Goal: Communication & Community: Answer question/provide support

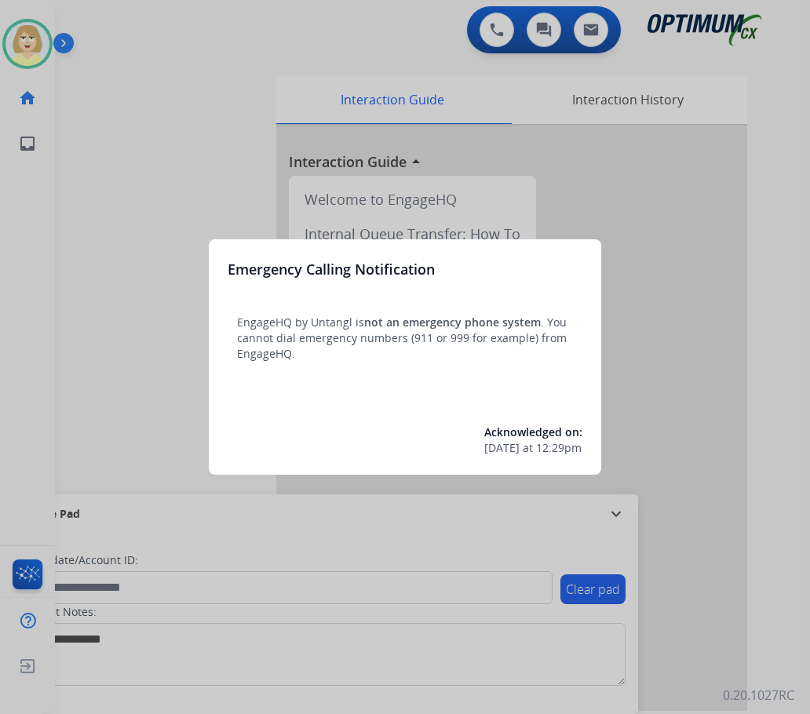
click at [93, 155] on div at bounding box center [405, 357] width 810 height 714
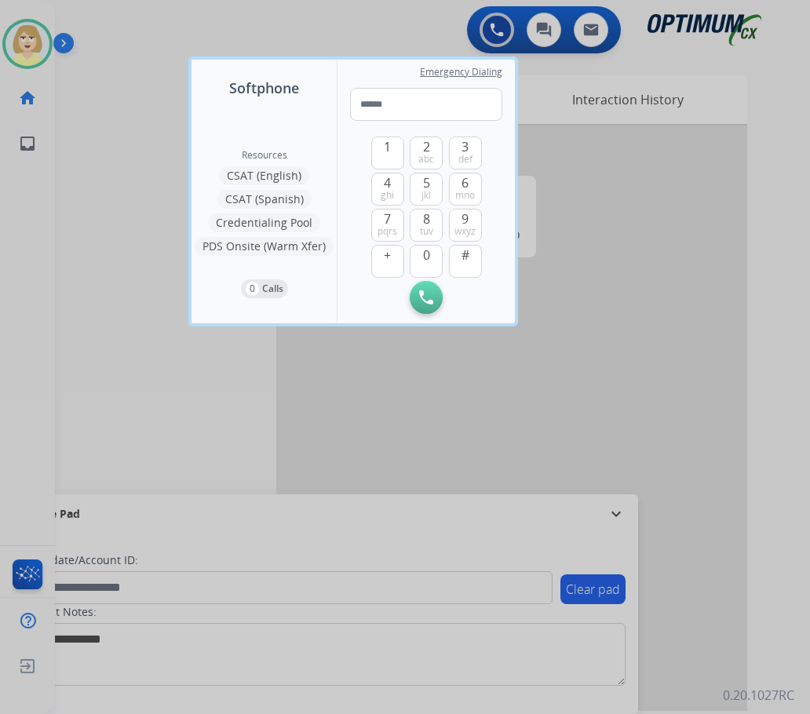
click at [96, 153] on div at bounding box center [405, 357] width 810 height 714
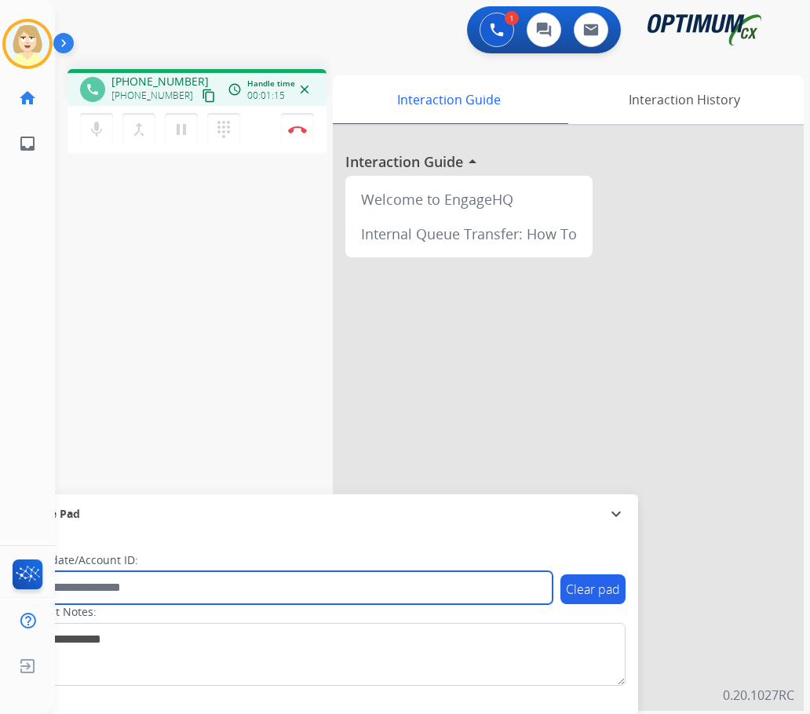
click at [86, 586] on input "text" at bounding box center [286, 587] width 532 height 33
paste input "*******"
type input "*******"
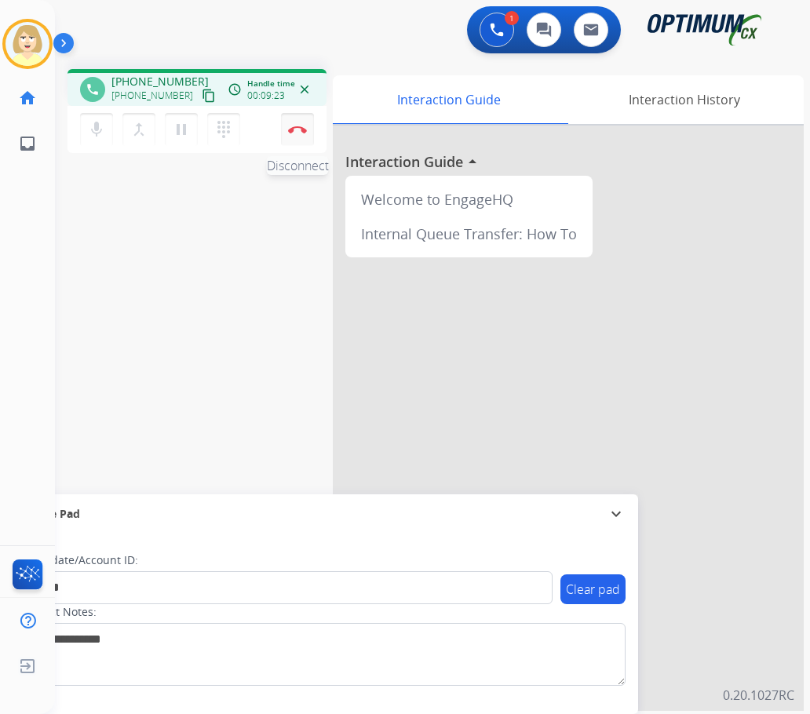
click at [300, 125] on button "Disconnect" at bounding box center [297, 129] width 33 height 33
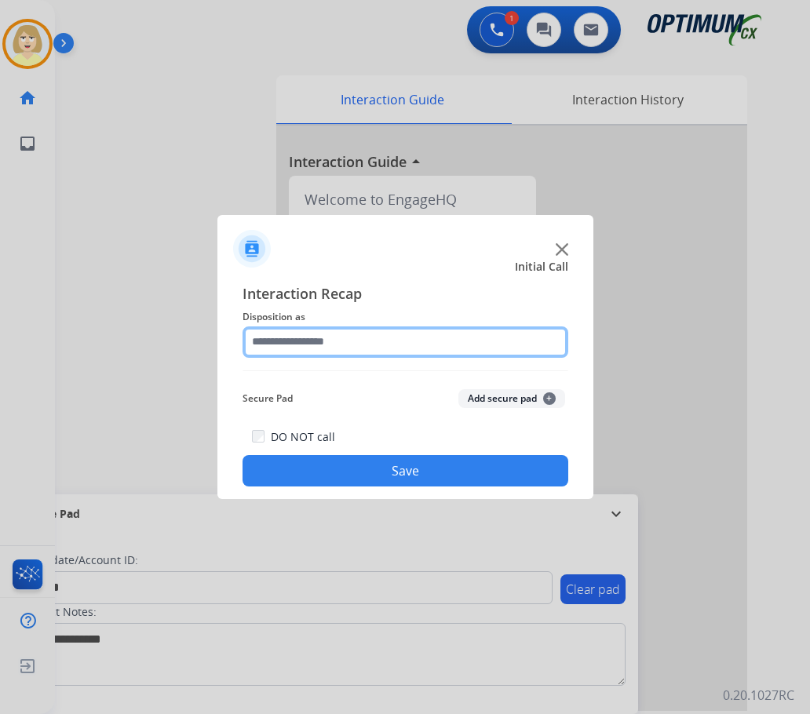
click at [301, 343] on input "text" at bounding box center [406, 342] width 326 height 31
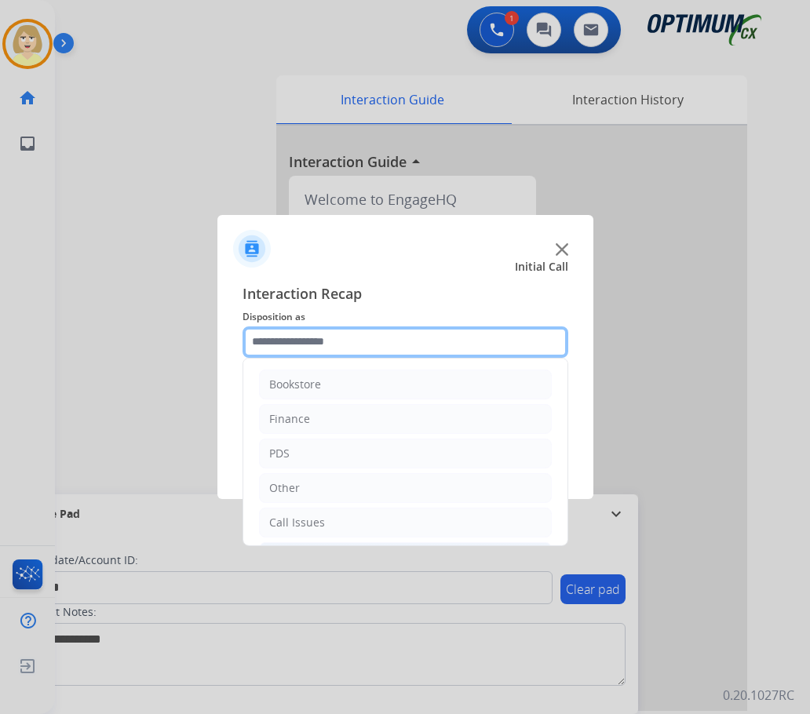
scroll to position [107, 0]
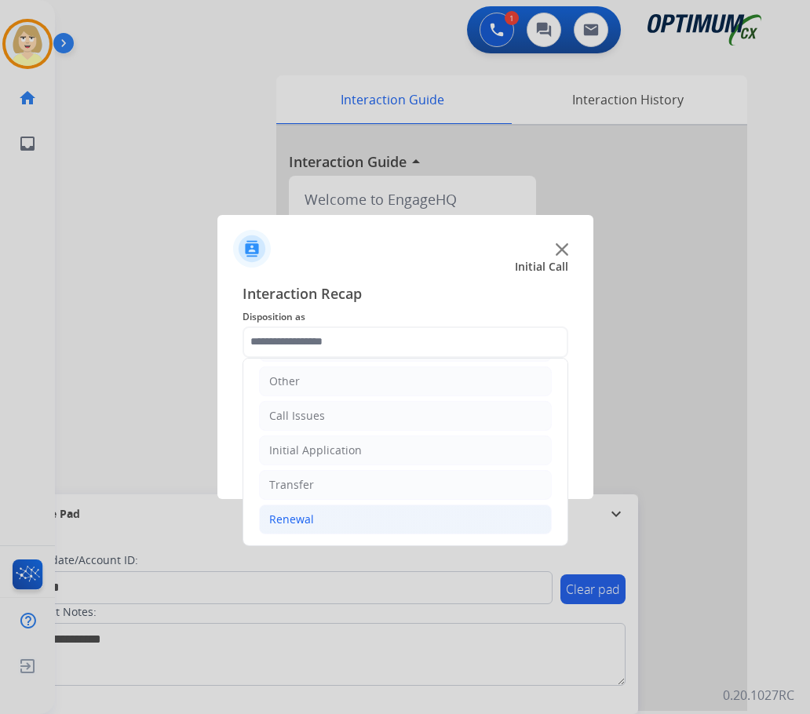
click at [297, 522] on div "Renewal" at bounding box center [291, 520] width 45 height 16
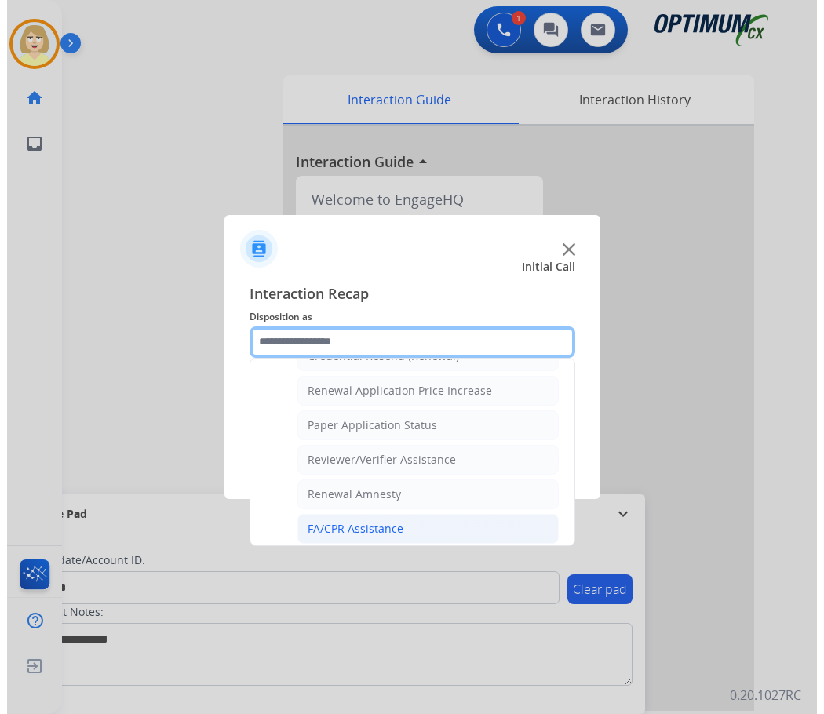
scroll to position [449, 0]
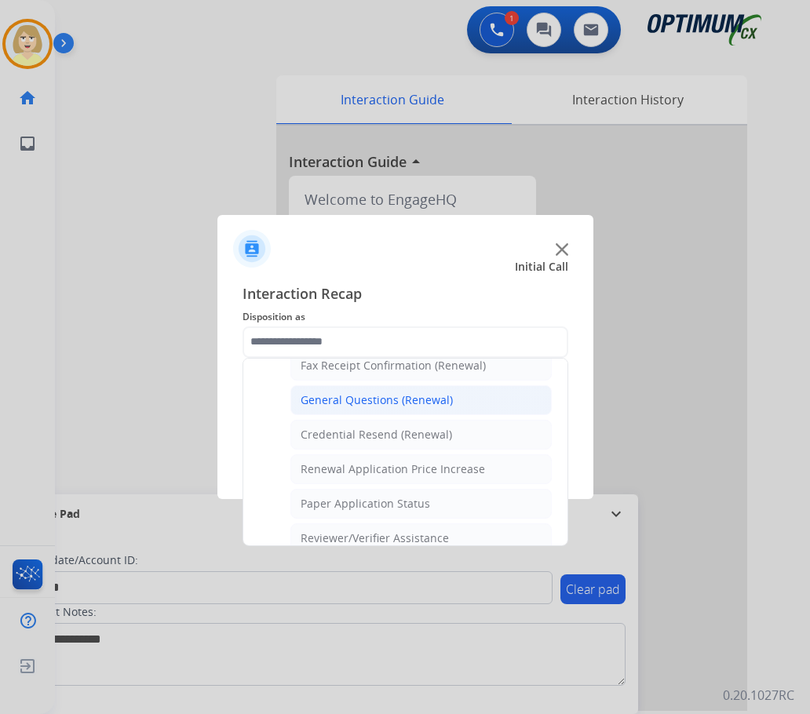
click at [356, 393] on div "General Questions (Renewal)" at bounding box center [377, 400] width 152 height 16
type input "**********"
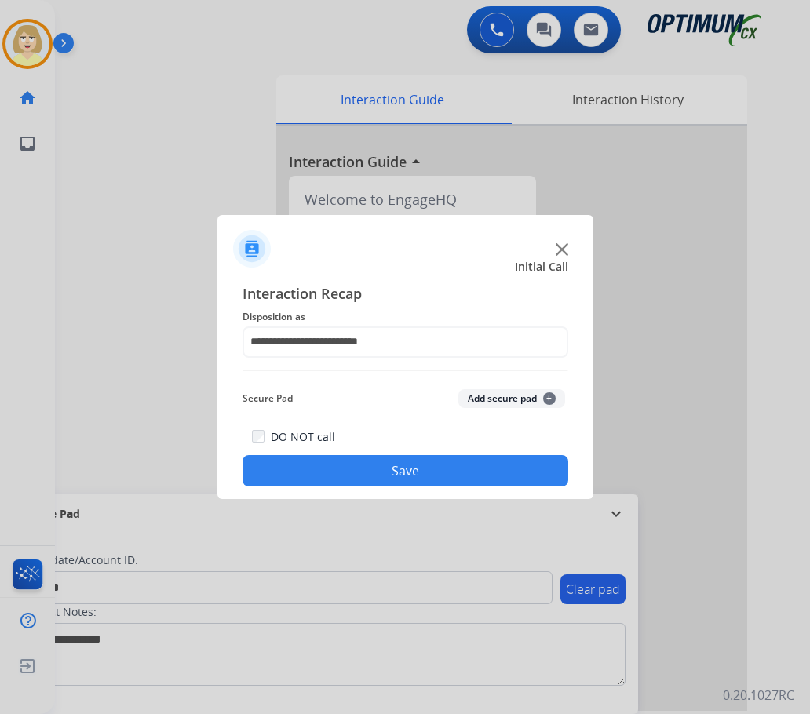
click at [492, 400] on button "Add secure pad +" at bounding box center [511, 398] width 107 height 19
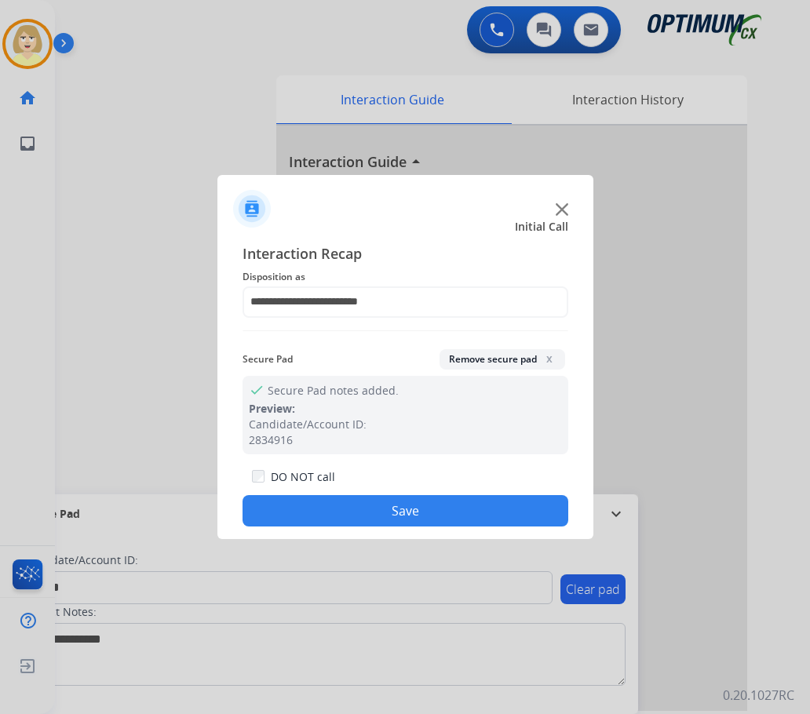
drag, startPoint x: 403, startPoint y: 509, endPoint x: 211, endPoint y: 312, distance: 275.9
click at [399, 508] on button "Save" at bounding box center [406, 510] width 326 height 31
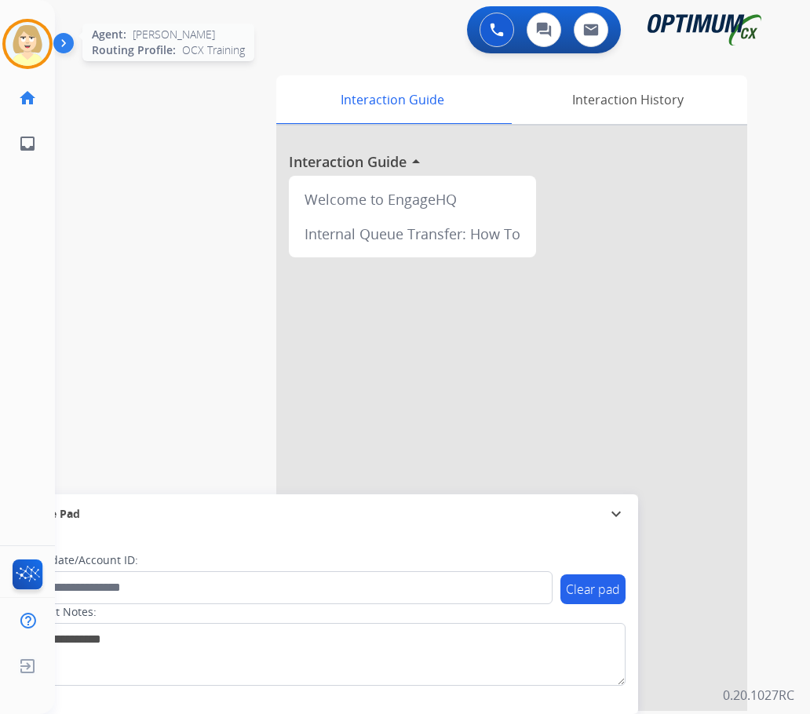
click at [31, 27] on img at bounding box center [27, 44] width 44 height 44
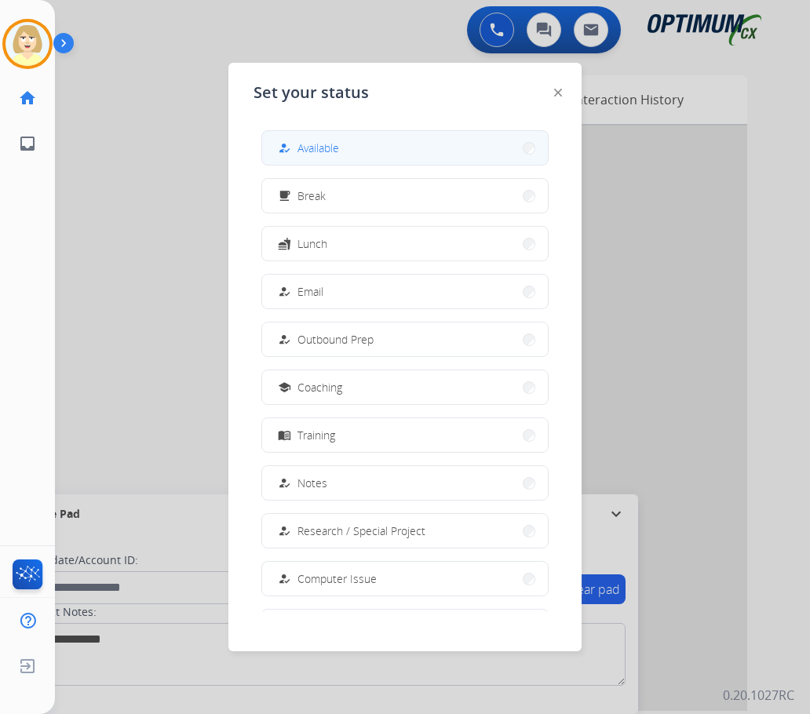
click at [321, 145] on span "Available" at bounding box center [318, 148] width 42 height 16
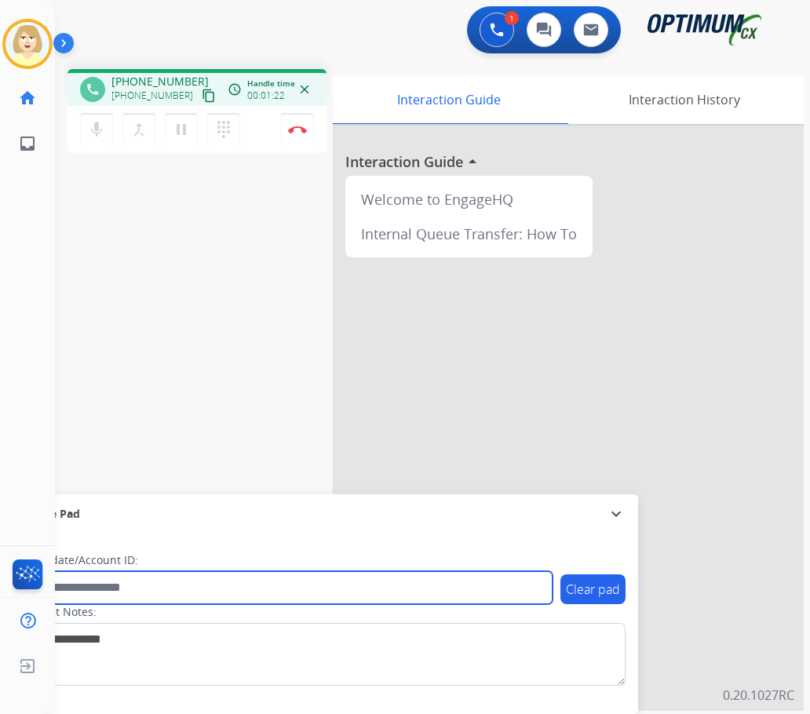
click at [144, 589] on input "text" at bounding box center [286, 587] width 532 height 33
paste input "*******"
drag, startPoint x: 81, startPoint y: 587, endPoint x: 7, endPoint y: 578, distance: 74.3
click at [7, 578] on div "Outbound call Quit Outbound call Quit Schedule interaction + Add to my list Cus…" at bounding box center [405, 357] width 810 height 714
paste input "text"
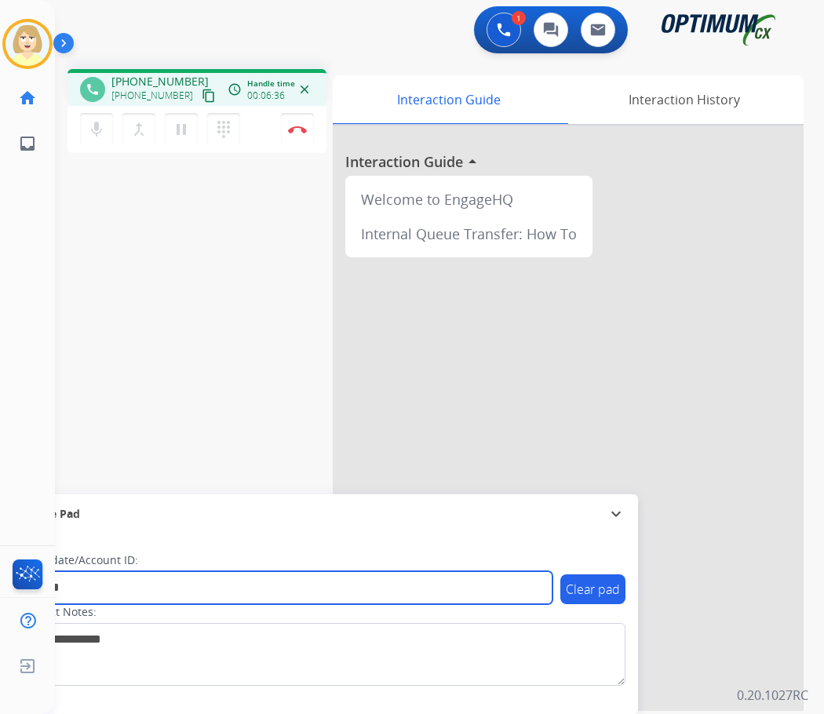
type input "*******"
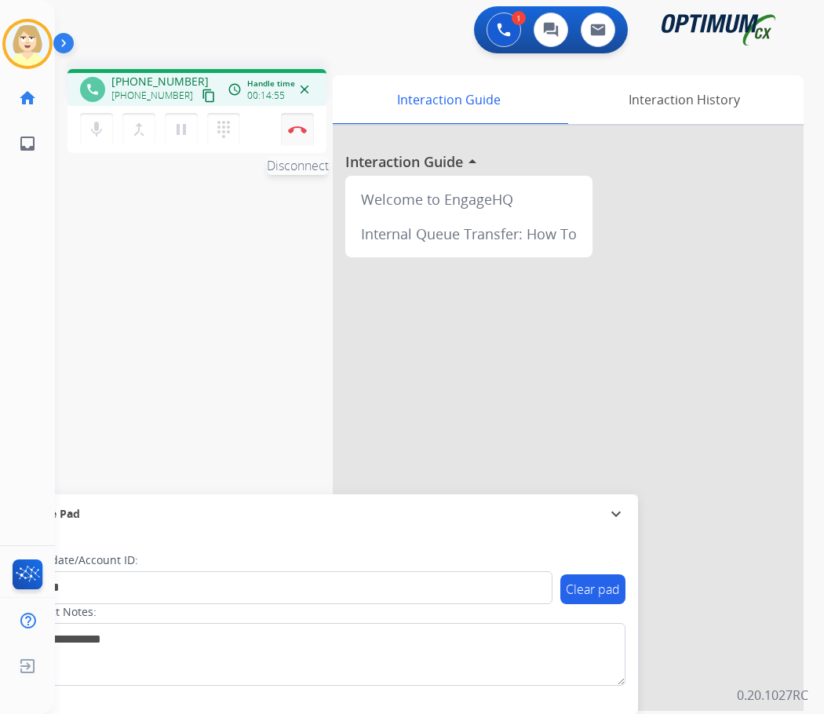
click at [300, 126] on img at bounding box center [297, 130] width 19 height 8
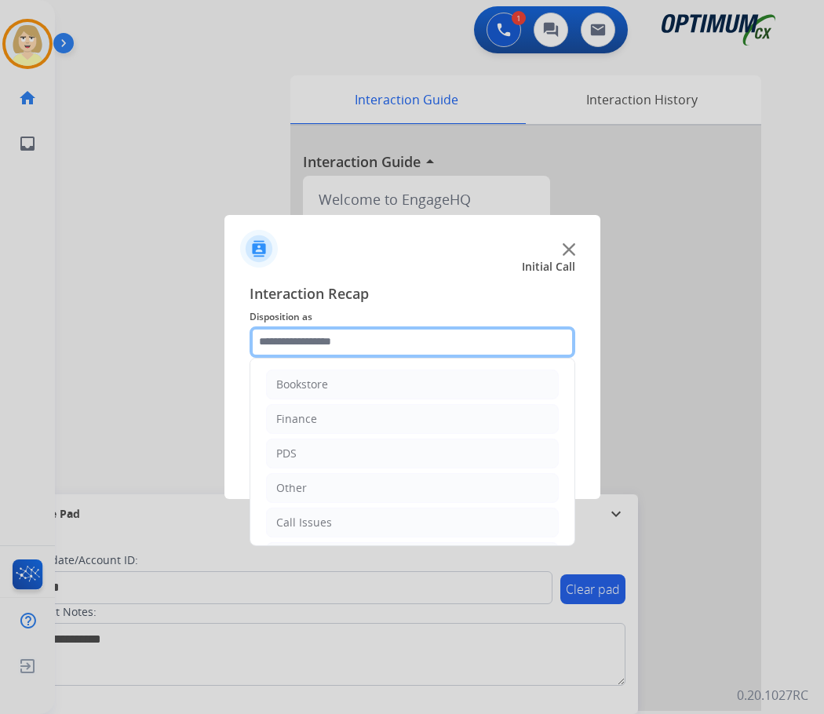
click at [341, 343] on input "text" at bounding box center [413, 342] width 326 height 31
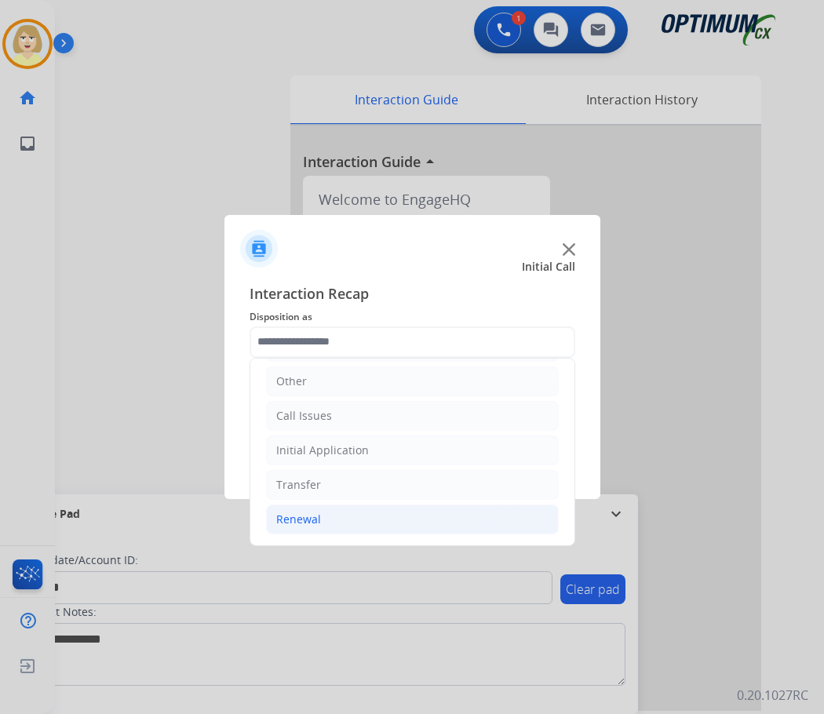
click at [299, 522] on div "Renewal" at bounding box center [298, 520] width 45 height 16
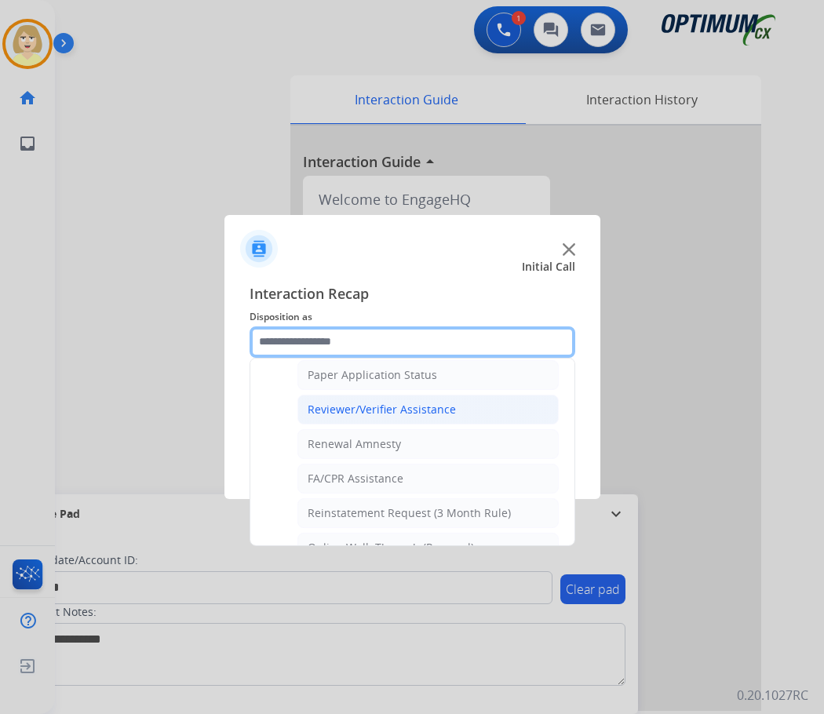
scroll to position [606, 0]
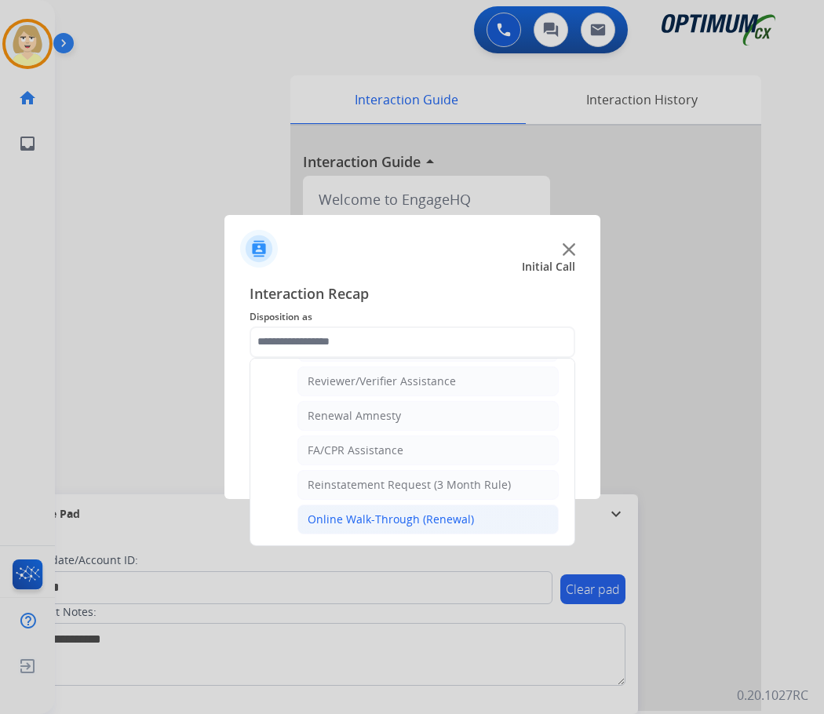
click at [391, 517] on div "Online Walk-Through (Renewal)" at bounding box center [391, 520] width 166 height 16
type input "**********"
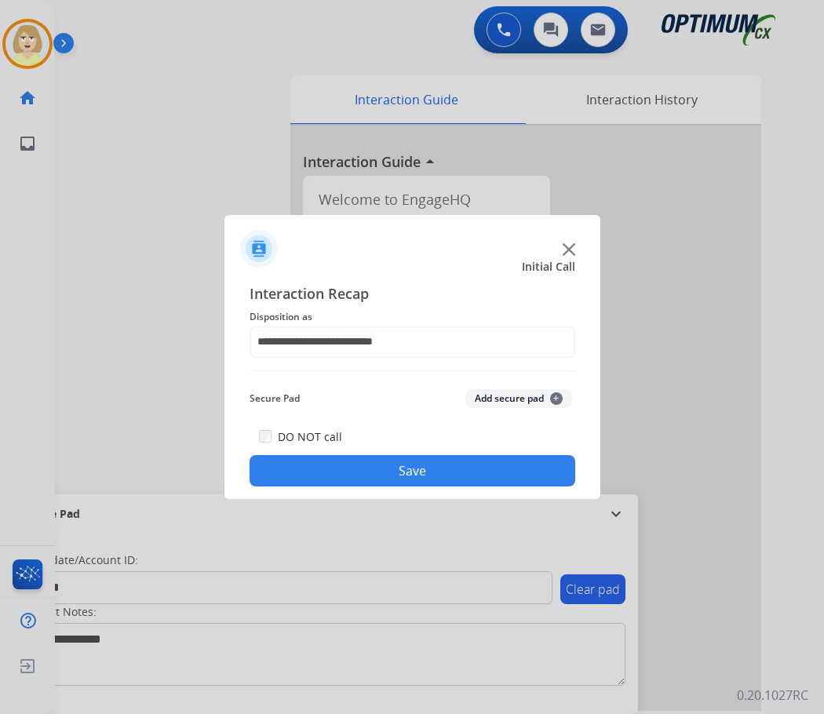
click at [487, 398] on button "Add secure pad +" at bounding box center [518, 398] width 107 height 19
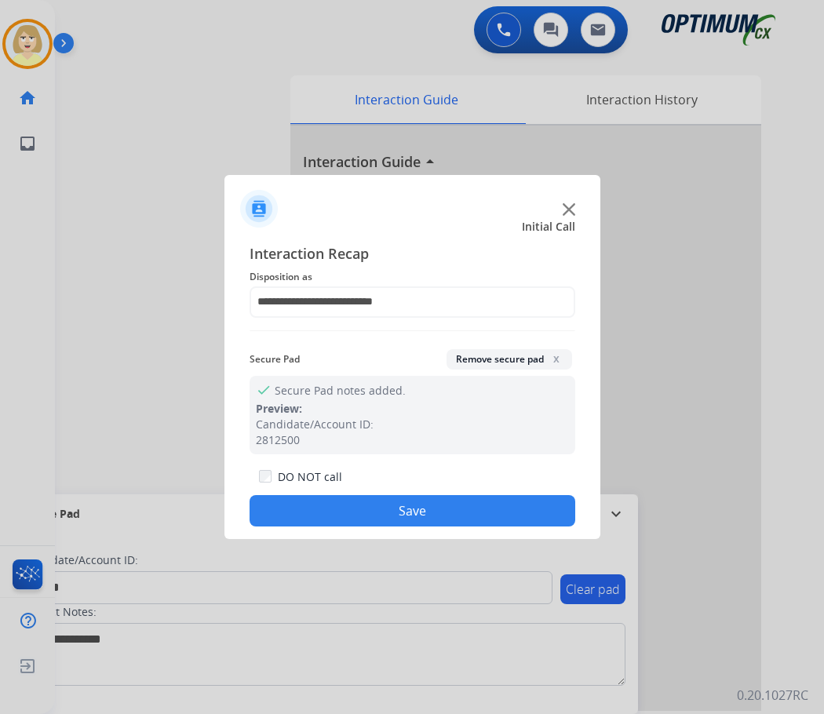
click at [310, 516] on button "Save" at bounding box center [413, 510] width 326 height 31
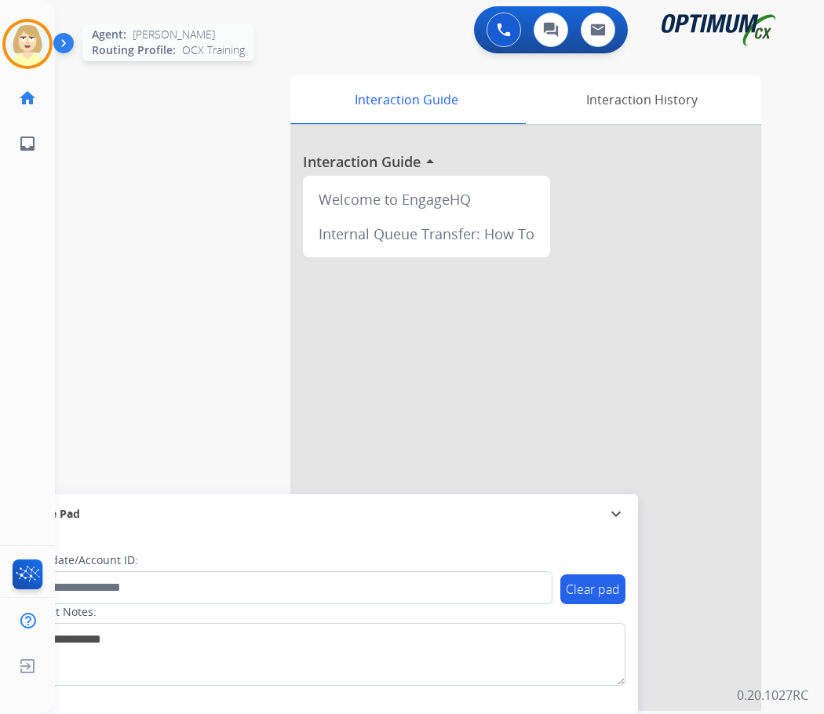
click at [15, 34] on img at bounding box center [27, 44] width 44 height 44
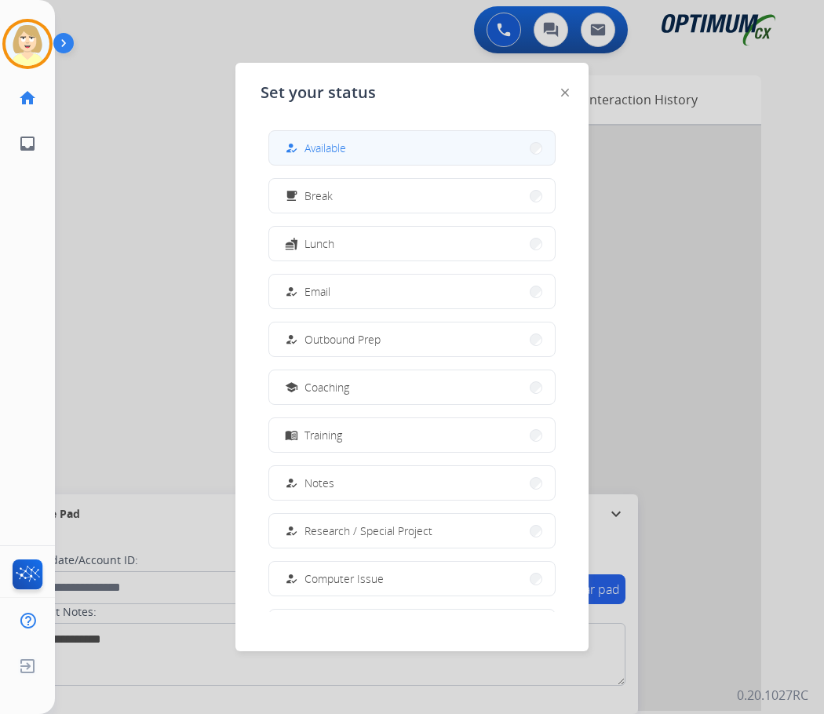
click at [338, 149] on span "Available" at bounding box center [326, 148] width 42 height 16
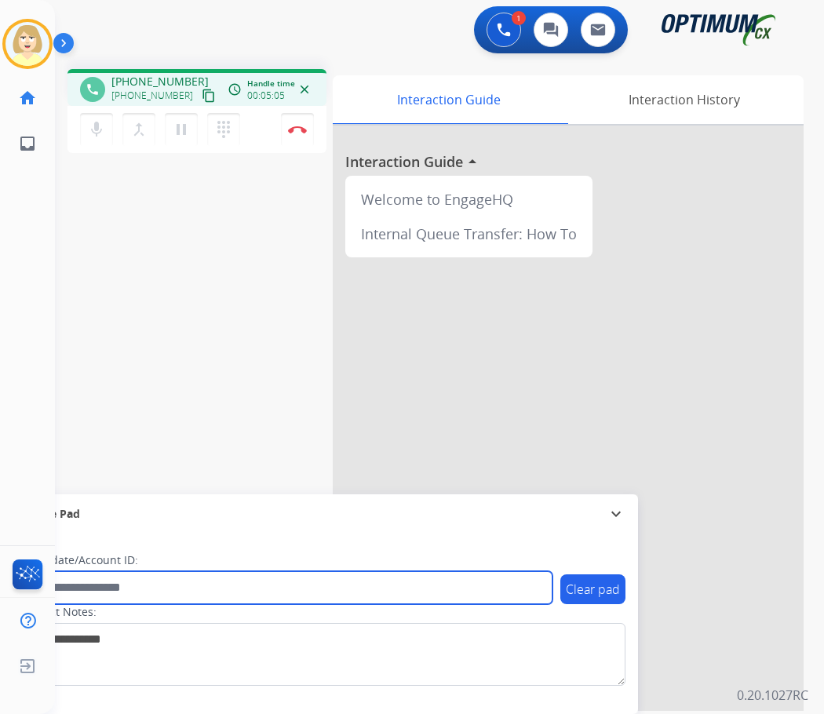
click at [94, 585] on input "text" at bounding box center [286, 587] width 532 height 33
paste input "*******"
type input "*******"
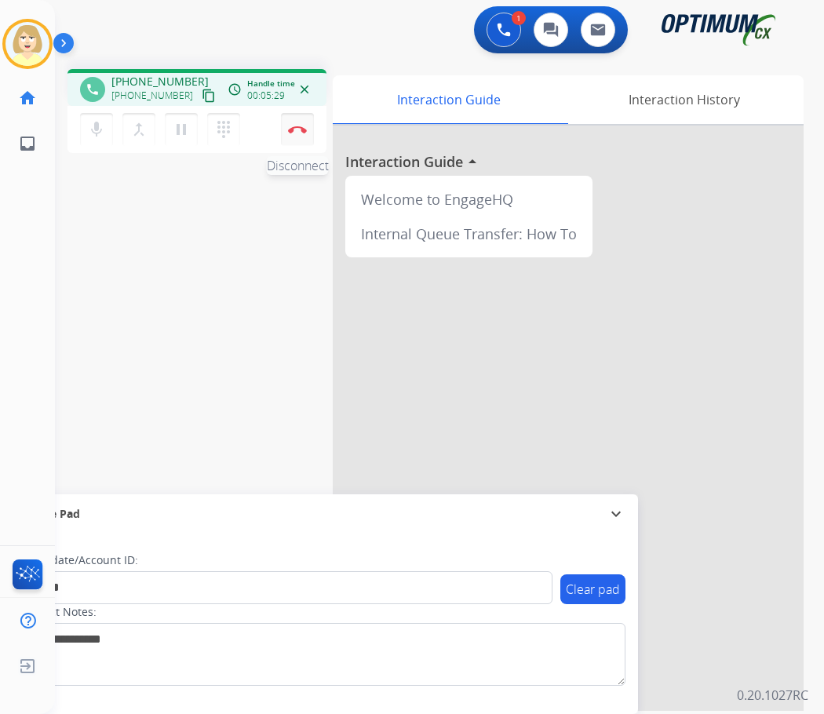
click at [301, 128] on img at bounding box center [297, 130] width 19 height 8
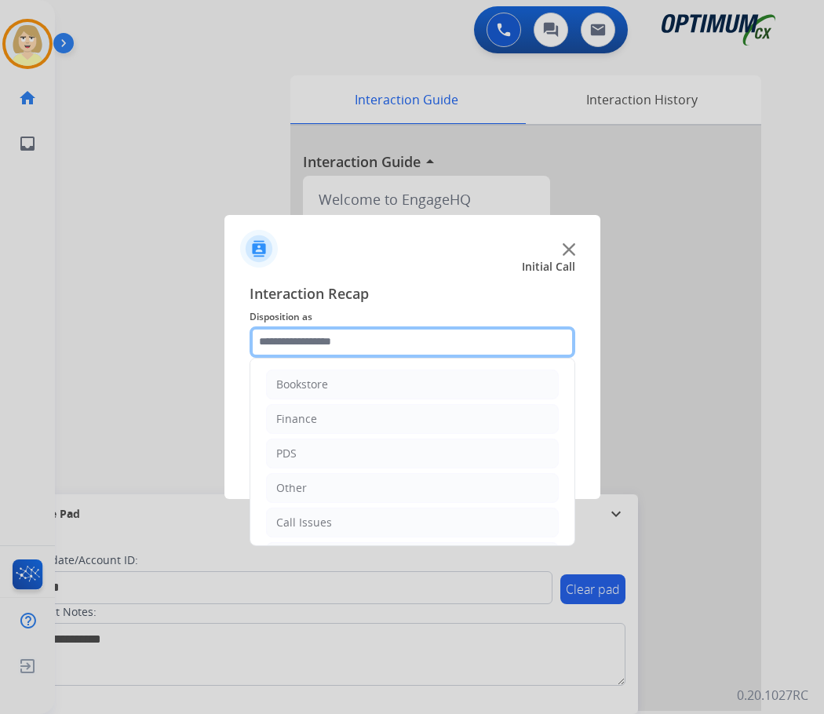
click at [349, 346] on input "text" at bounding box center [413, 342] width 326 height 31
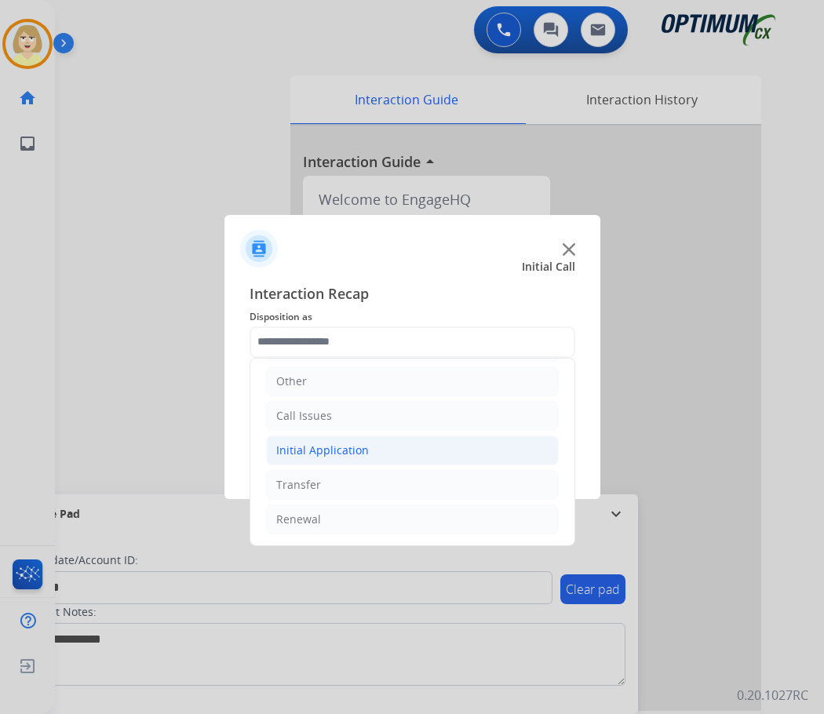
click at [330, 447] on div "Initial Application" at bounding box center [322, 451] width 93 height 16
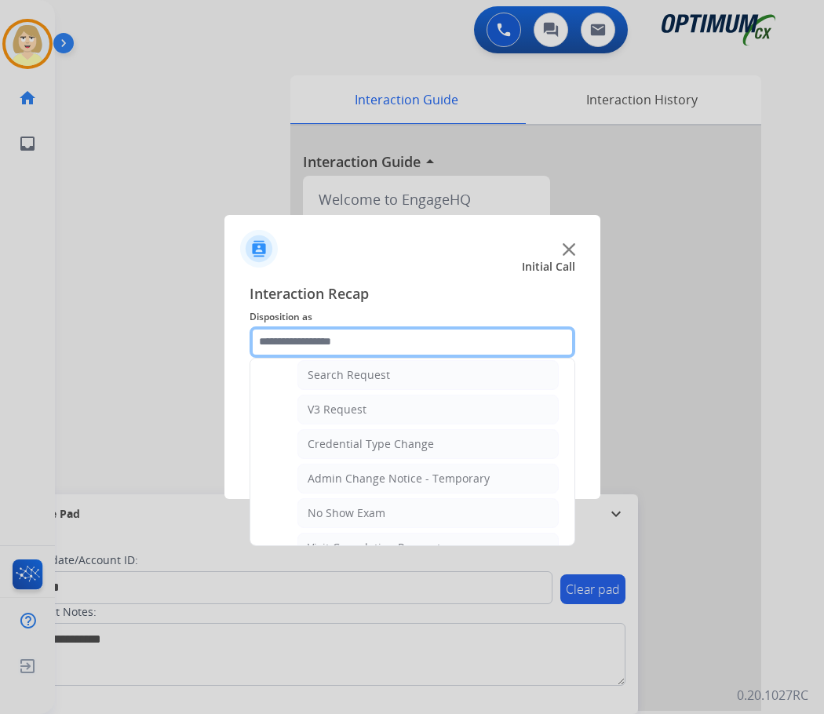
scroll to position [892, 0]
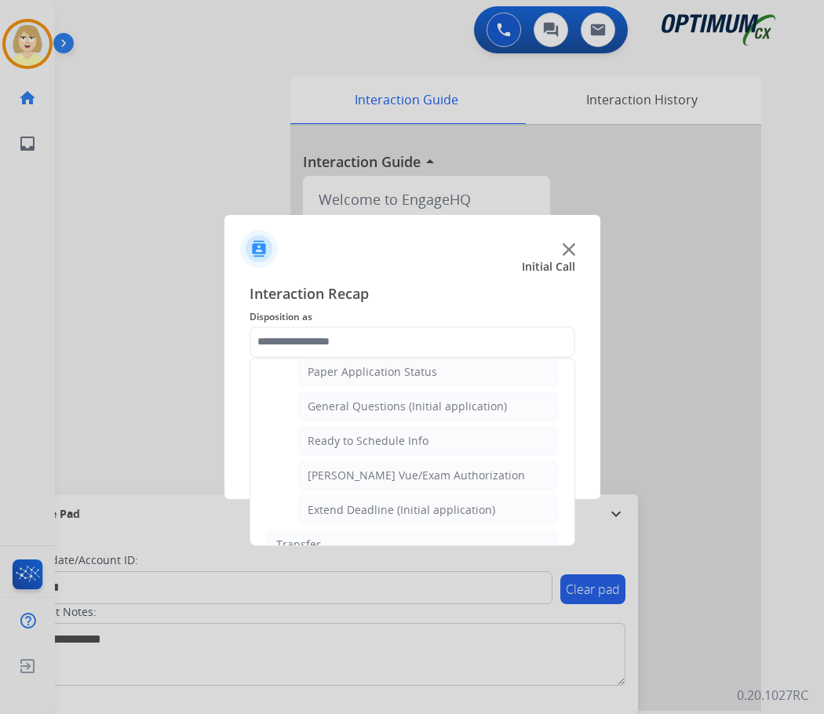
click at [417, 473] on div "[PERSON_NAME] Vue/Exam Authorization" at bounding box center [416, 476] width 217 height 16
type input "**********"
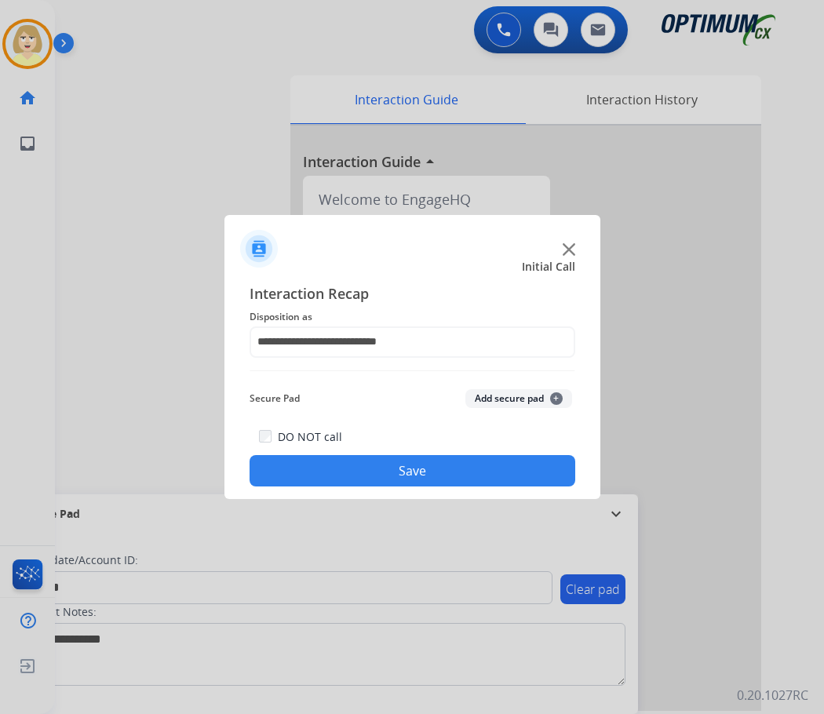
click at [486, 394] on button "Add secure pad +" at bounding box center [518, 398] width 107 height 19
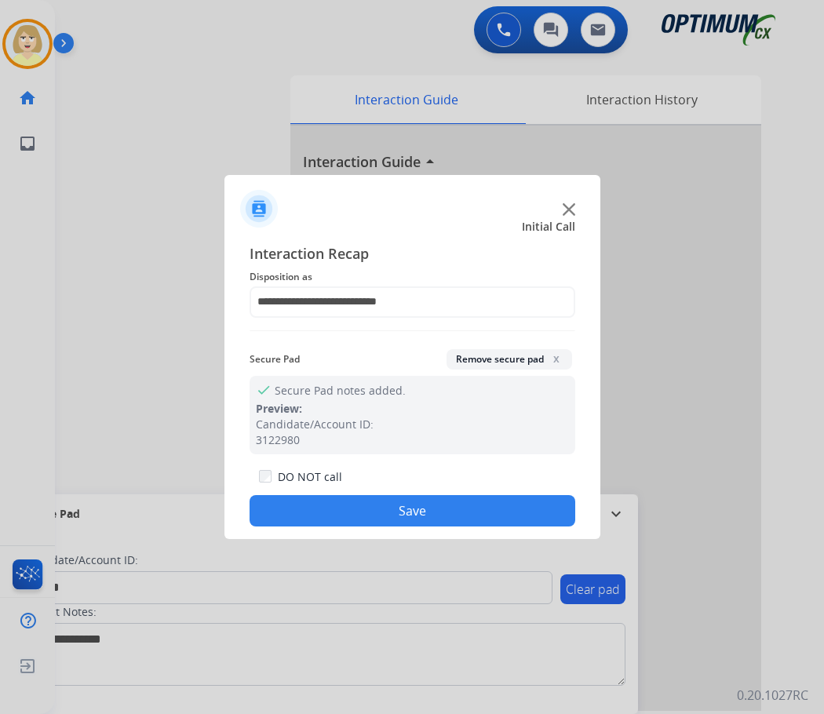
click at [330, 505] on button "Save" at bounding box center [413, 510] width 326 height 31
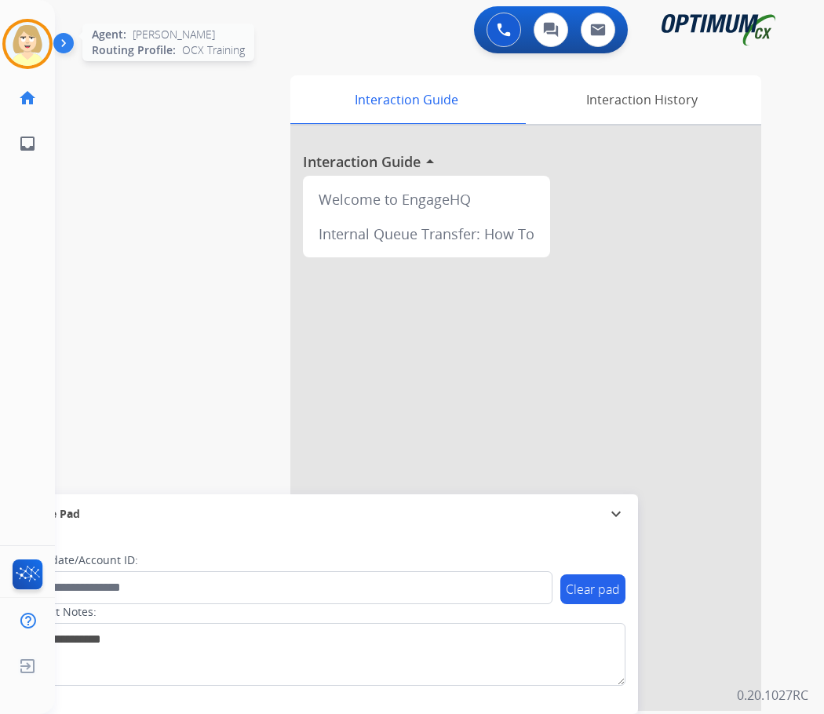
click at [31, 43] on img at bounding box center [27, 44] width 44 height 44
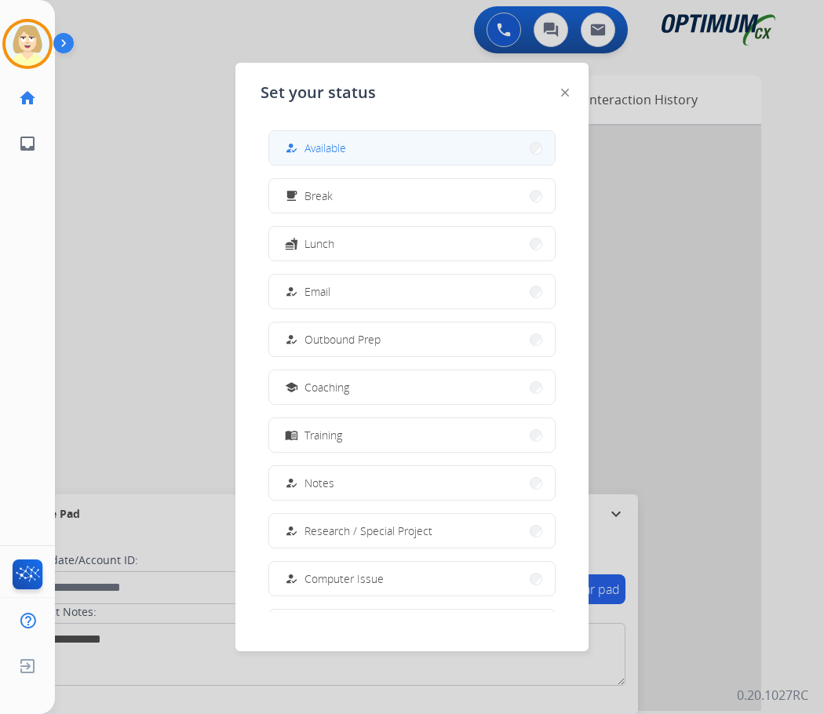
click at [313, 148] on span "Available" at bounding box center [326, 148] width 42 height 16
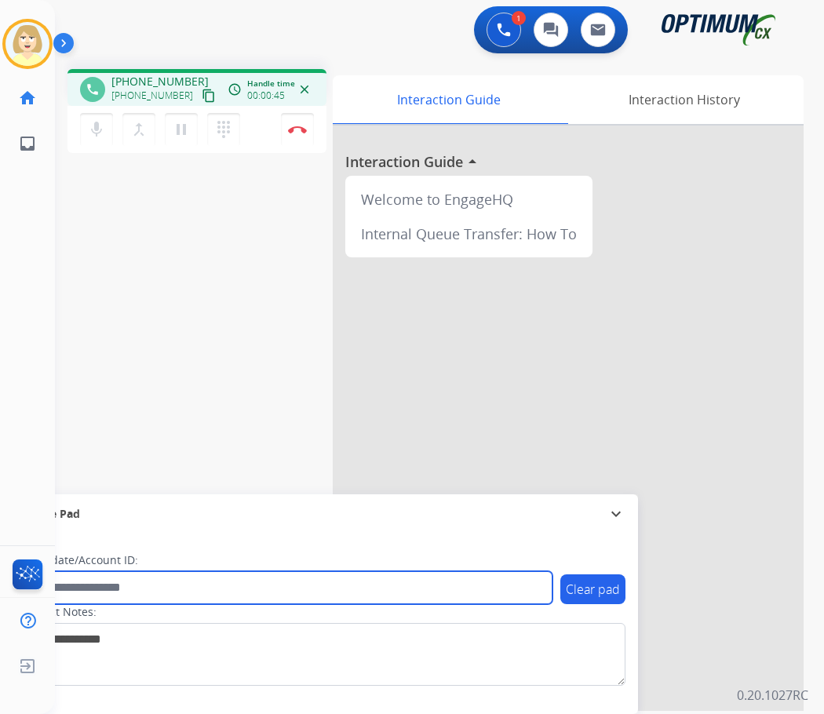
click at [89, 582] on input "text" at bounding box center [286, 587] width 532 height 33
paste input "*******"
type input "*******"
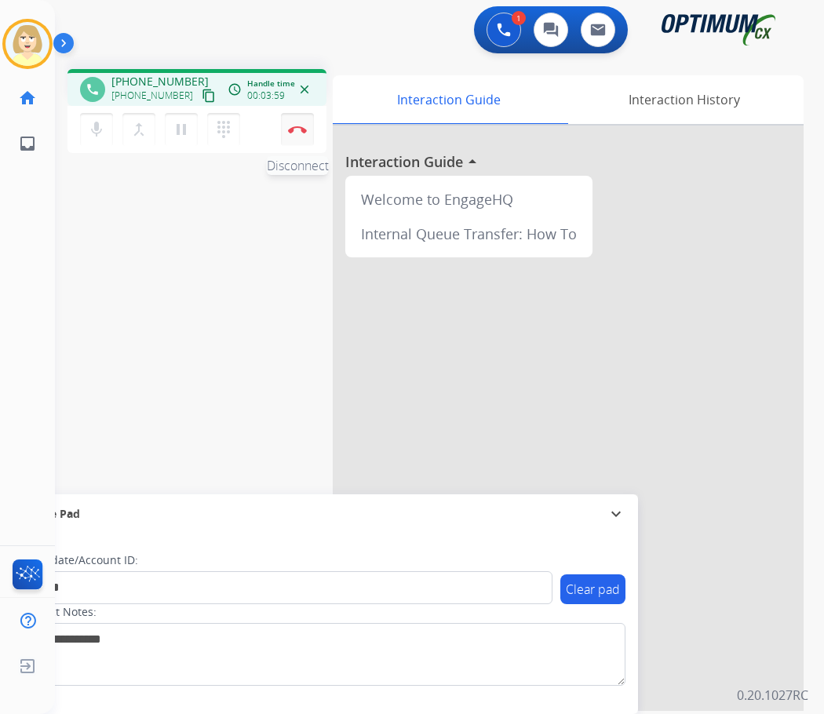
click at [295, 123] on button "Disconnect" at bounding box center [297, 129] width 33 height 33
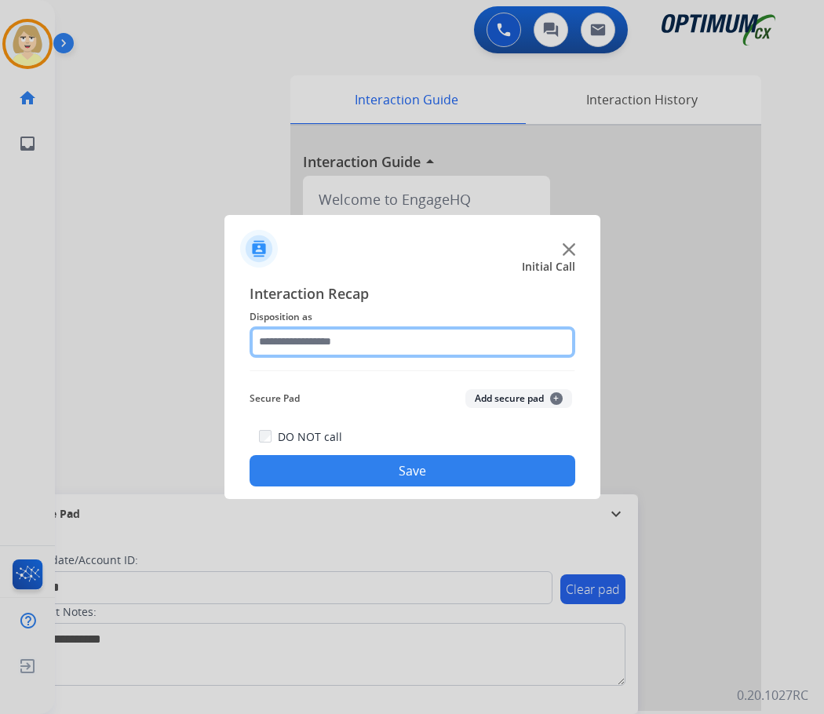
click at [317, 353] on input "text" at bounding box center [413, 342] width 326 height 31
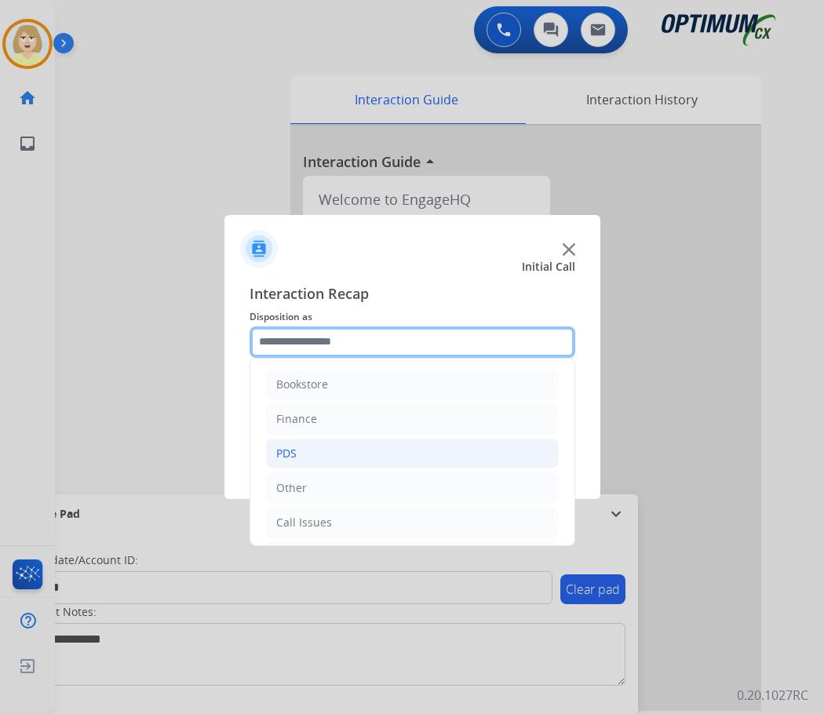
scroll to position [107, 0]
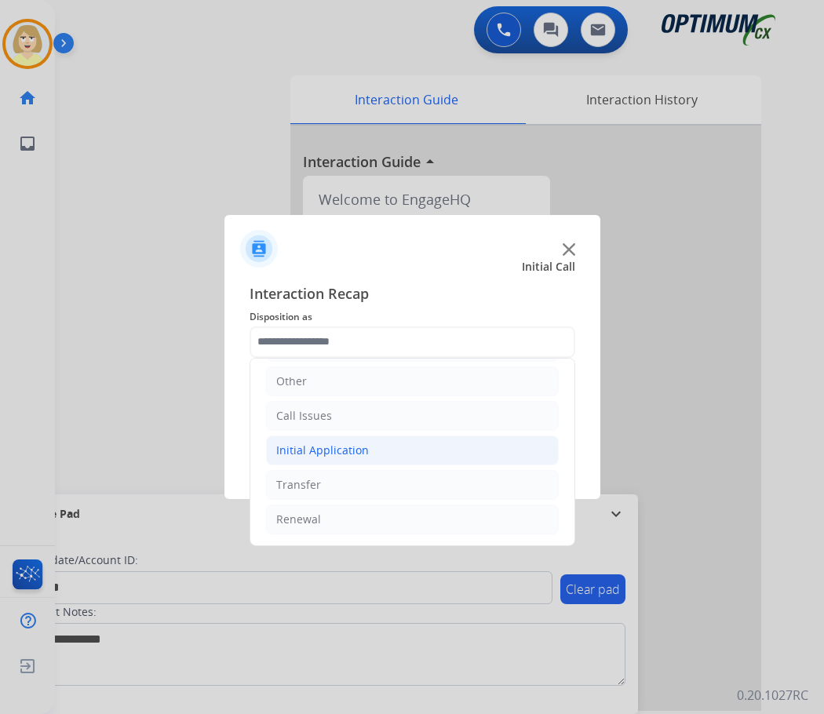
click at [326, 452] on div "Initial Application" at bounding box center [322, 451] width 93 height 16
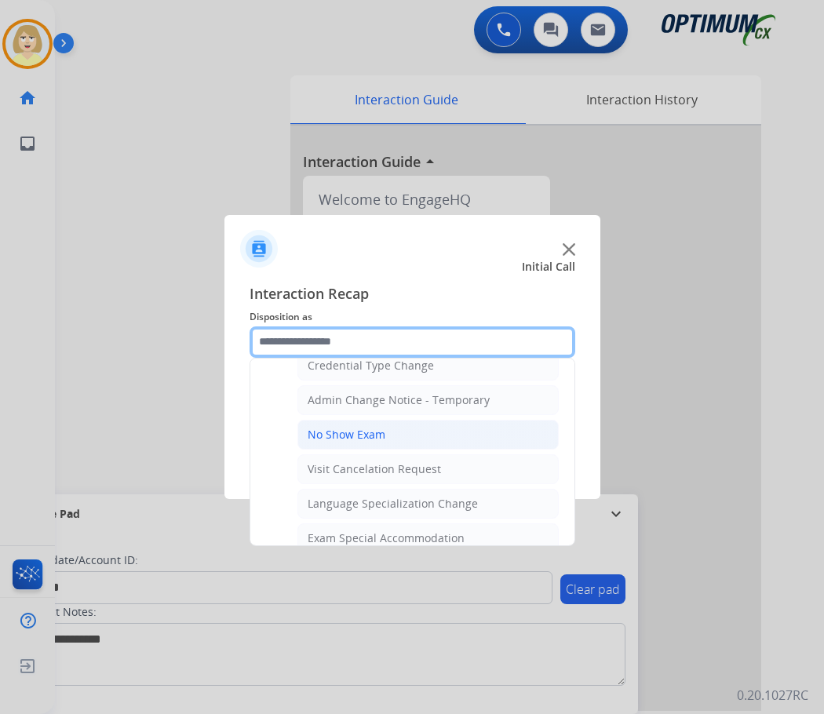
scroll to position [813, 0]
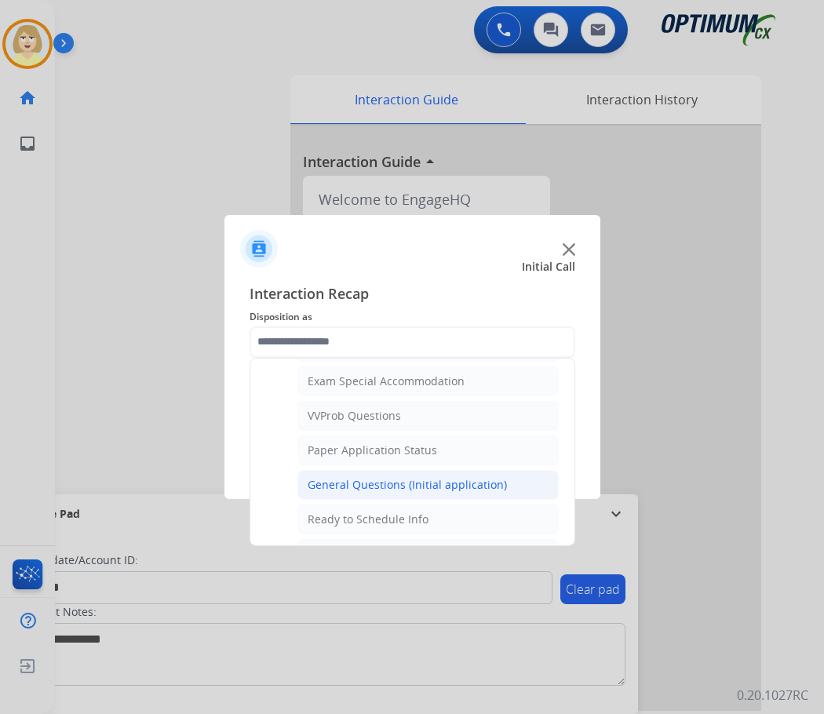
click at [368, 486] on div "General Questions (Initial application)" at bounding box center [407, 485] width 199 height 16
type input "**********"
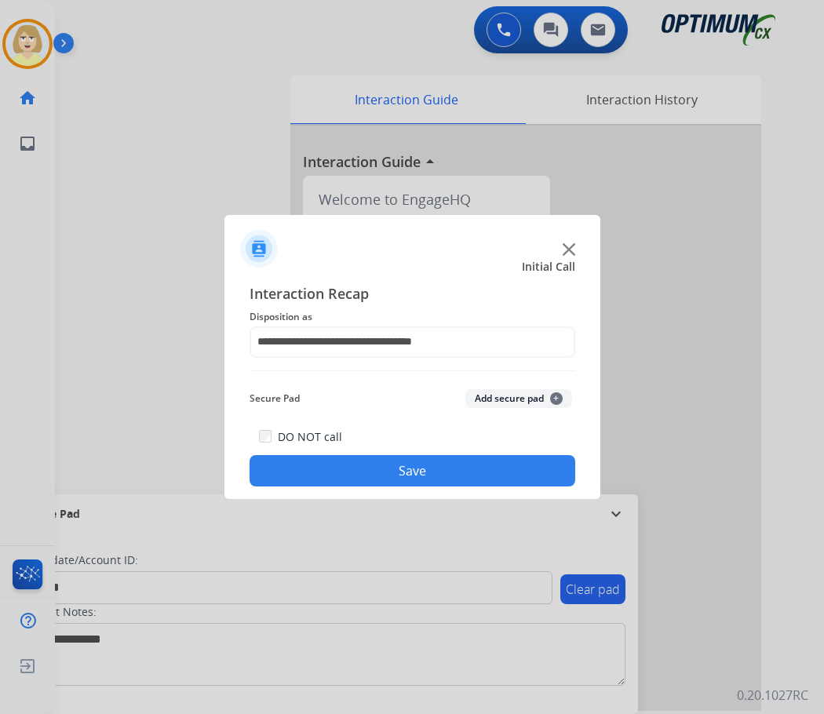
click at [478, 402] on button "Add secure pad +" at bounding box center [518, 398] width 107 height 19
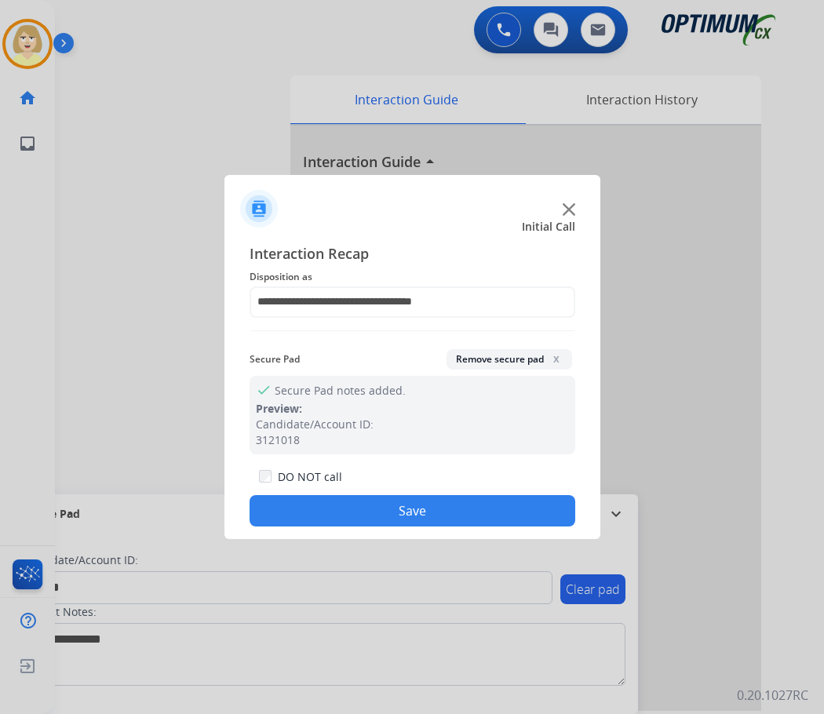
drag, startPoint x: 341, startPoint y: 502, endPoint x: 305, endPoint y: 480, distance: 42.7
click at [333, 498] on button "Save" at bounding box center [413, 510] width 326 height 31
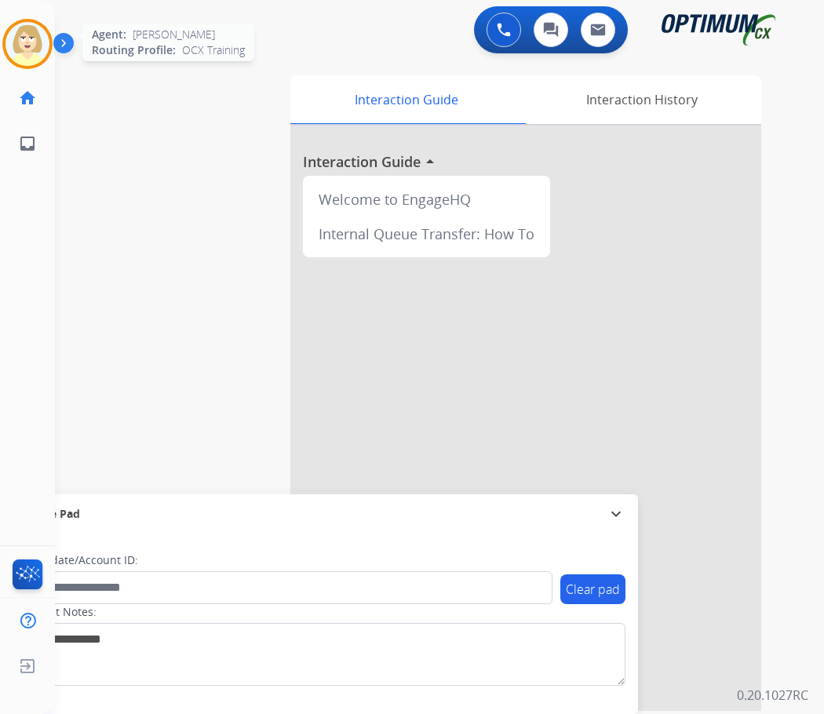
click at [24, 41] on img at bounding box center [27, 44] width 44 height 44
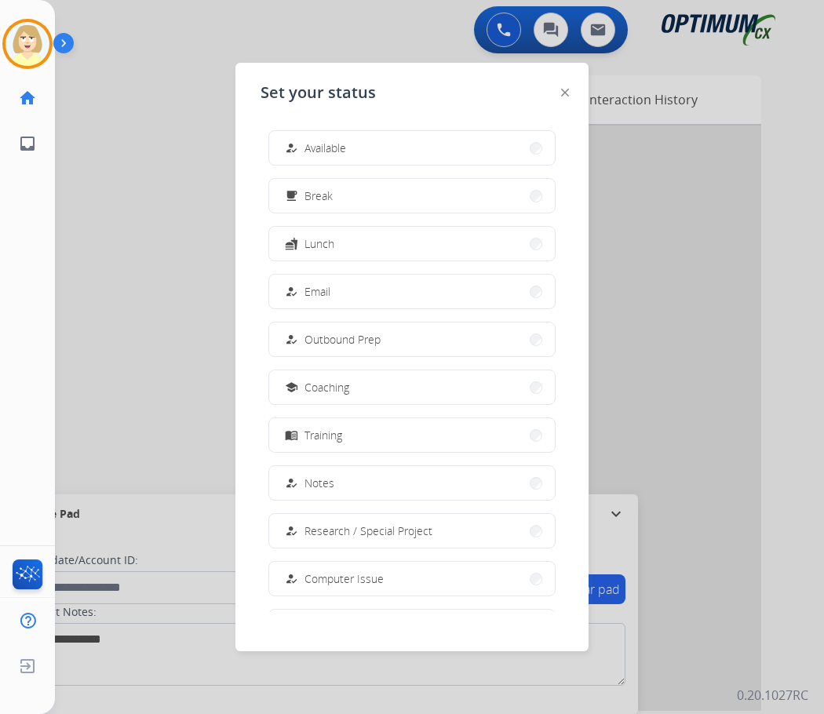
drag, startPoint x: 330, startPoint y: 148, endPoint x: 237, endPoint y: 126, distance: 95.4
click at [325, 148] on span "Available" at bounding box center [326, 148] width 42 height 16
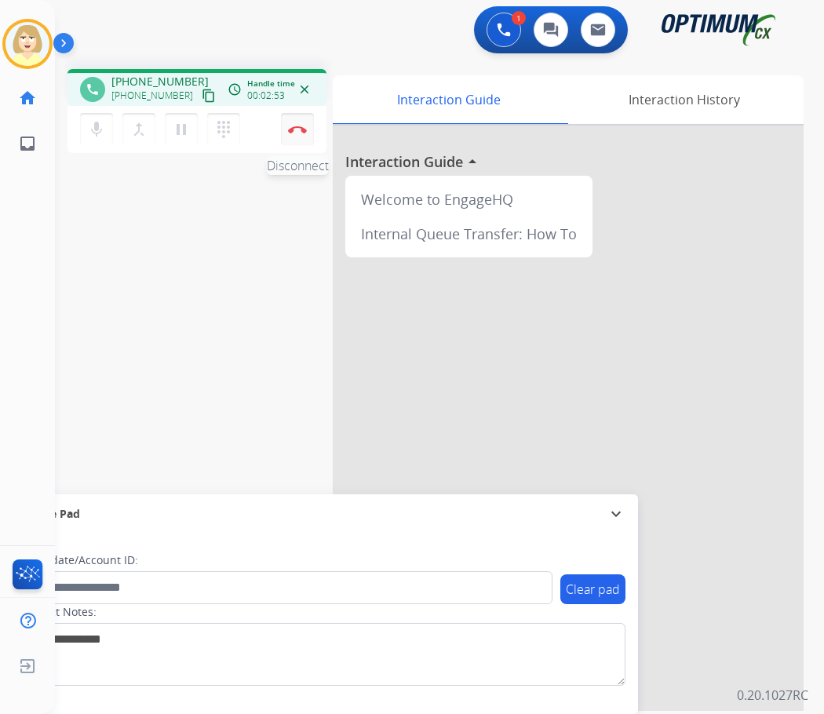
click at [297, 130] on img at bounding box center [297, 130] width 19 height 8
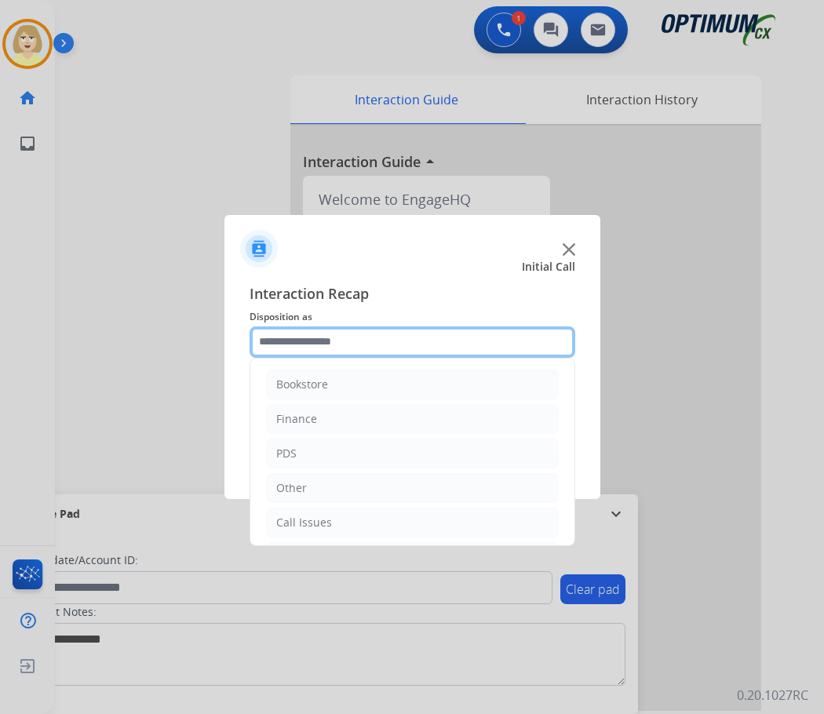
click at [308, 341] on input "text" at bounding box center [413, 342] width 326 height 31
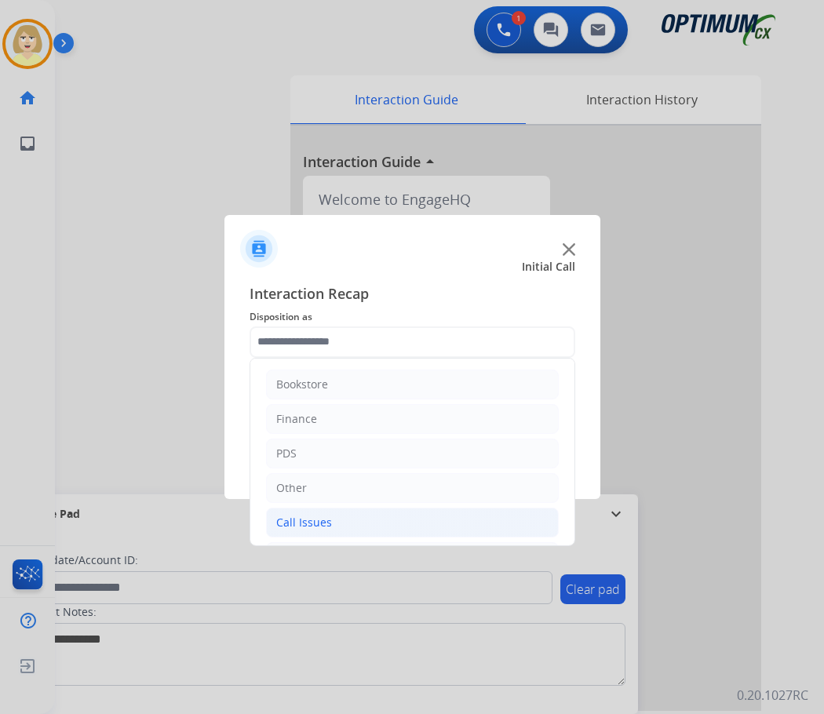
click at [295, 524] on div "Call Issues" at bounding box center [304, 523] width 56 height 16
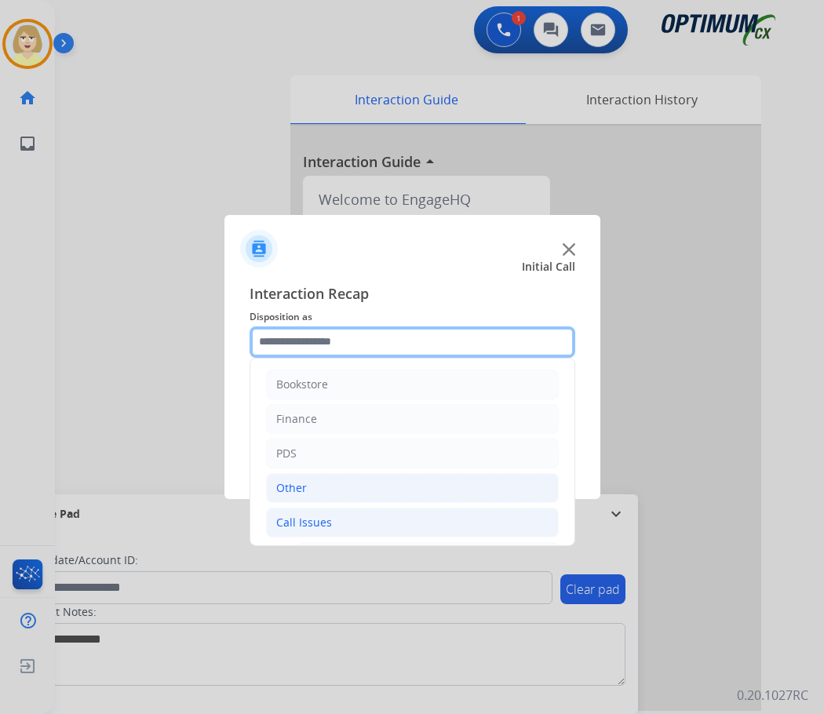
scroll to position [157, 0]
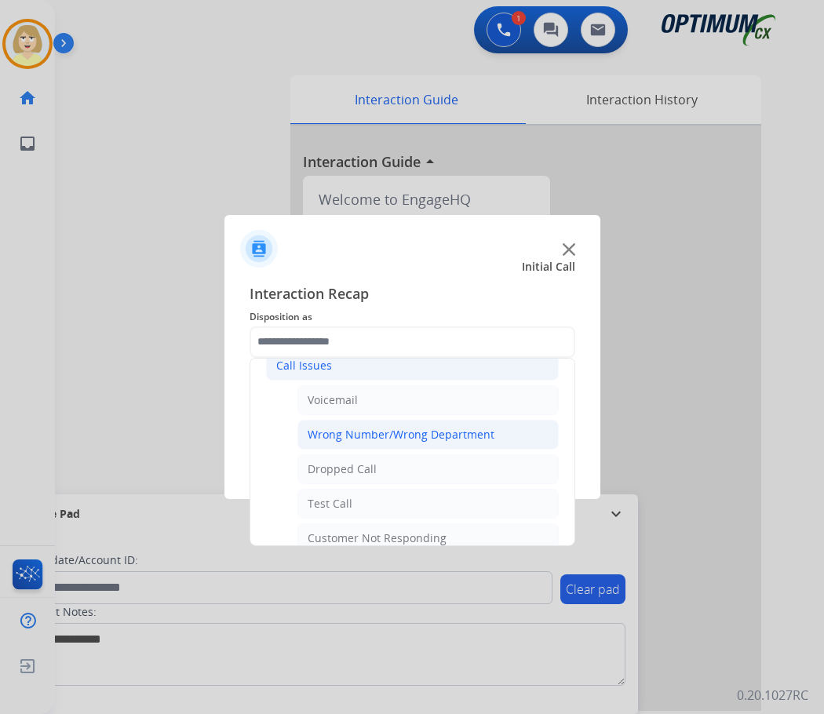
click at [374, 440] on div "Wrong Number/Wrong Department" at bounding box center [401, 435] width 187 height 16
type input "**********"
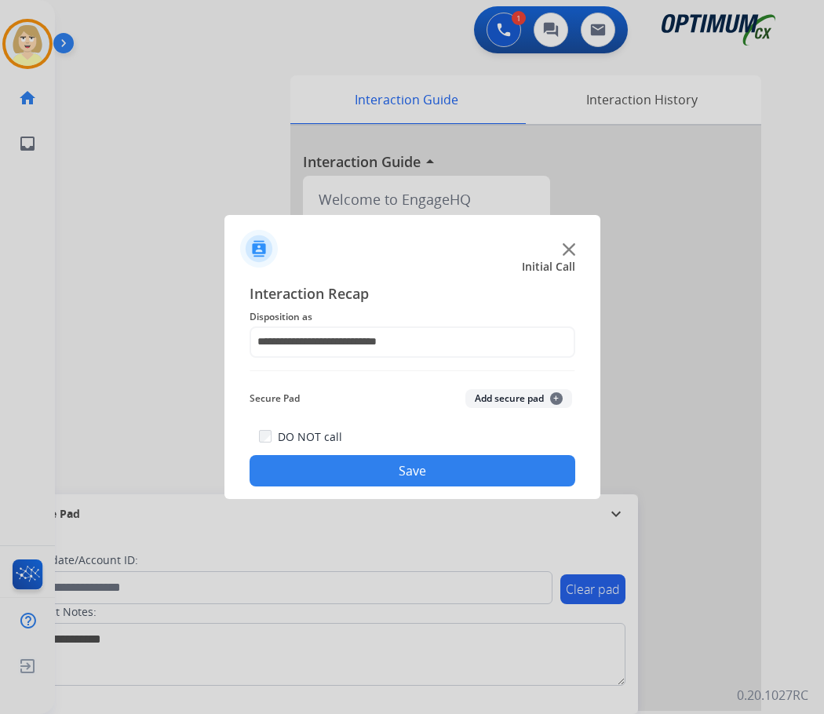
click at [422, 470] on button "Save" at bounding box center [413, 470] width 326 height 31
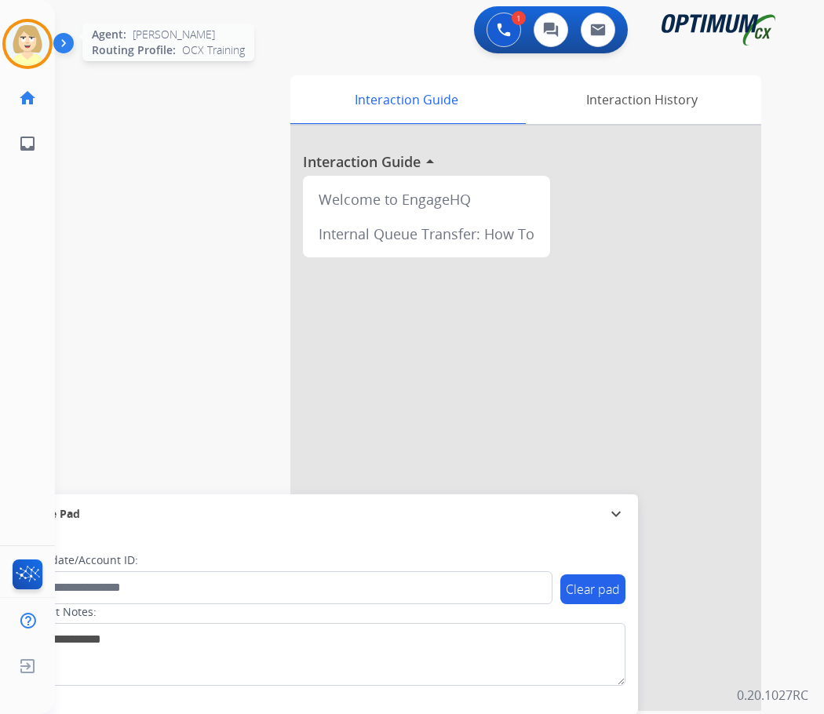
click at [33, 43] on img at bounding box center [27, 44] width 44 height 44
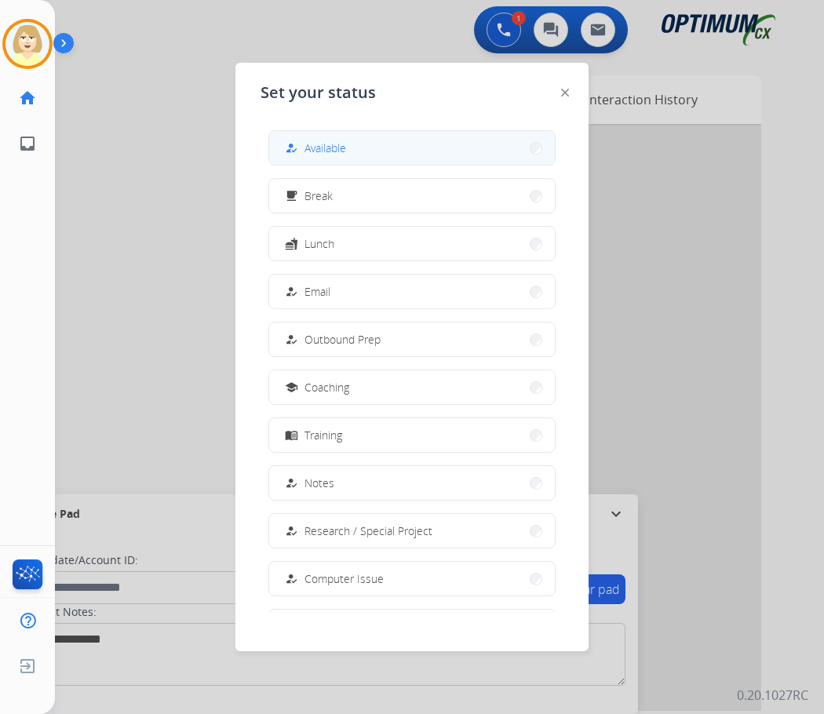
click at [305, 153] on div "how_to_reg Available" at bounding box center [314, 148] width 64 height 19
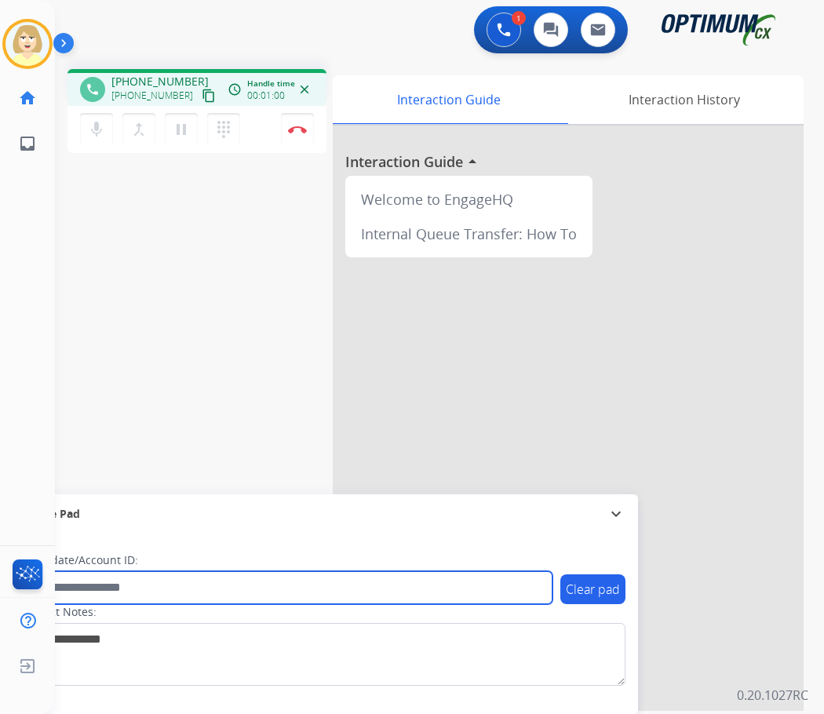
click at [90, 591] on input "text" at bounding box center [286, 587] width 532 height 33
paste input "*******"
type input "*******"
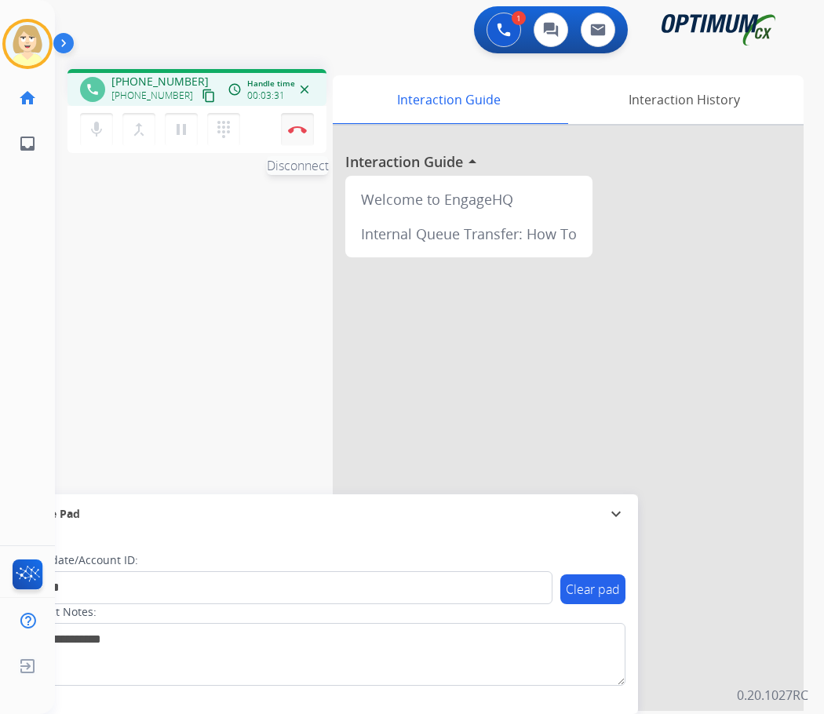
click at [291, 124] on button "Disconnect" at bounding box center [297, 129] width 33 height 33
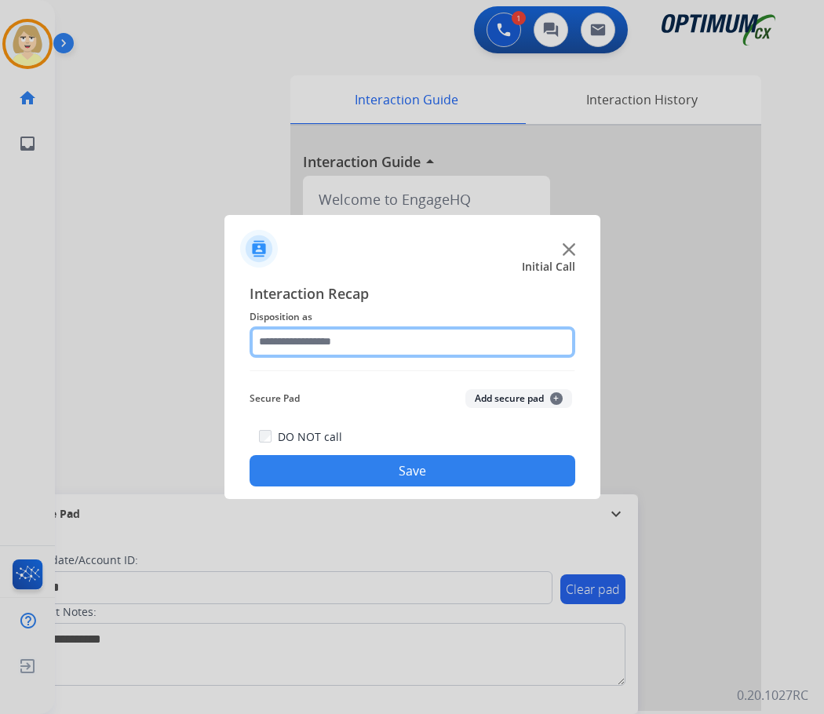
click at [310, 341] on input "text" at bounding box center [413, 342] width 326 height 31
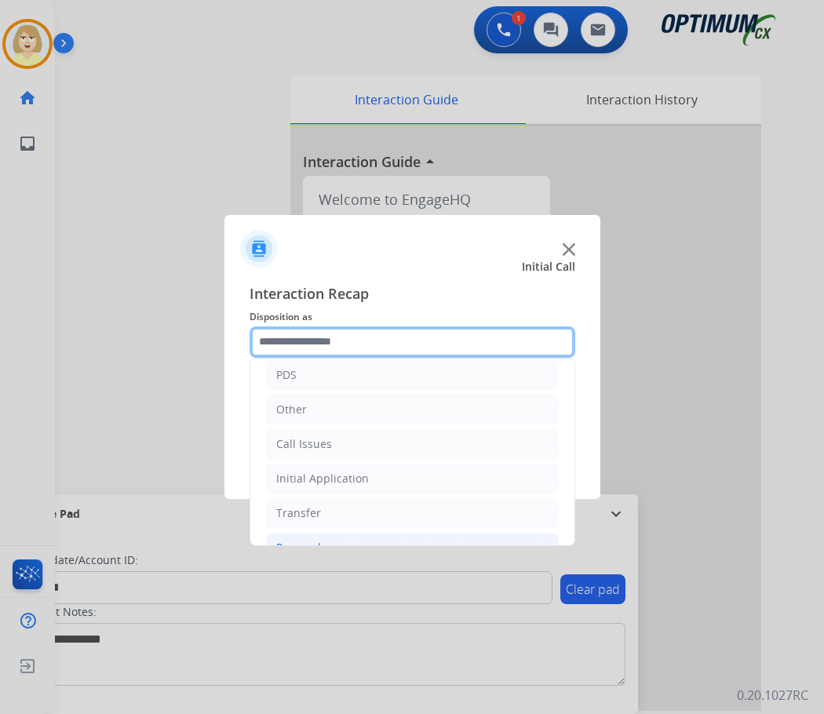
scroll to position [107, 0]
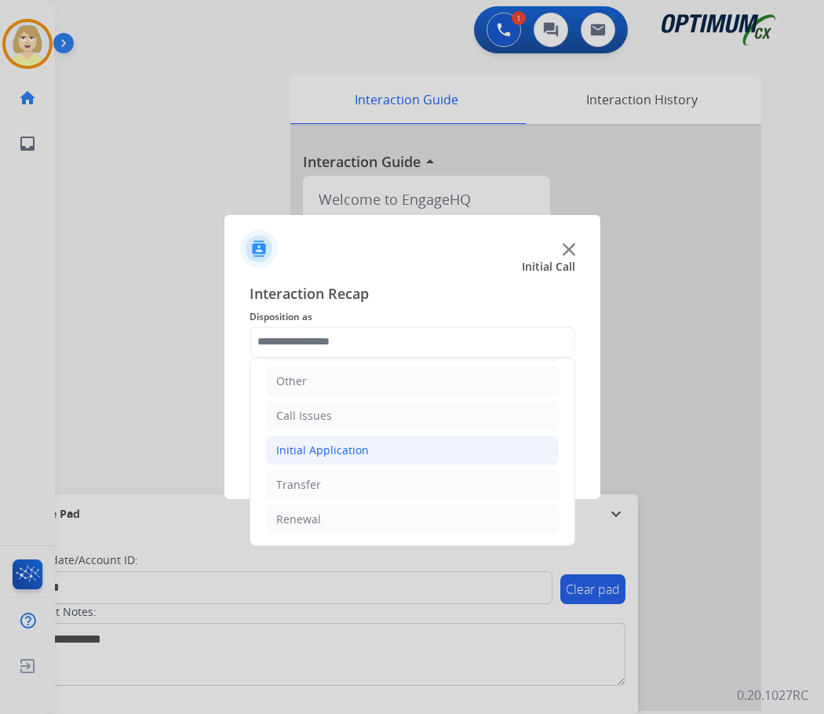
click at [330, 454] on div "Initial Application" at bounding box center [322, 451] width 93 height 16
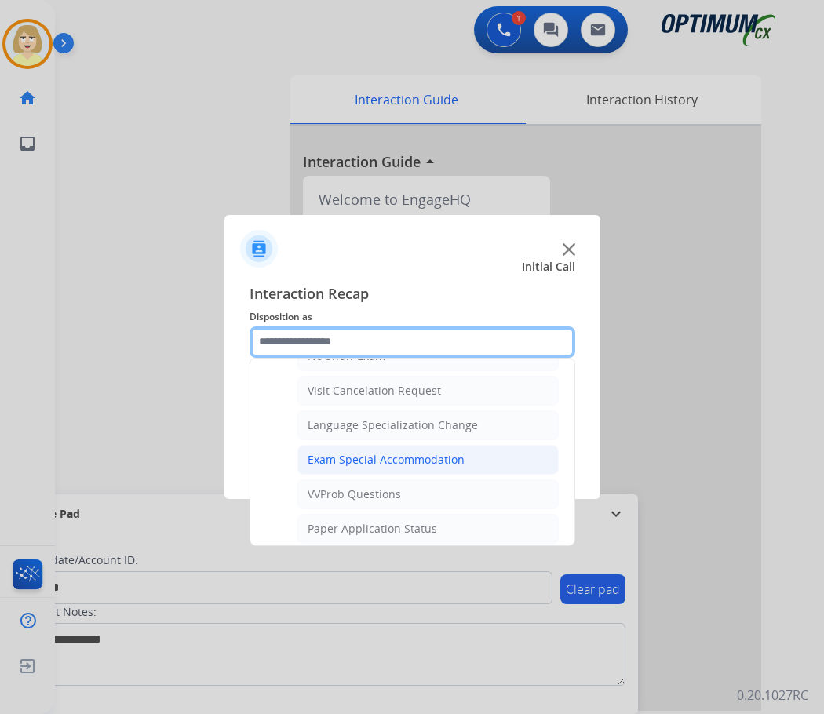
scroll to position [892, 0]
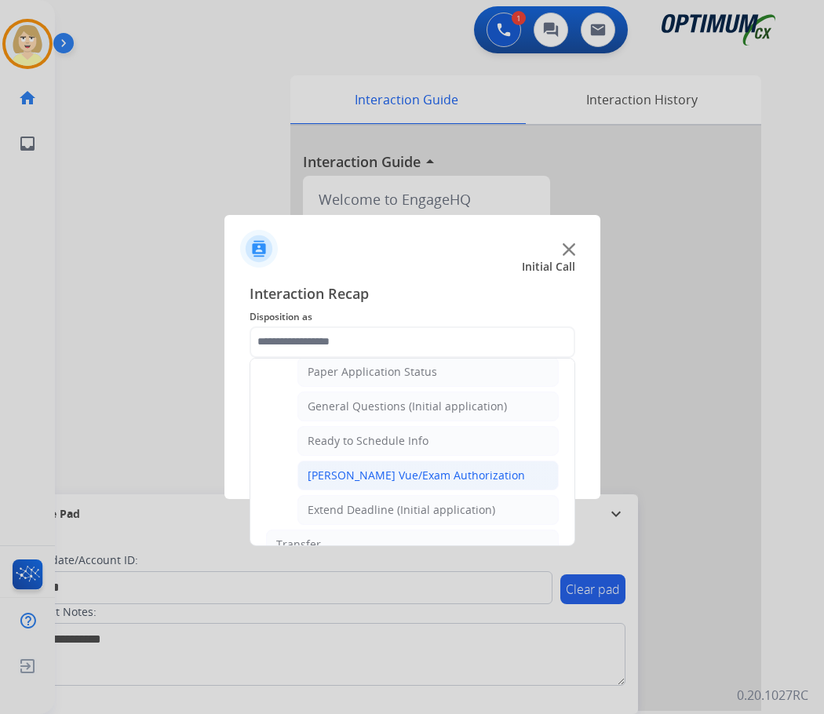
click at [370, 471] on div "[PERSON_NAME] Vue/Exam Authorization" at bounding box center [416, 476] width 217 height 16
type input "**********"
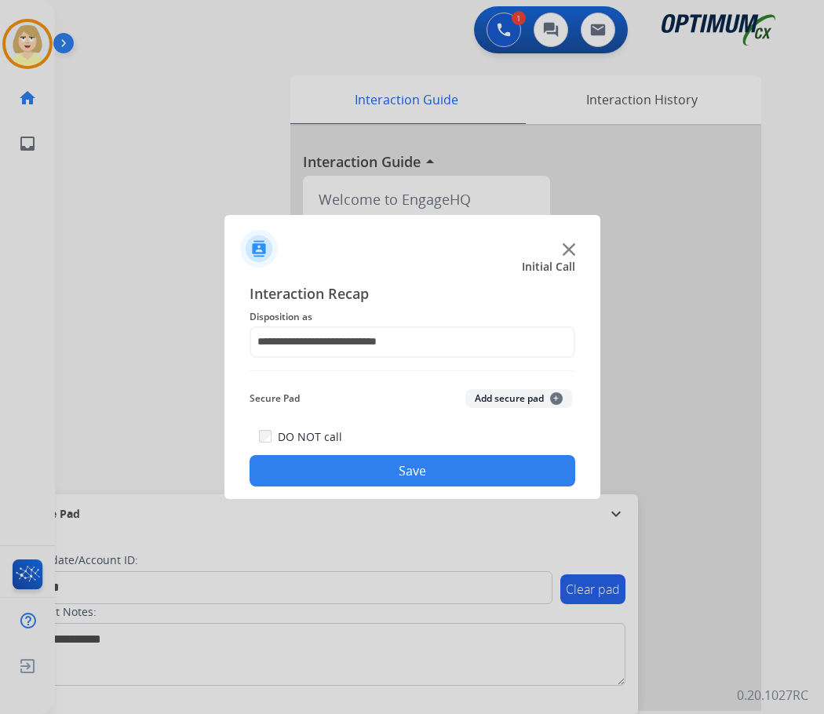
click at [492, 395] on button "Add secure pad +" at bounding box center [518, 398] width 107 height 19
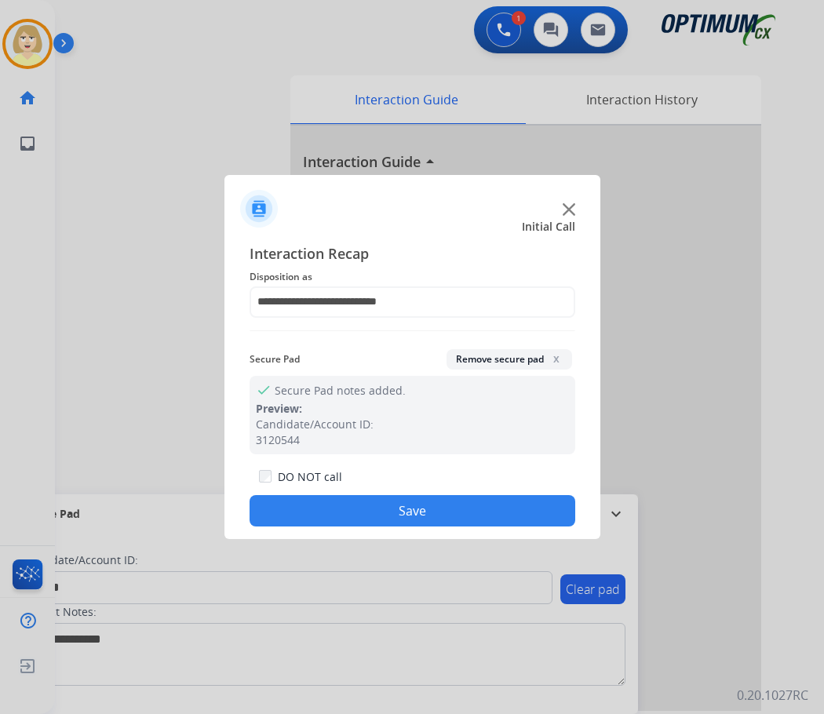
drag, startPoint x: 348, startPoint y: 509, endPoint x: 173, endPoint y: 254, distance: 308.3
click at [345, 502] on button "Save" at bounding box center [413, 510] width 326 height 31
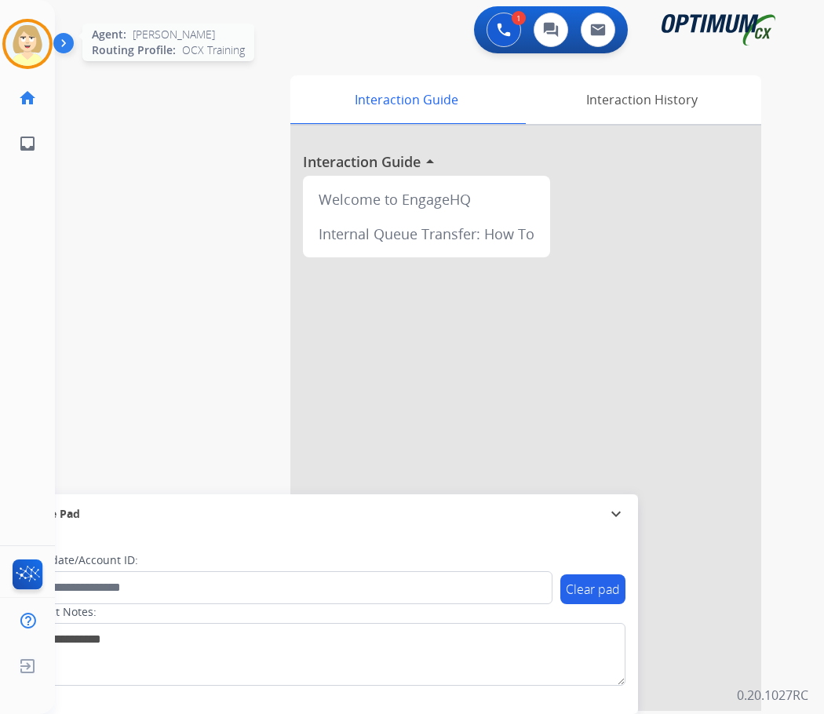
click at [26, 40] on img at bounding box center [27, 44] width 44 height 44
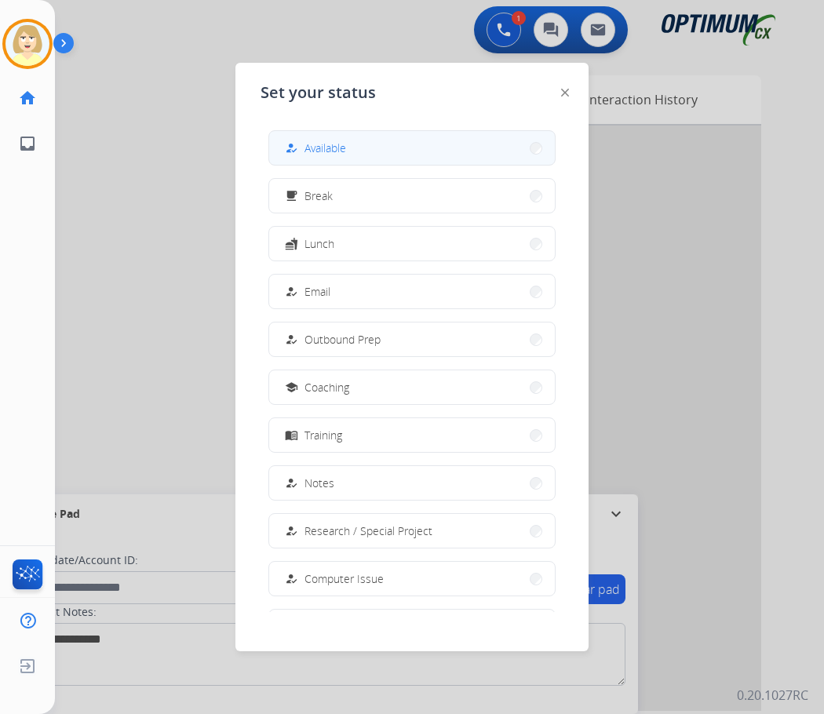
click at [327, 145] on span "Available" at bounding box center [326, 148] width 42 height 16
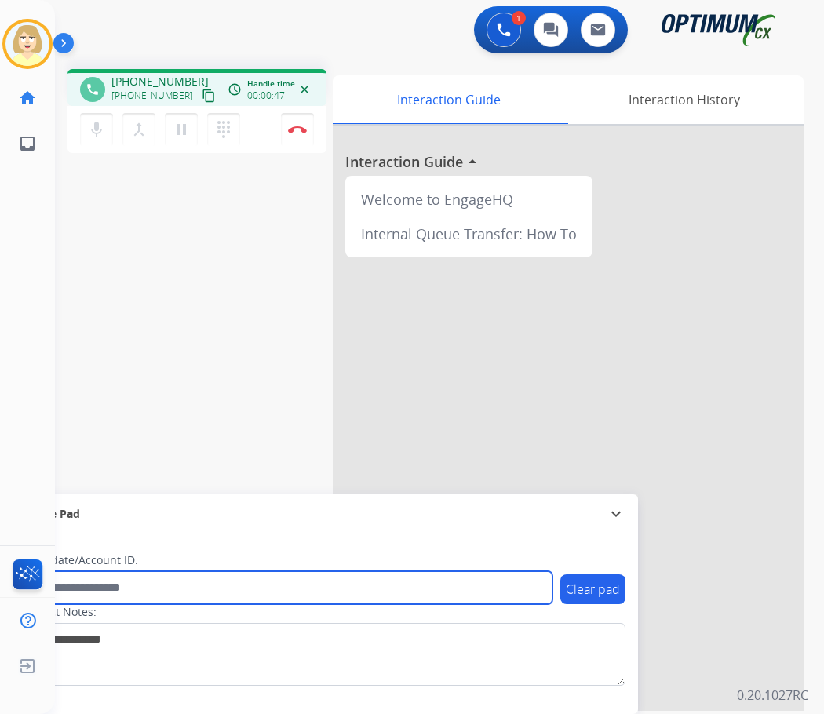
click at [71, 585] on input "text" at bounding box center [286, 587] width 532 height 33
paste input "*******"
type input "*******"
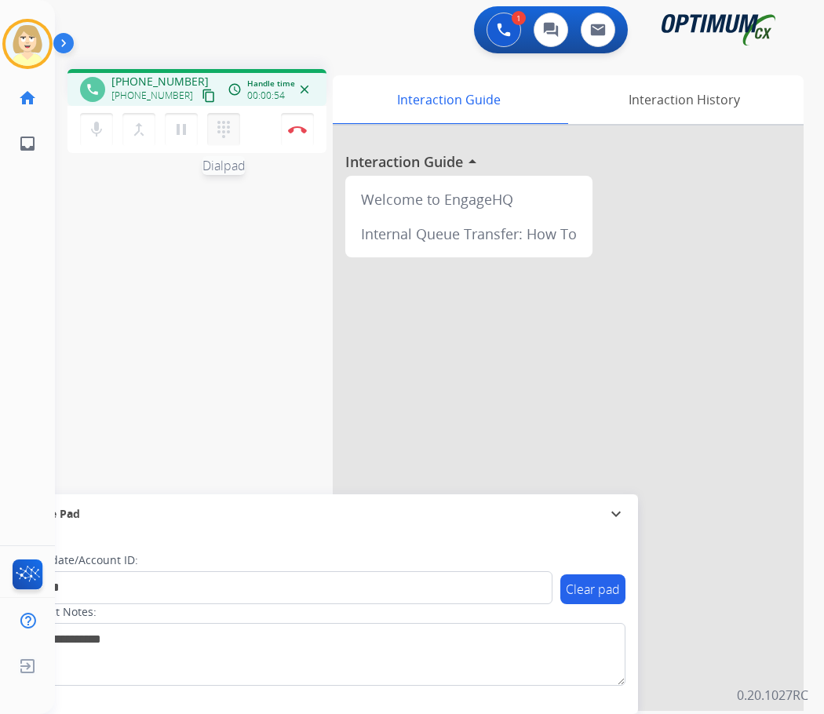
click at [228, 127] on mat-icon "dialpad" at bounding box center [223, 129] width 19 height 19
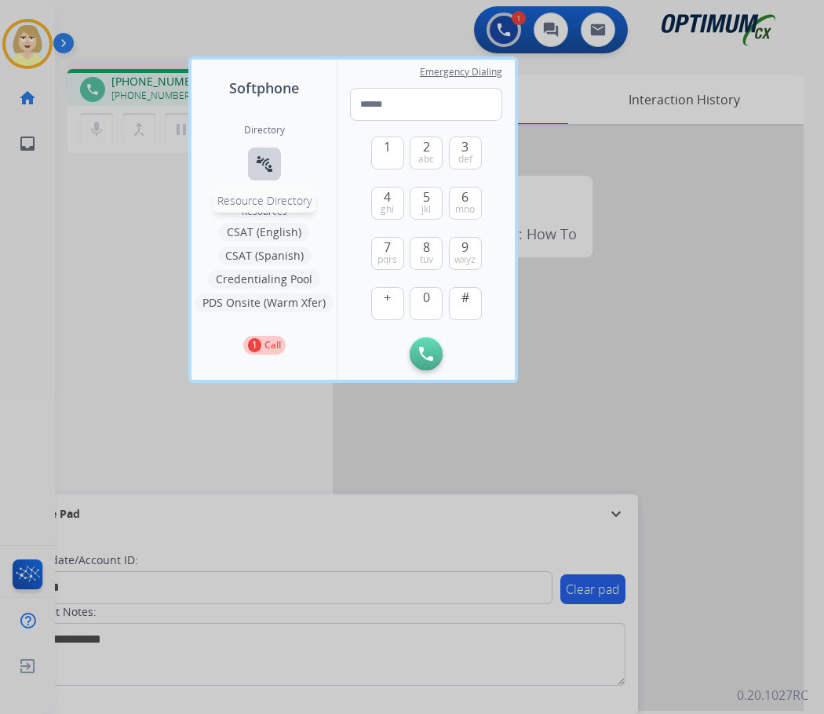
click at [261, 159] on mat-icon "connect_without_contact" at bounding box center [264, 164] width 19 height 19
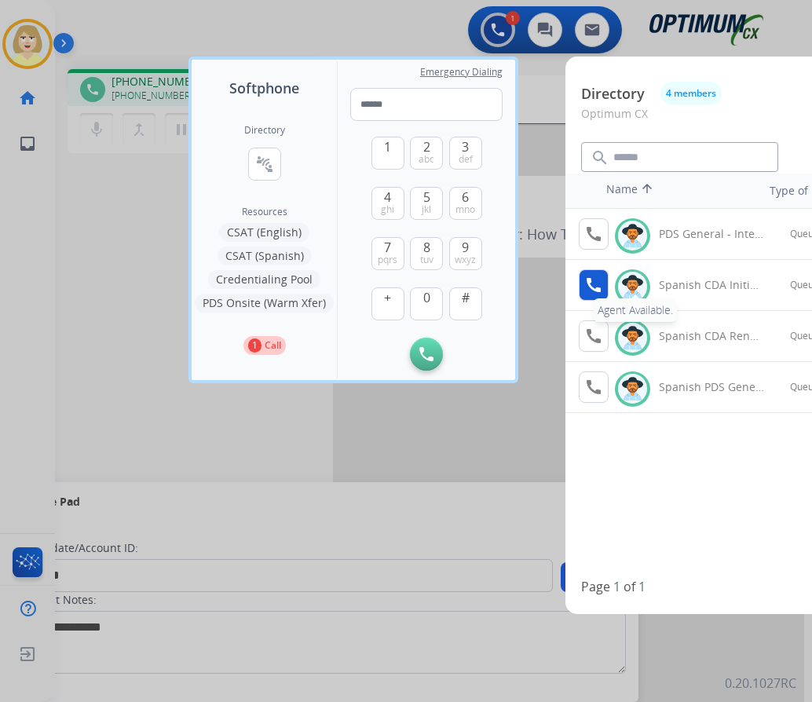
click at [589, 286] on mat-icon "call" at bounding box center [593, 284] width 19 height 19
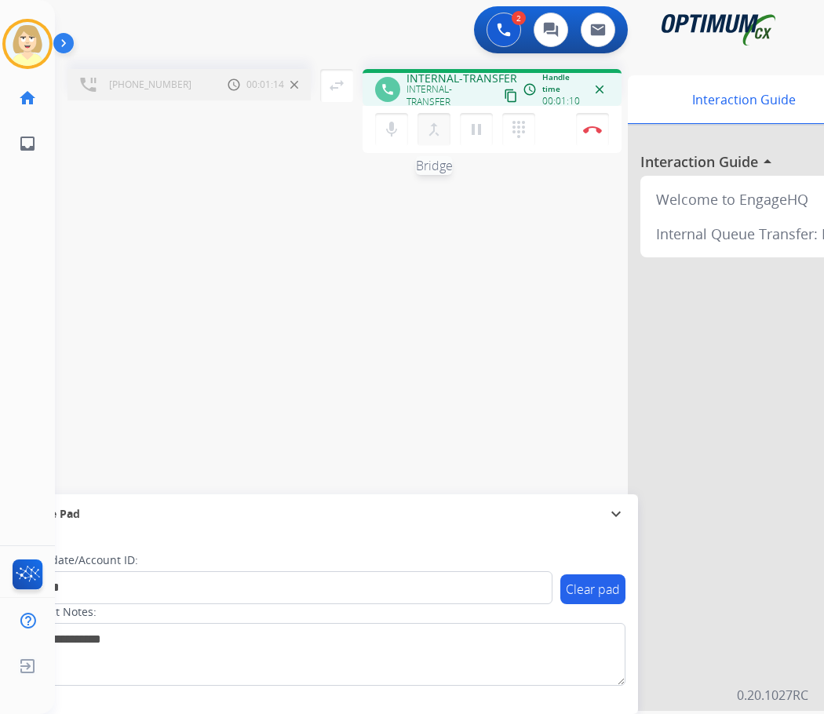
click at [435, 126] on mat-icon "merge_type" at bounding box center [434, 129] width 19 height 19
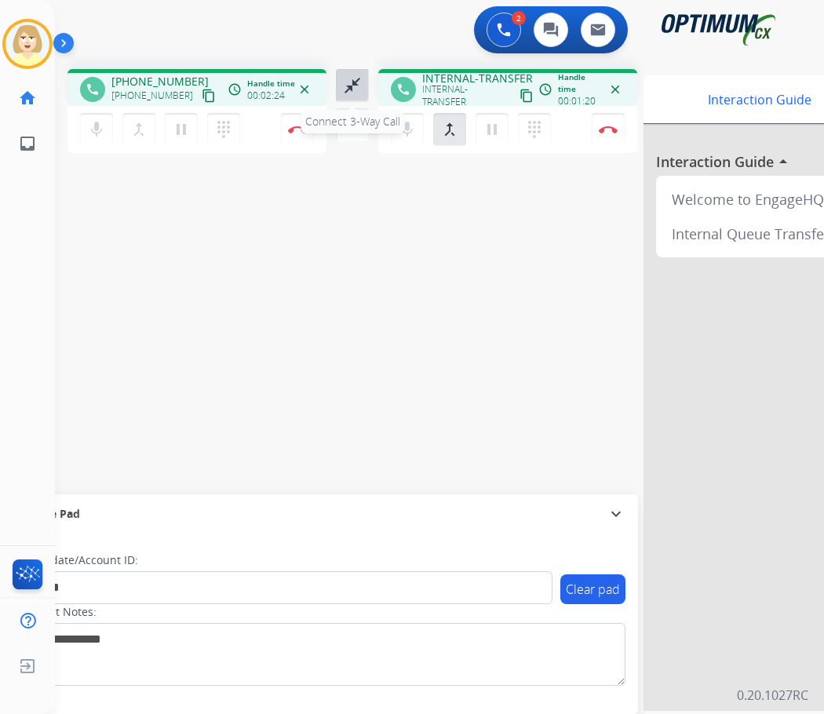
click at [348, 82] on mat-icon "close_fullscreen" at bounding box center [352, 85] width 19 height 19
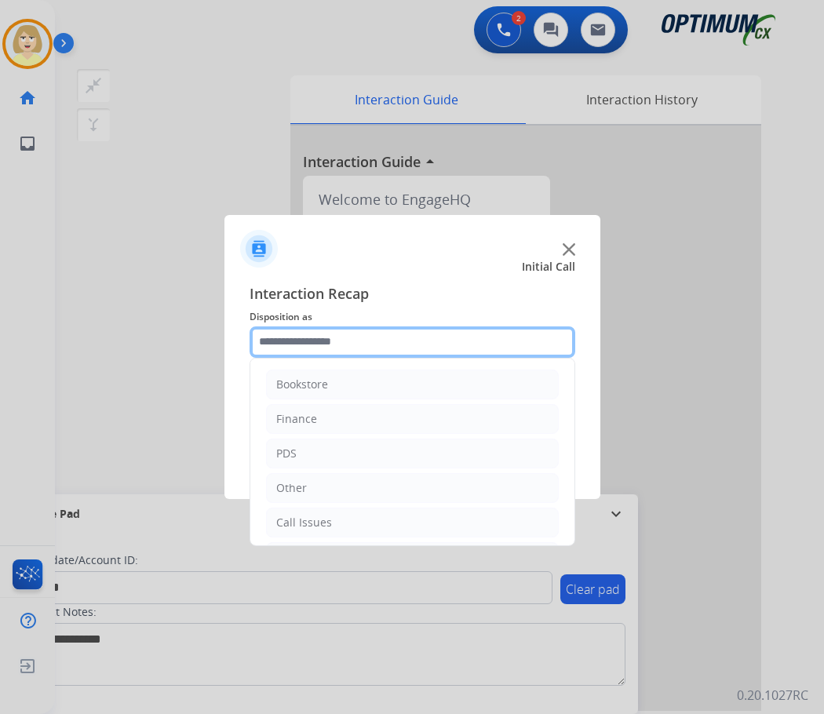
click at [308, 343] on input "text" at bounding box center [413, 342] width 326 height 31
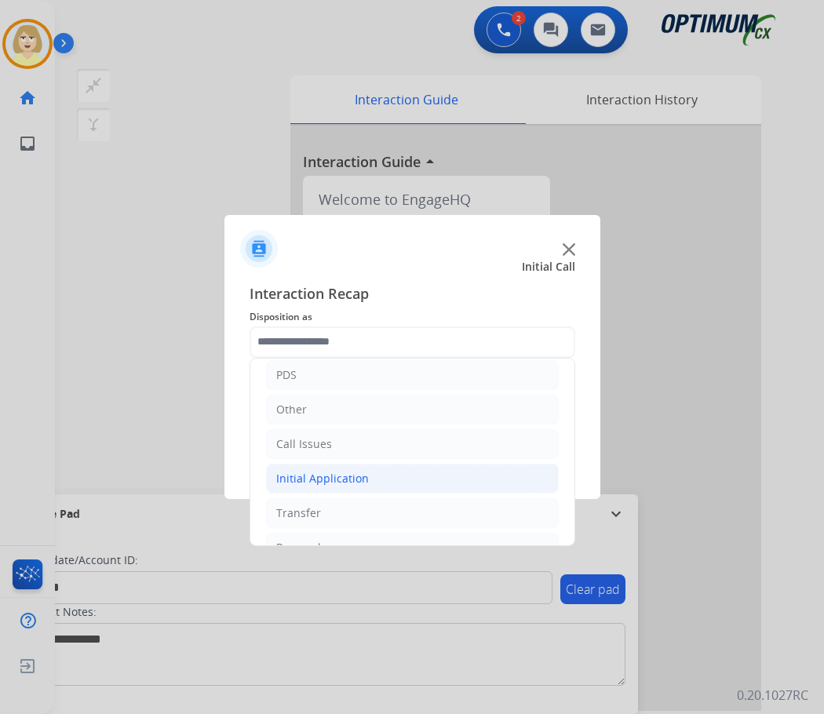
click at [330, 476] on div "Initial Application" at bounding box center [322, 479] width 93 height 16
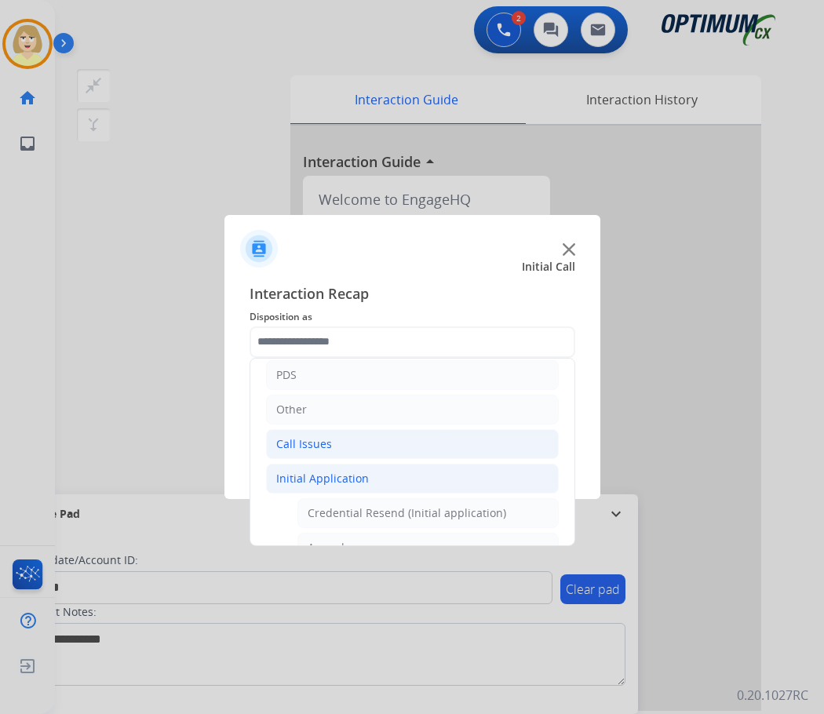
click at [297, 444] on div "Call Issues" at bounding box center [304, 444] width 56 height 16
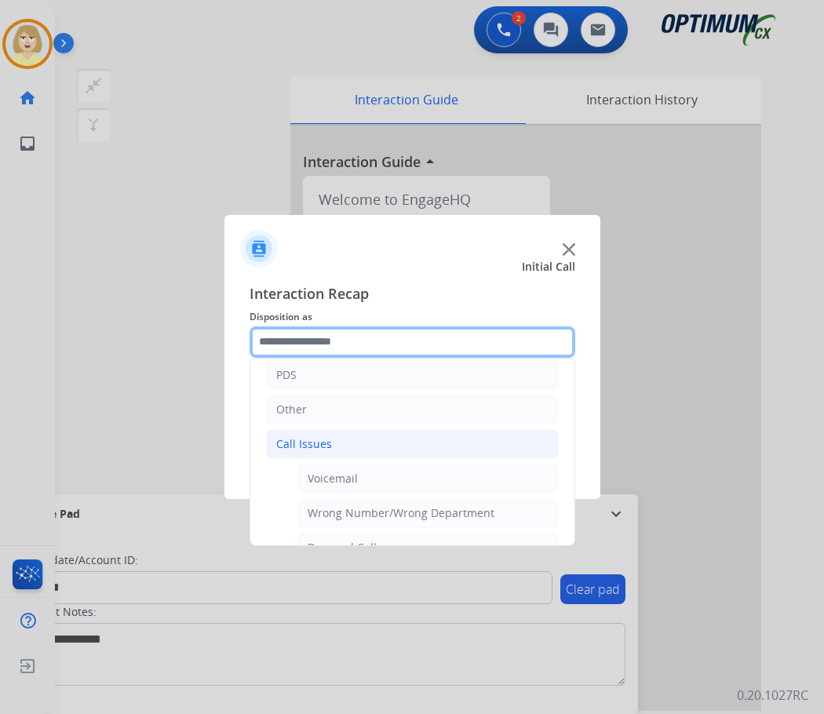
scroll to position [157, 0]
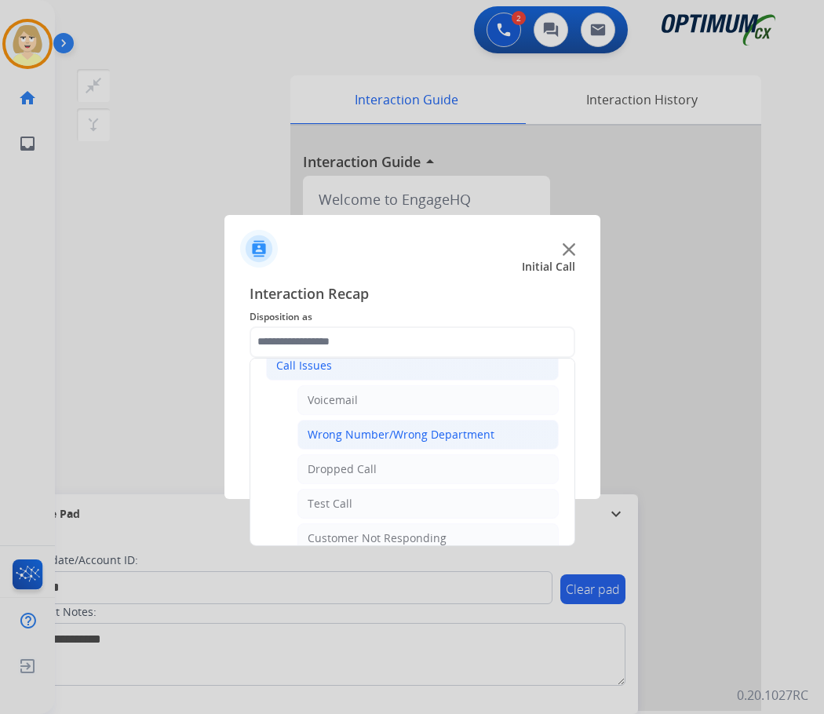
click at [389, 436] on div "Wrong Number/Wrong Department" at bounding box center [401, 435] width 187 height 16
type input "**********"
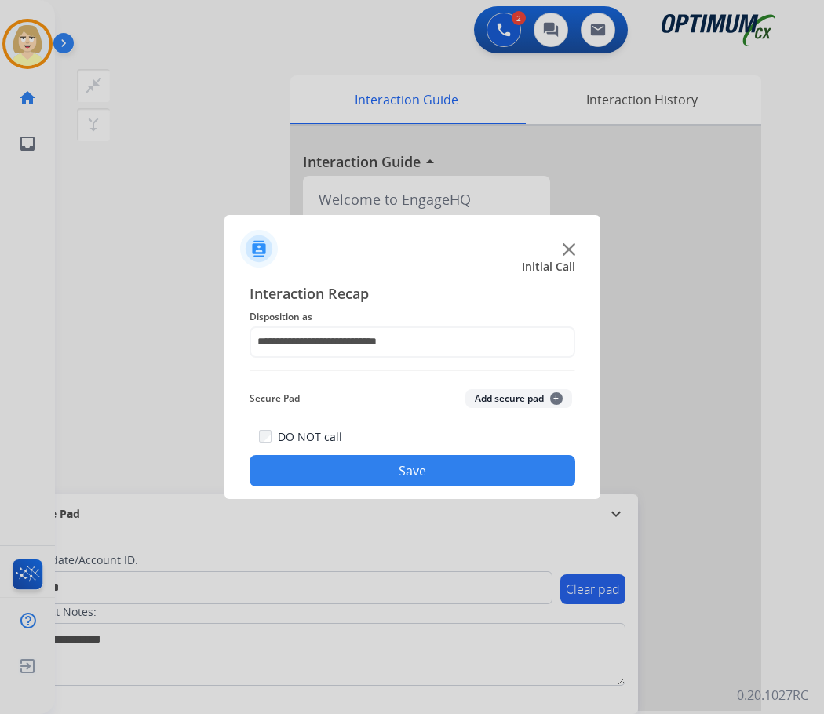
click at [493, 394] on button "Add secure pad +" at bounding box center [518, 398] width 107 height 19
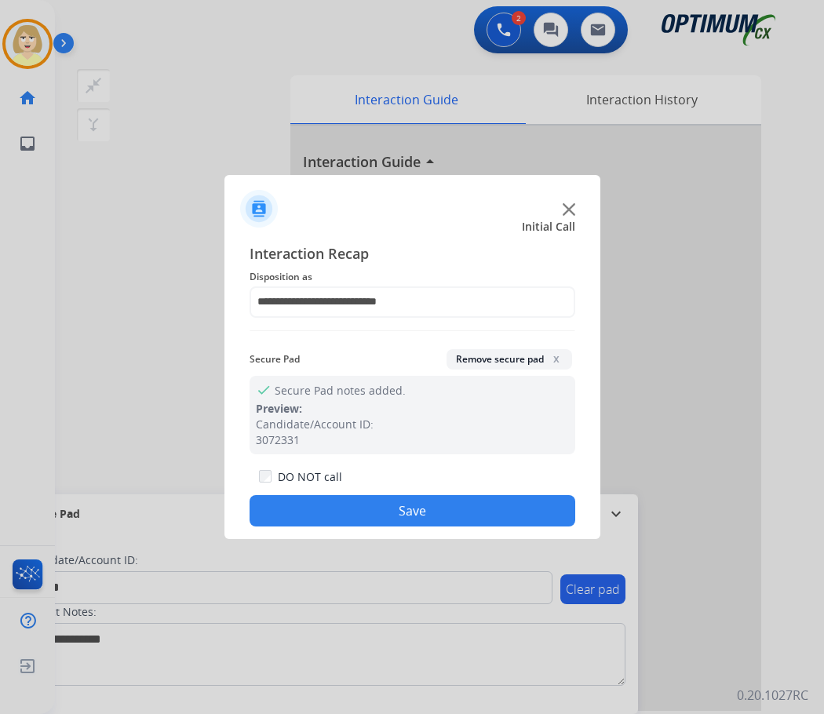
click at [325, 511] on button "Save" at bounding box center [413, 510] width 326 height 31
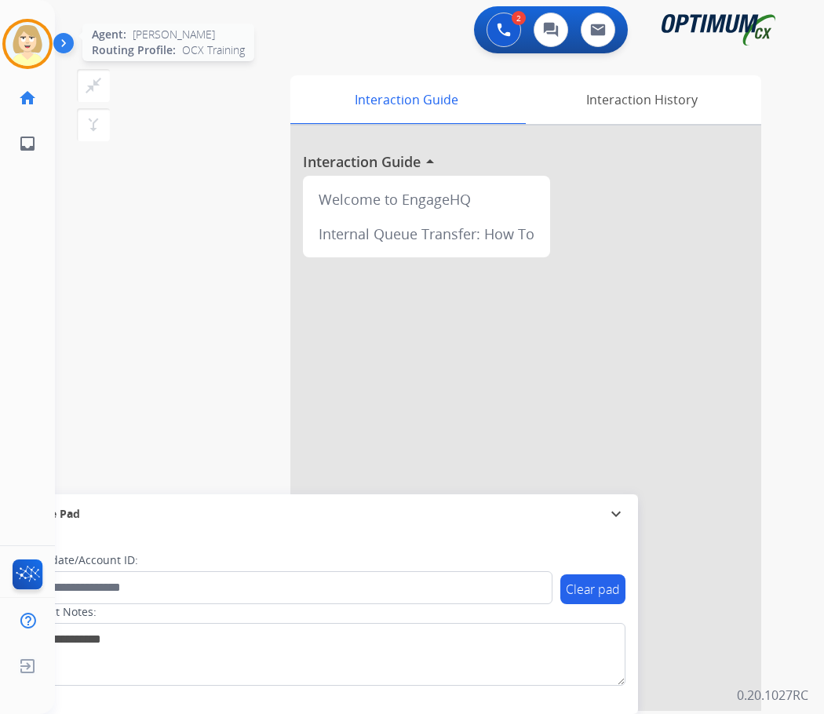
click at [31, 36] on img at bounding box center [27, 44] width 44 height 44
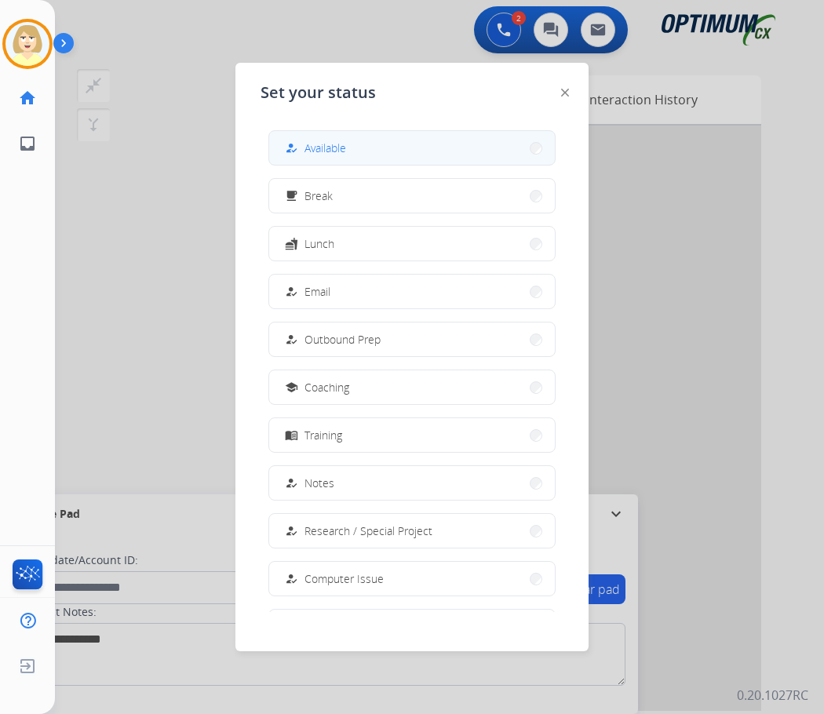
click at [344, 150] on span "Available" at bounding box center [326, 148] width 42 height 16
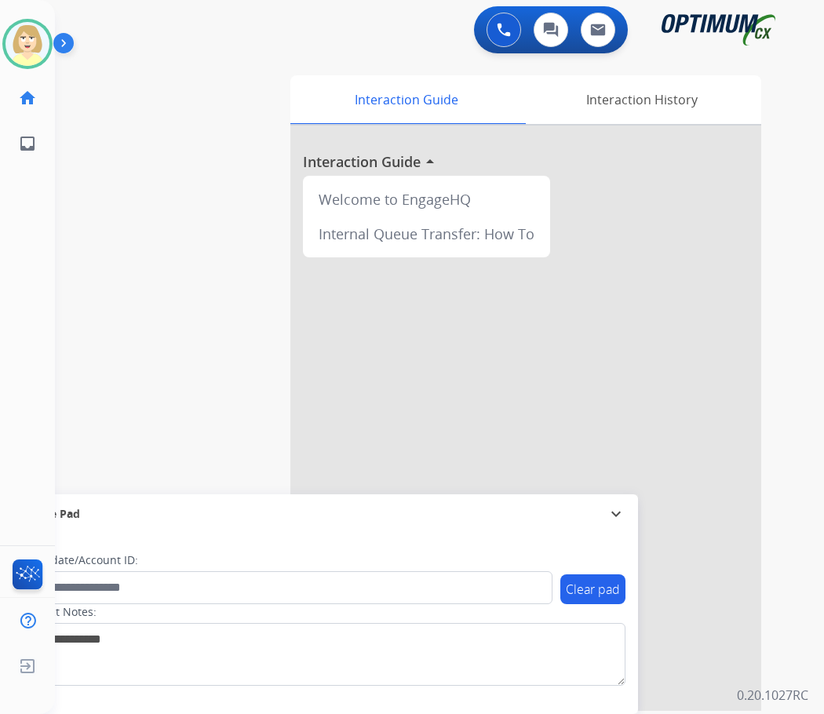
click at [366, 345] on div at bounding box center [525, 419] width 471 height 586
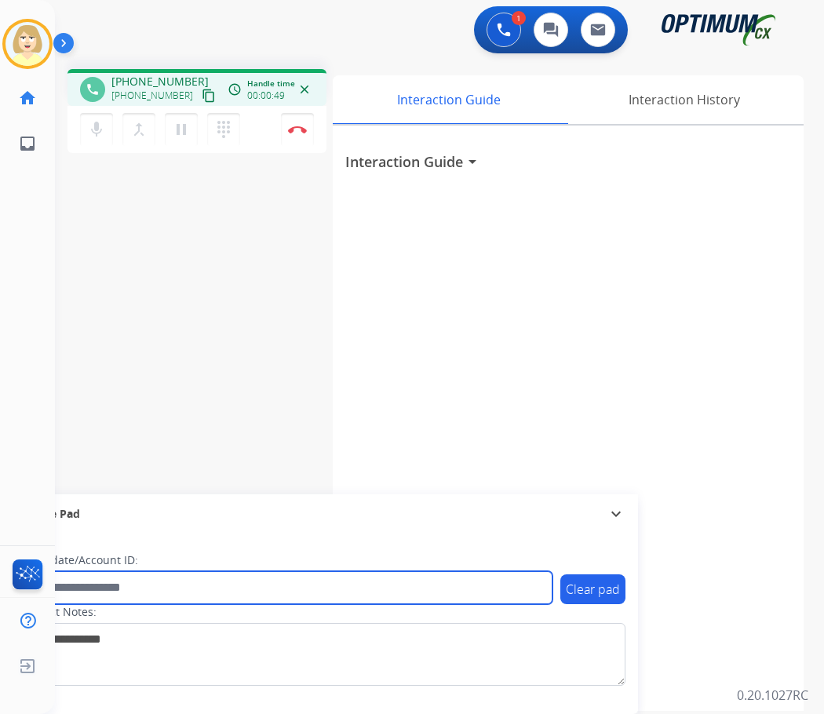
click at [69, 582] on input "text" at bounding box center [286, 587] width 532 height 33
paste input "*******"
type input "*******"
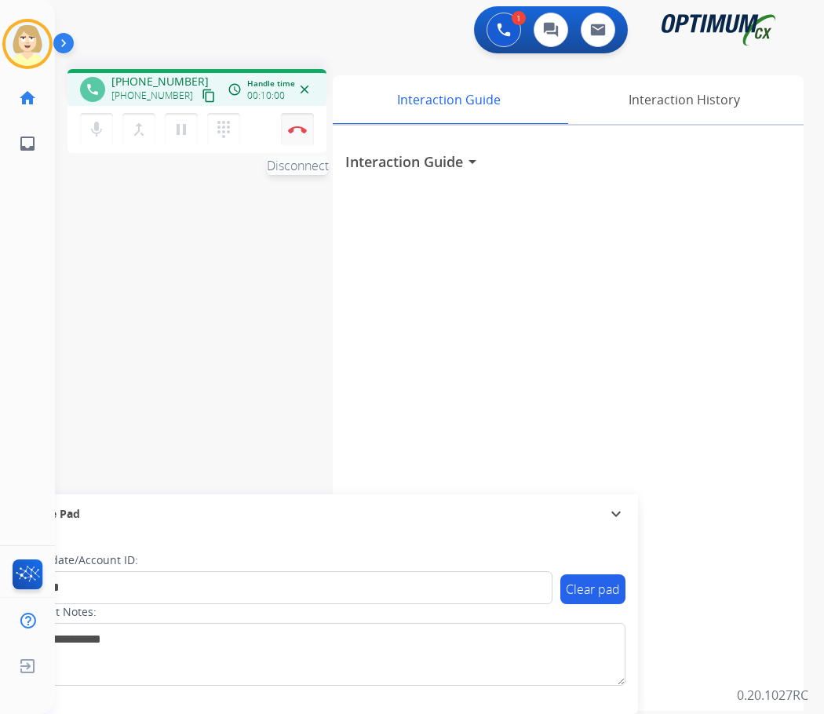
click at [294, 126] on img at bounding box center [297, 130] width 19 height 8
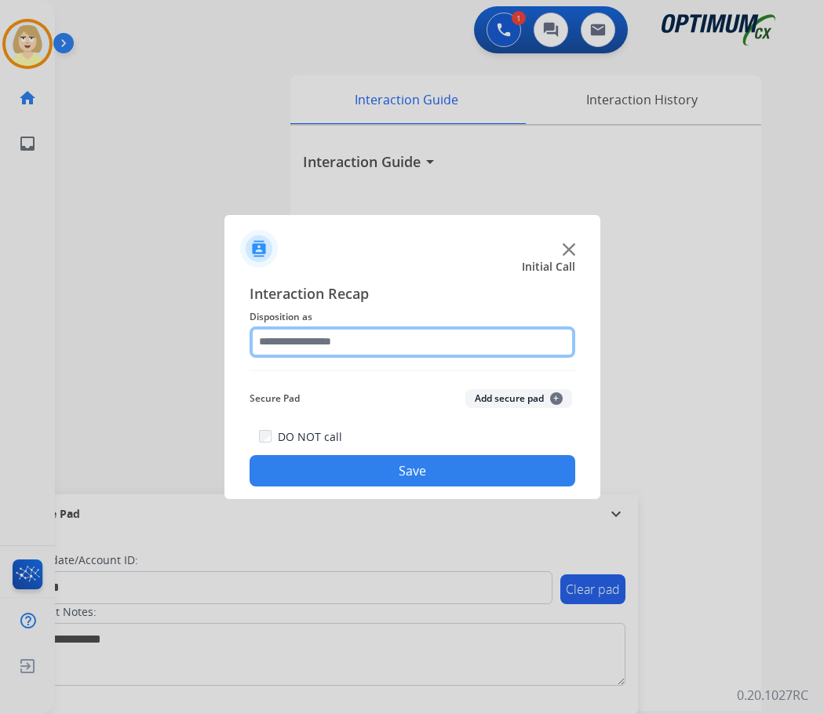
click at [339, 348] on input "text" at bounding box center [413, 342] width 326 height 31
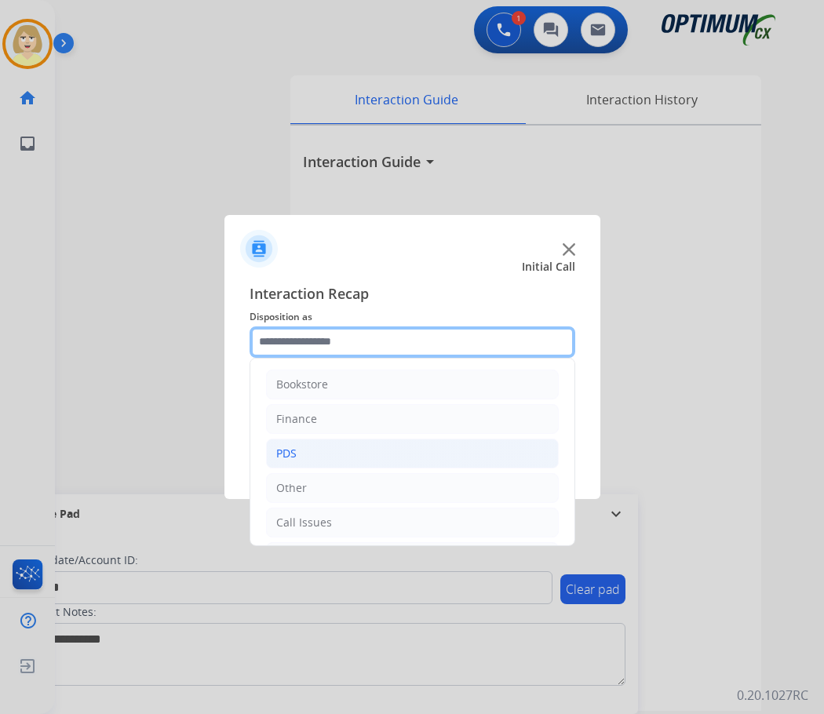
scroll to position [107, 0]
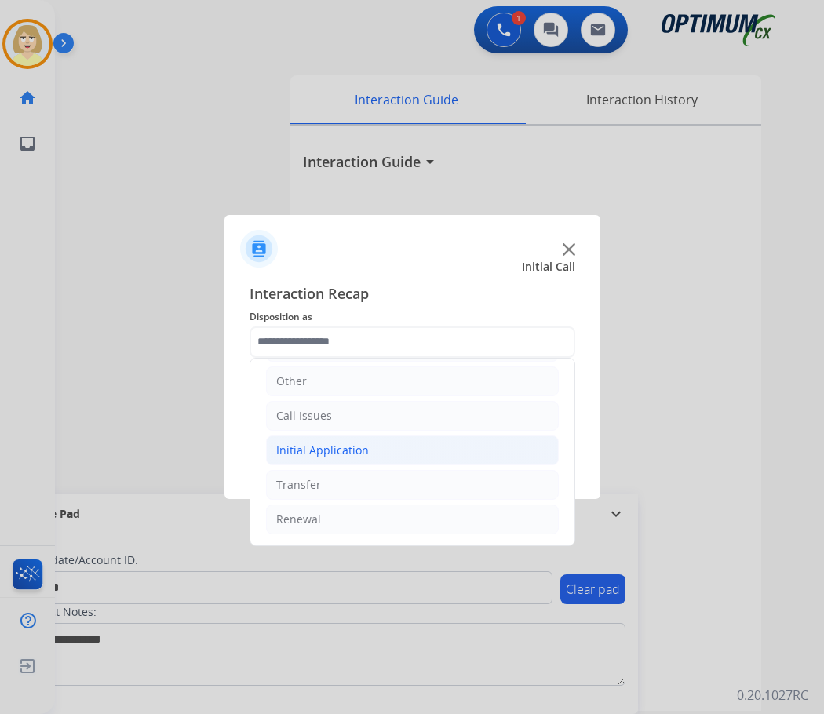
click at [316, 454] on div "Initial Application" at bounding box center [322, 451] width 93 height 16
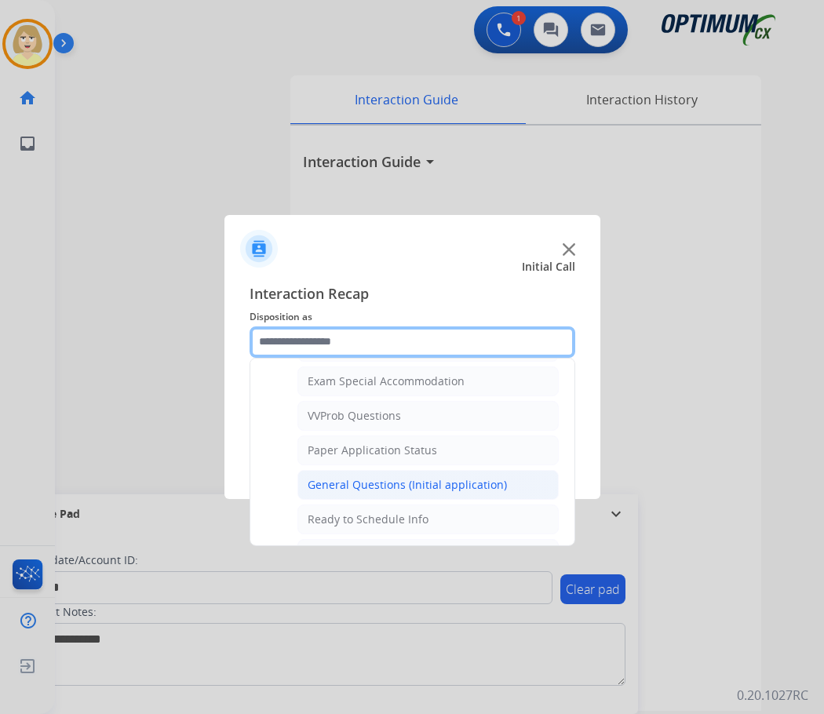
scroll to position [951, 0]
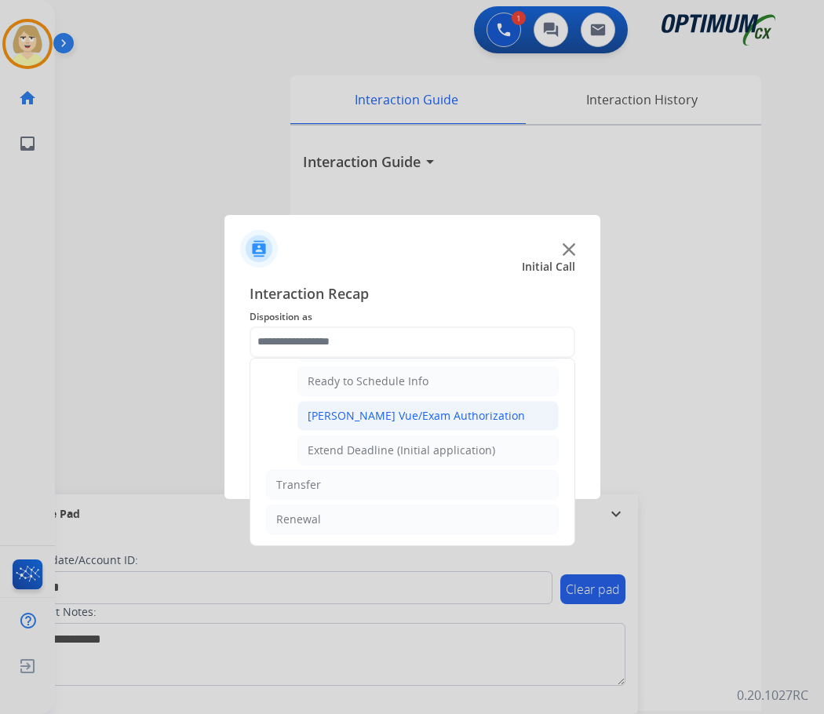
click at [414, 409] on div "[PERSON_NAME] Vue/Exam Authorization" at bounding box center [416, 416] width 217 height 16
type input "**********"
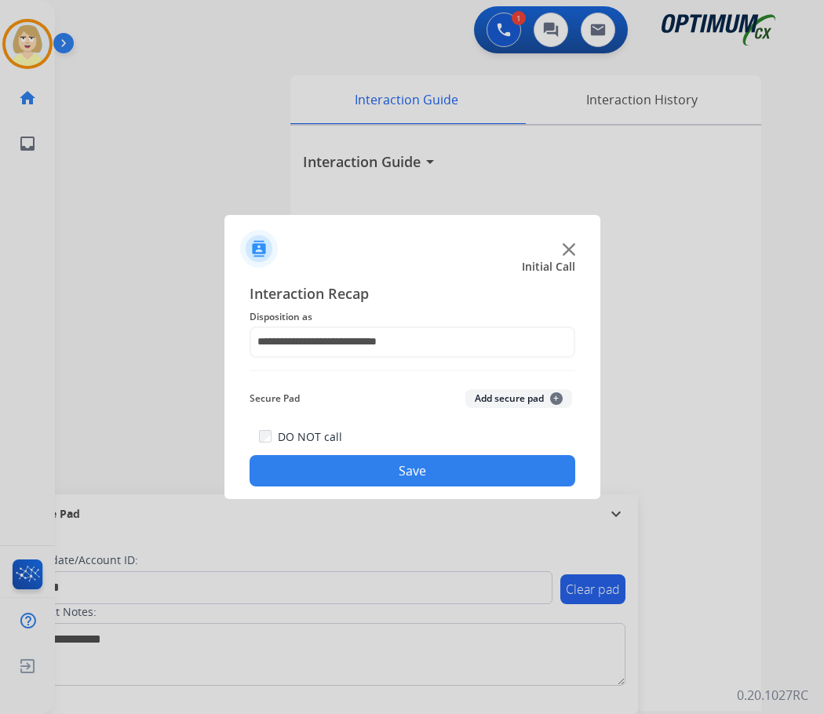
click at [485, 401] on button "Add secure pad +" at bounding box center [518, 398] width 107 height 19
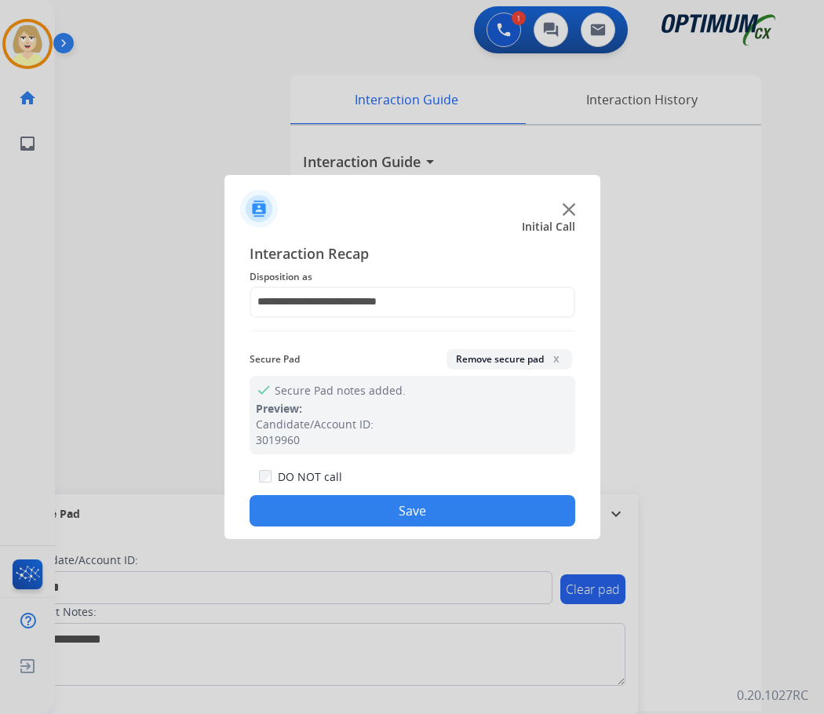
click at [337, 505] on button "Save" at bounding box center [413, 510] width 326 height 31
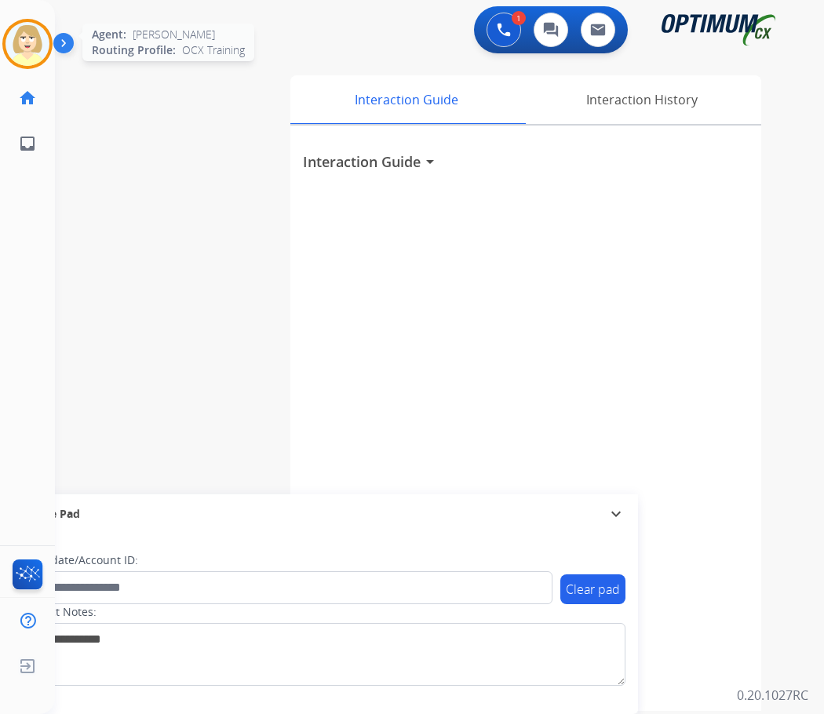
click at [24, 44] on img at bounding box center [27, 44] width 44 height 44
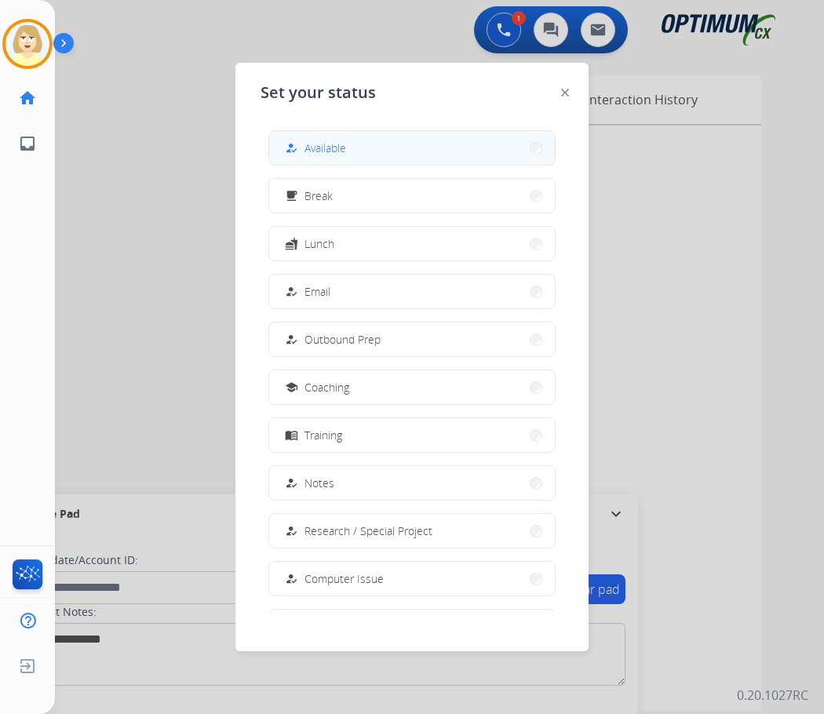
click at [316, 147] on span "Available" at bounding box center [326, 148] width 42 height 16
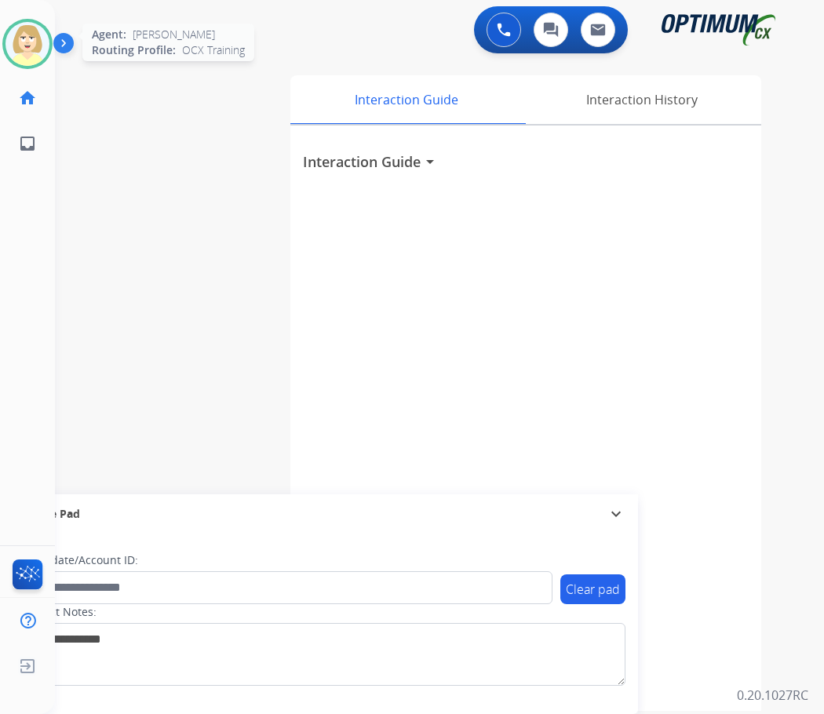
click at [16, 42] on img at bounding box center [27, 44] width 44 height 44
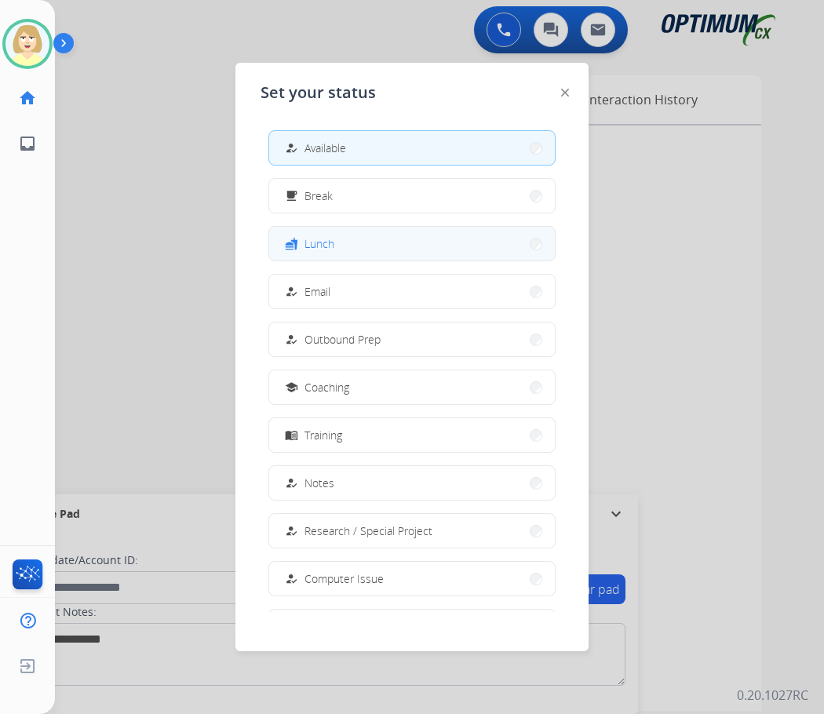
click at [330, 238] on span "Lunch" at bounding box center [320, 243] width 30 height 16
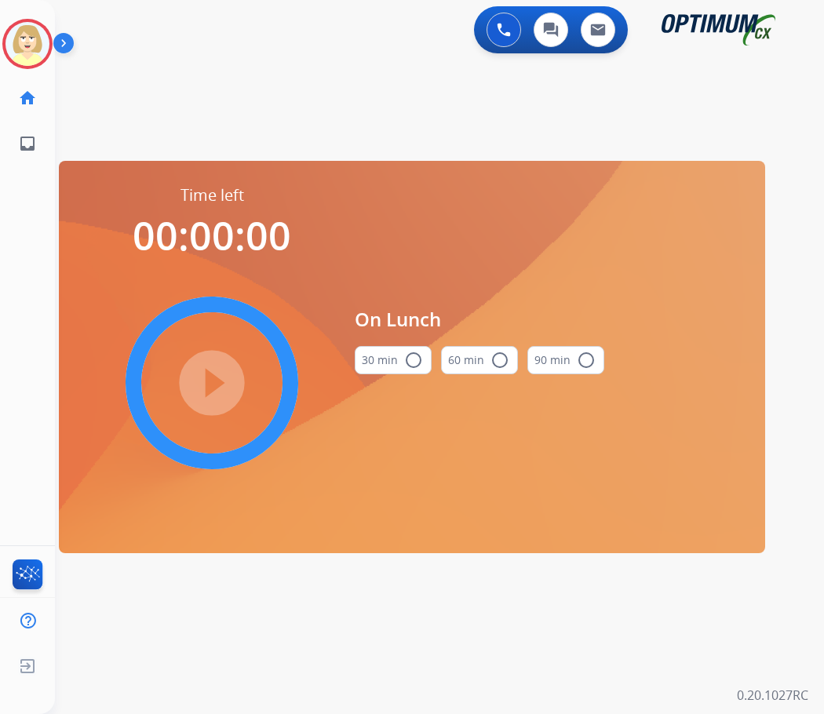
click at [411, 359] on mat-icon "radio_button_unchecked" at bounding box center [413, 360] width 19 height 19
click at [218, 374] on mat-icon "play_circle_filled" at bounding box center [211, 383] width 19 height 19
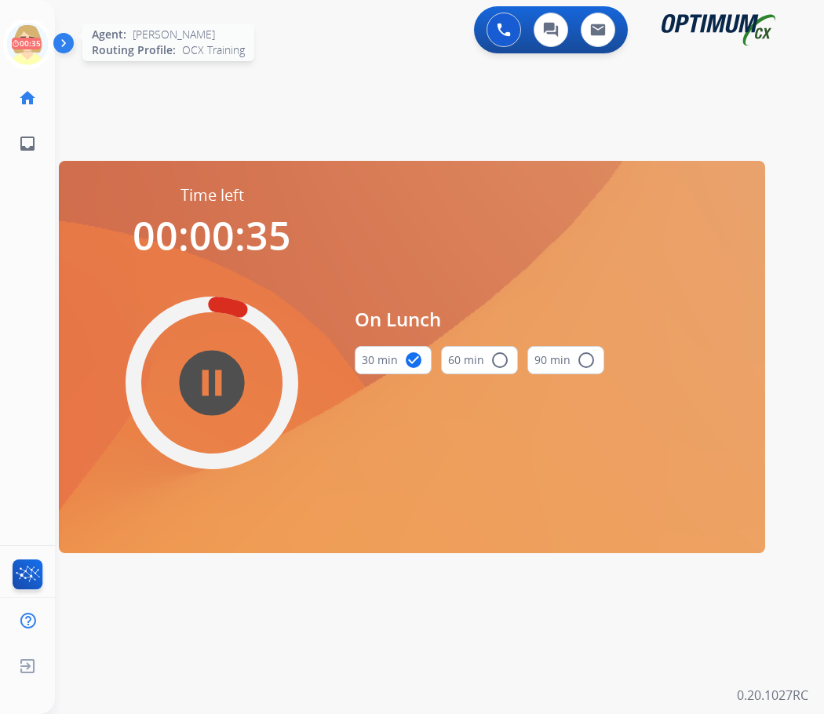
click at [32, 46] on icon at bounding box center [27, 44] width 51 height 51
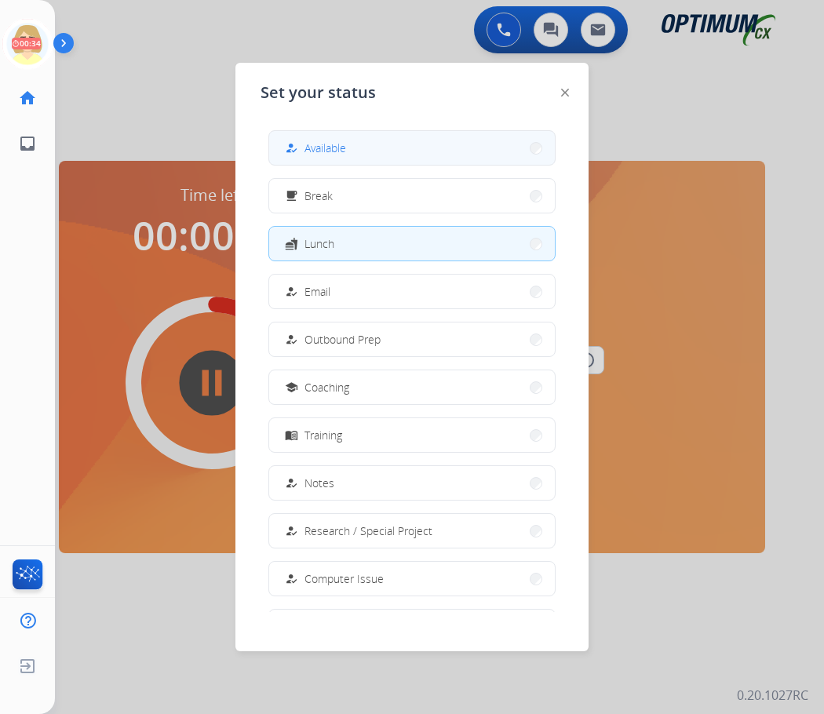
click at [334, 142] on span "Available" at bounding box center [326, 148] width 42 height 16
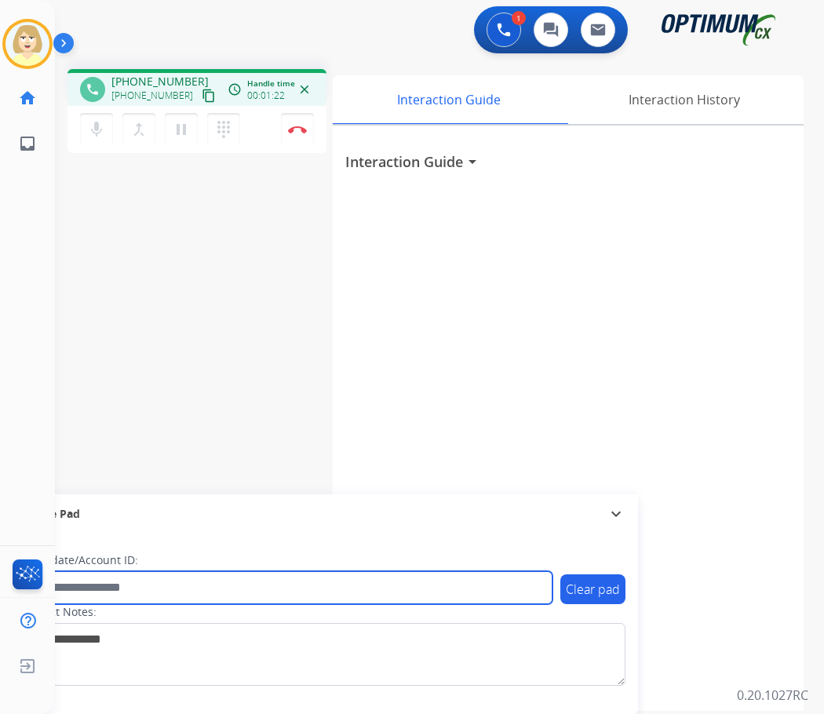
click at [81, 589] on input "text" at bounding box center [286, 587] width 532 height 33
paste input "*******"
type input "*******"
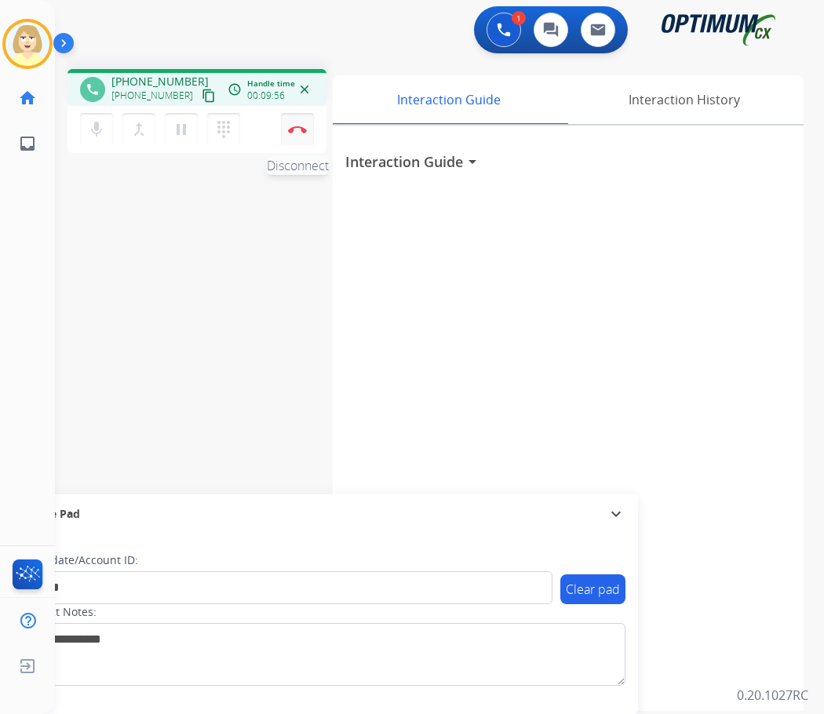
click at [295, 122] on button "Disconnect" at bounding box center [297, 129] width 33 height 33
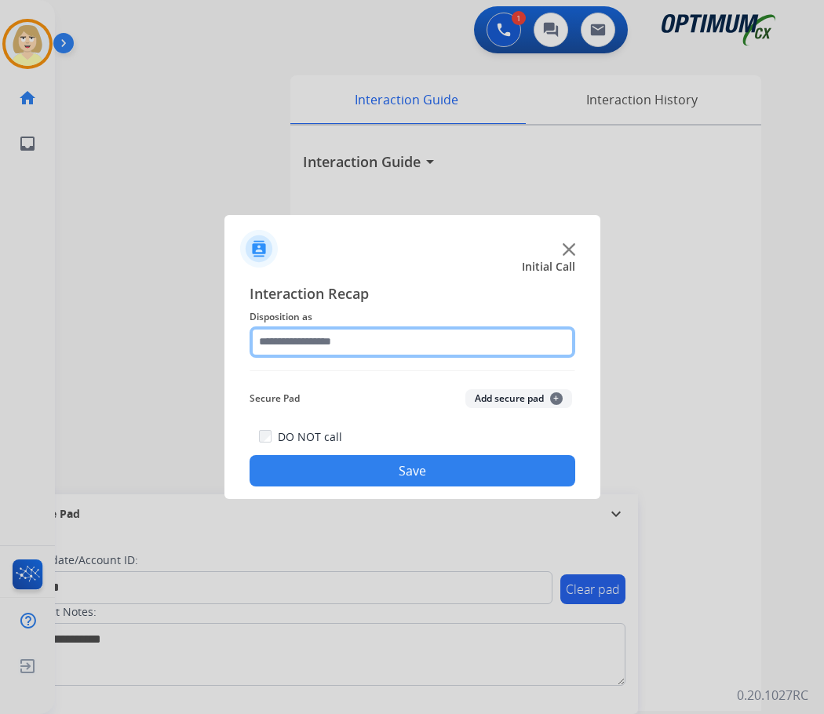
click at [319, 340] on input "text" at bounding box center [413, 342] width 326 height 31
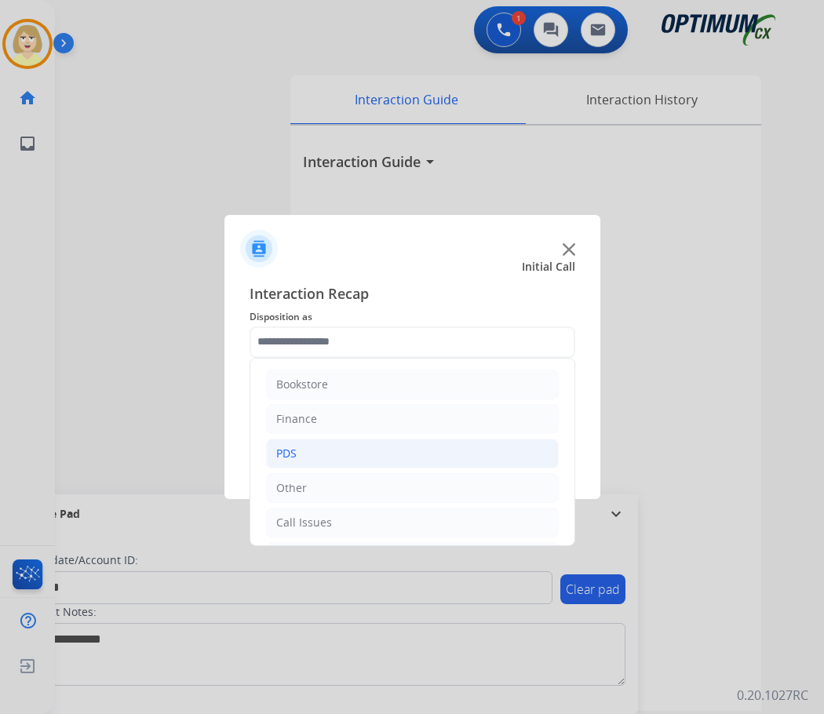
click at [296, 454] on li "PDS" at bounding box center [412, 454] width 293 height 30
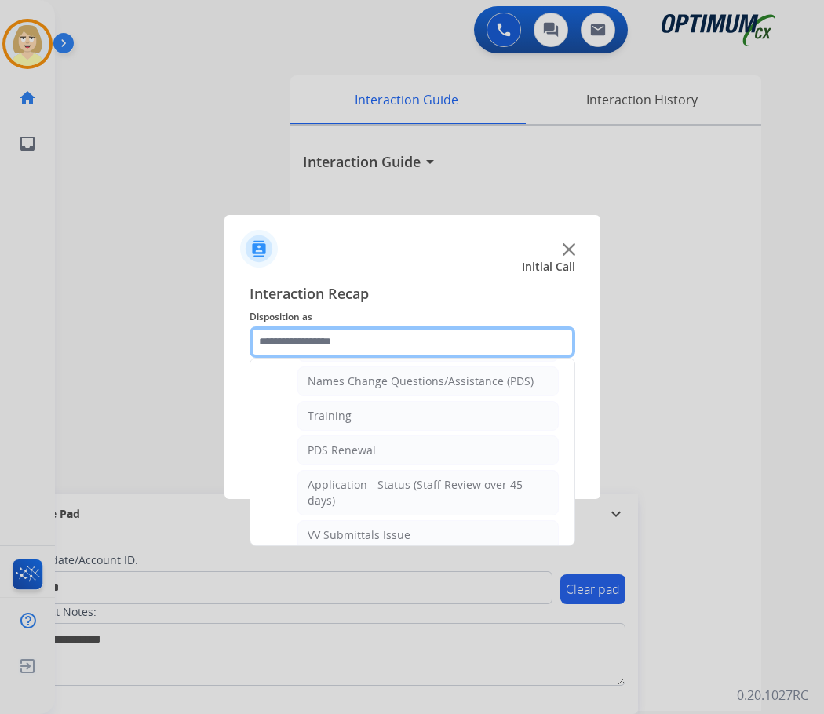
scroll to position [78, 0]
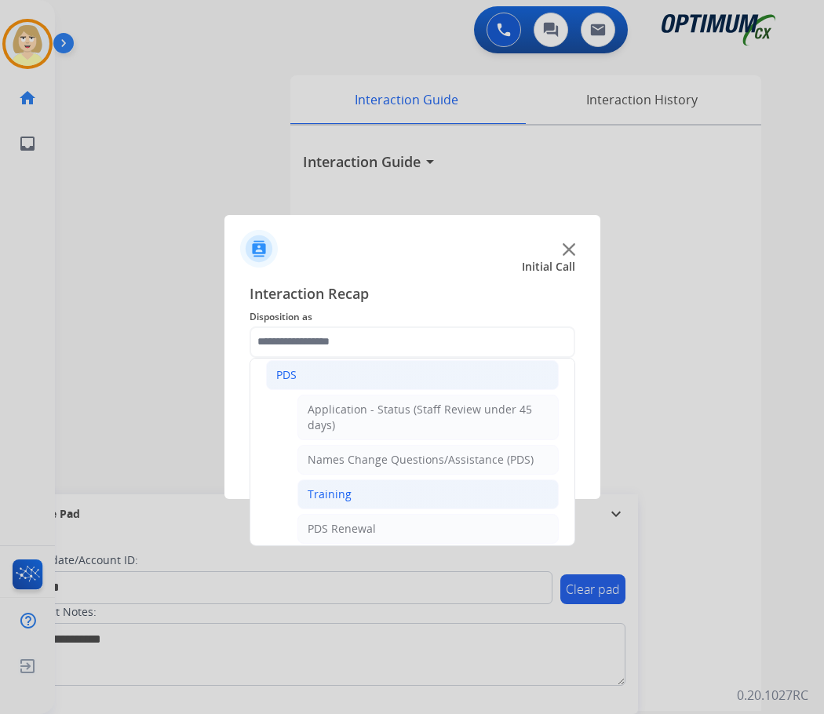
click at [338, 494] on div "Training" at bounding box center [330, 495] width 44 height 16
type input "********"
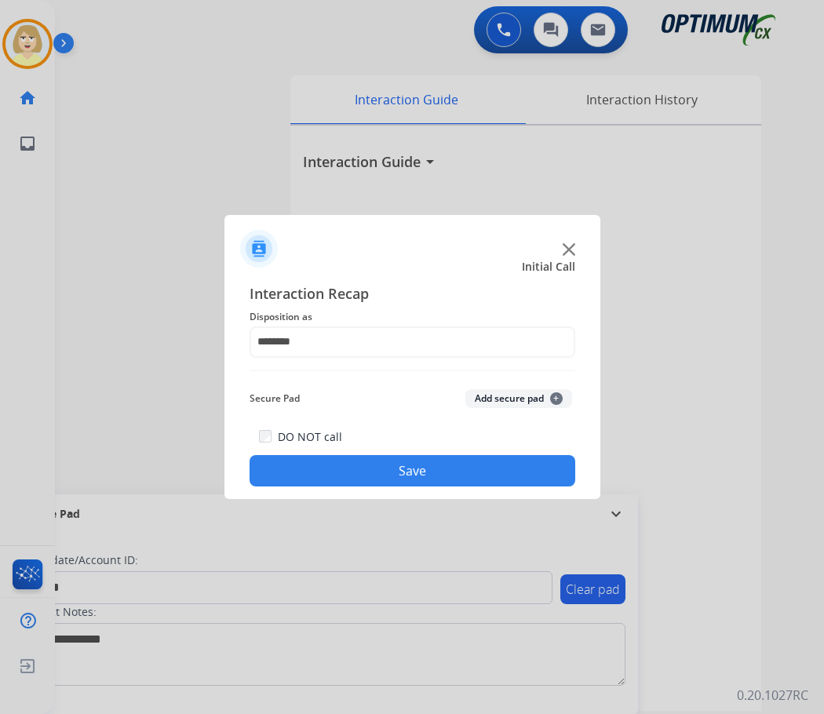
click at [499, 389] on button "Add secure pad +" at bounding box center [518, 398] width 107 height 19
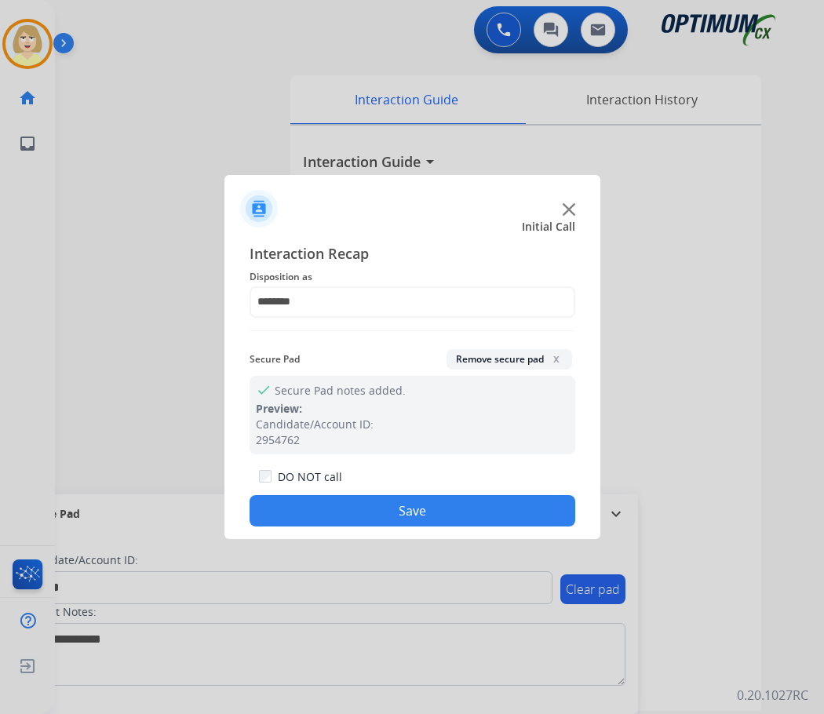
drag, startPoint x: 362, startPoint y: 521, endPoint x: 229, endPoint y: 327, distance: 234.9
click at [359, 518] on button "Save" at bounding box center [413, 510] width 326 height 31
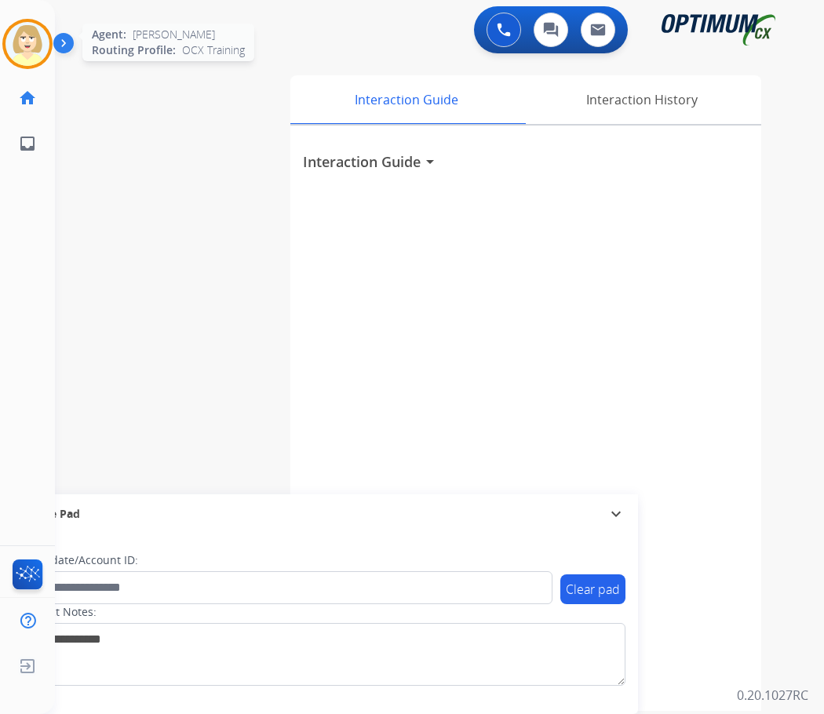
click at [27, 36] on img at bounding box center [27, 44] width 44 height 44
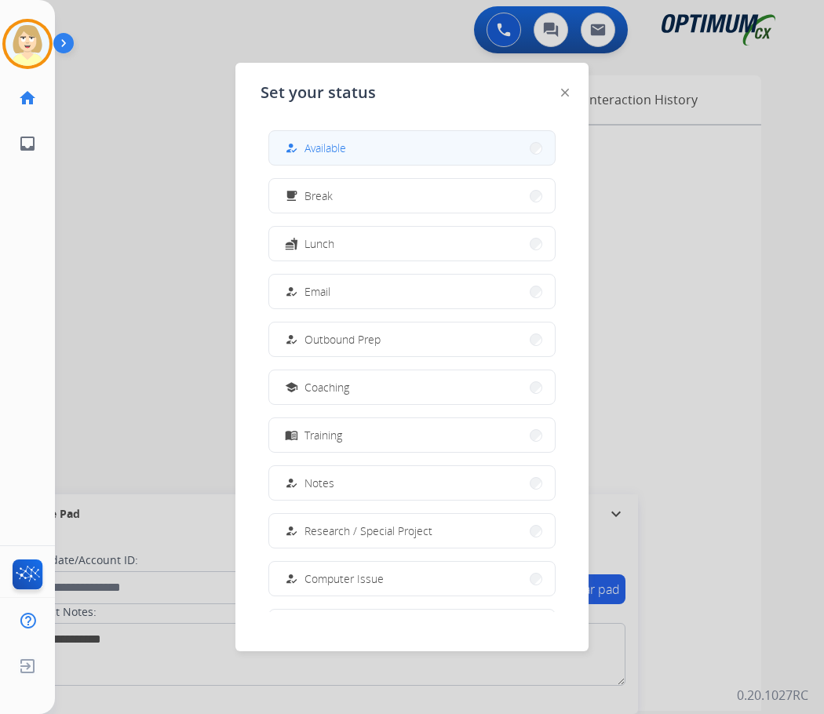
drag, startPoint x: 323, startPoint y: 145, endPoint x: 235, endPoint y: 155, distance: 88.4
click at [322, 145] on span "Available" at bounding box center [326, 148] width 42 height 16
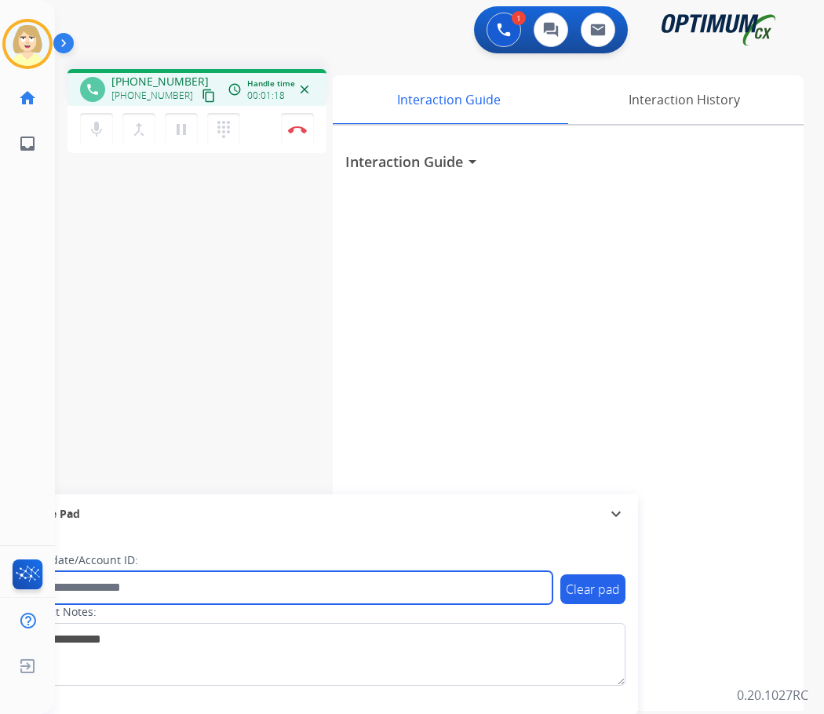
click at [115, 589] on input "text" at bounding box center [286, 587] width 532 height 33
paste input "*******"
type input "*******"
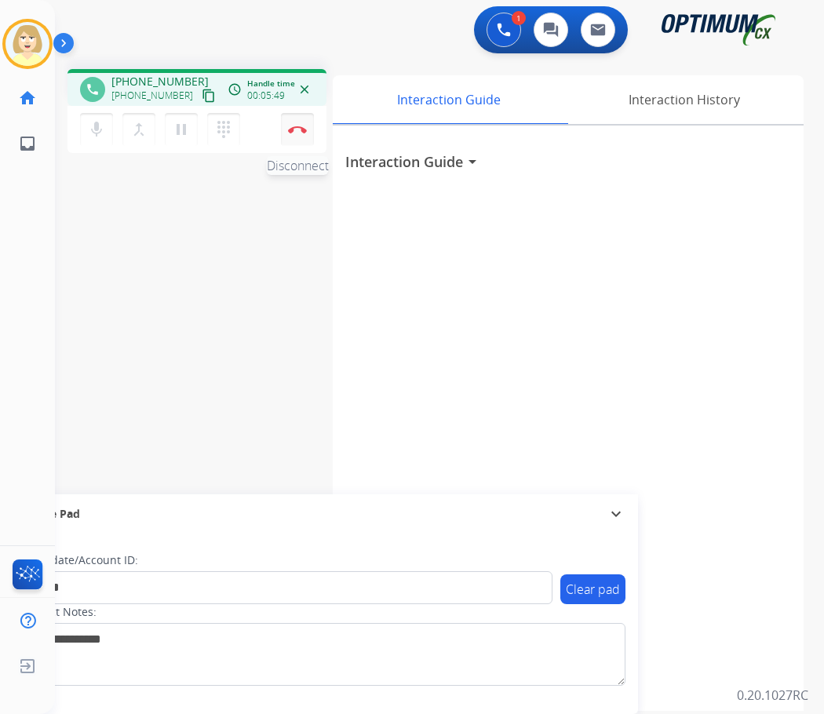
click at [296, 129] on img at bounding box center [297, 130] width 19 height 8
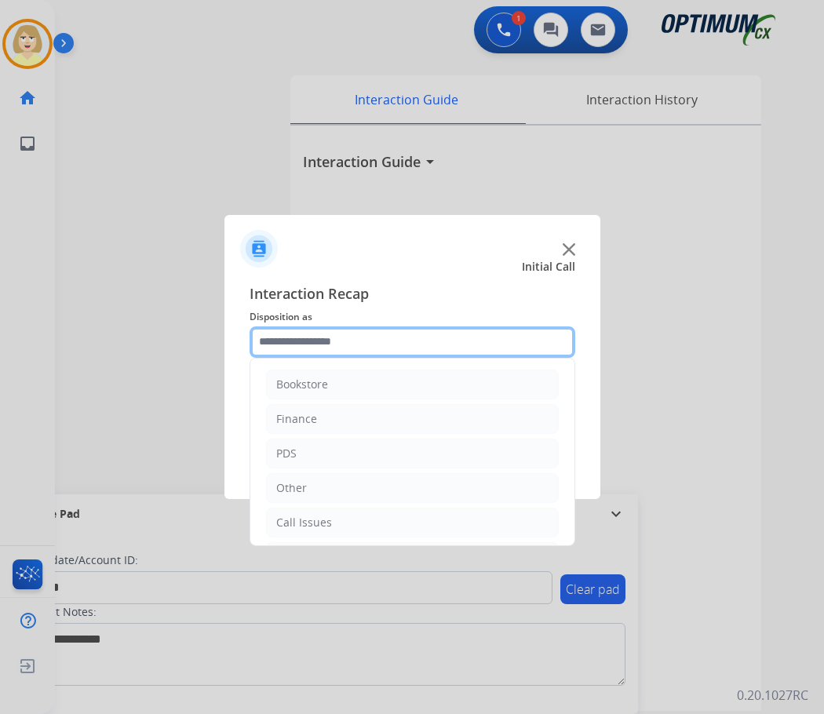
click at [312, 343] on input "text" at bounding box center [413, 342] width 326 height 31
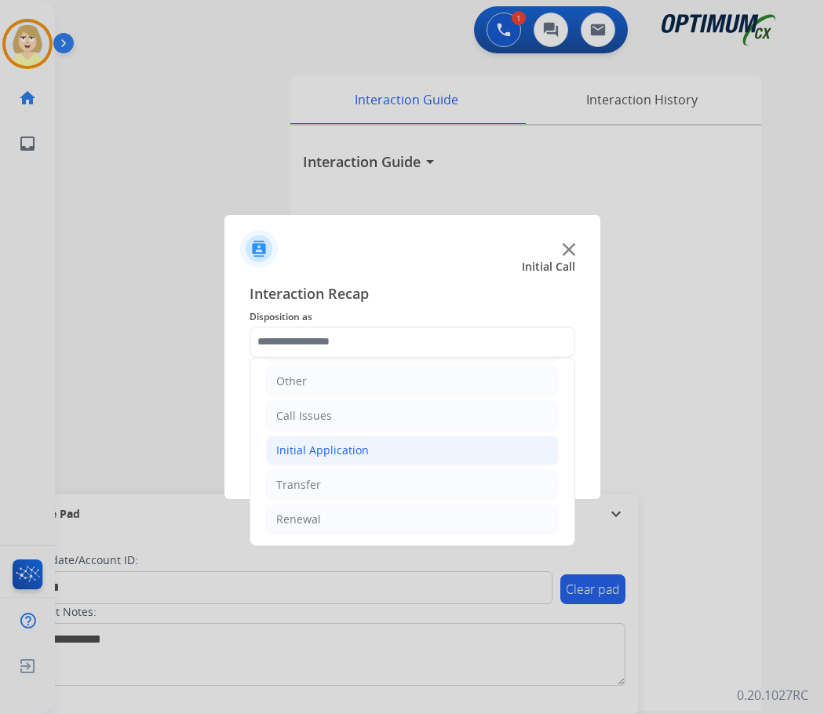
click at [350, 449] on div "Initial Application" at bounding box center [322, 451] width 93 height 16
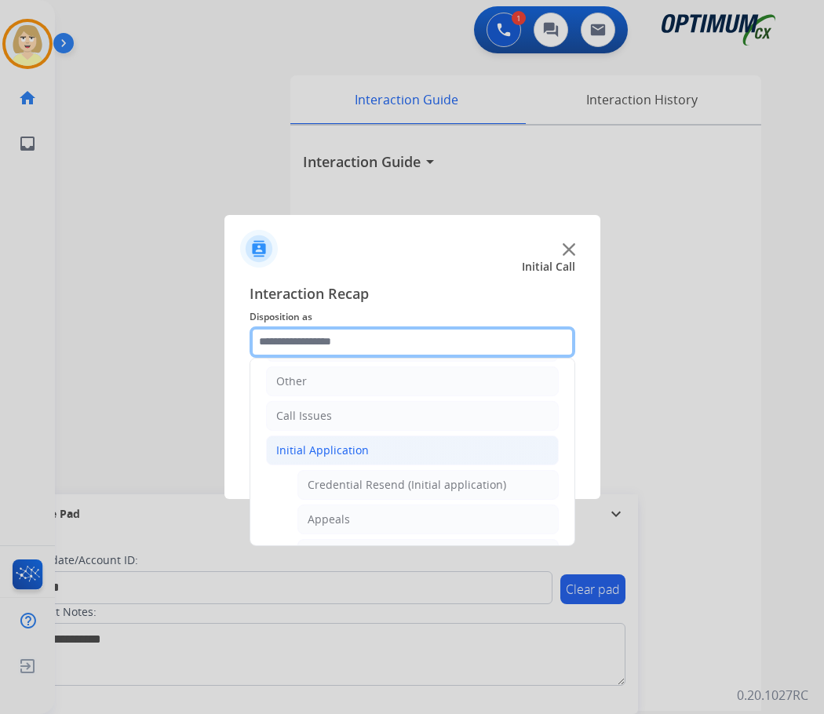
scroll to position [264, 0]
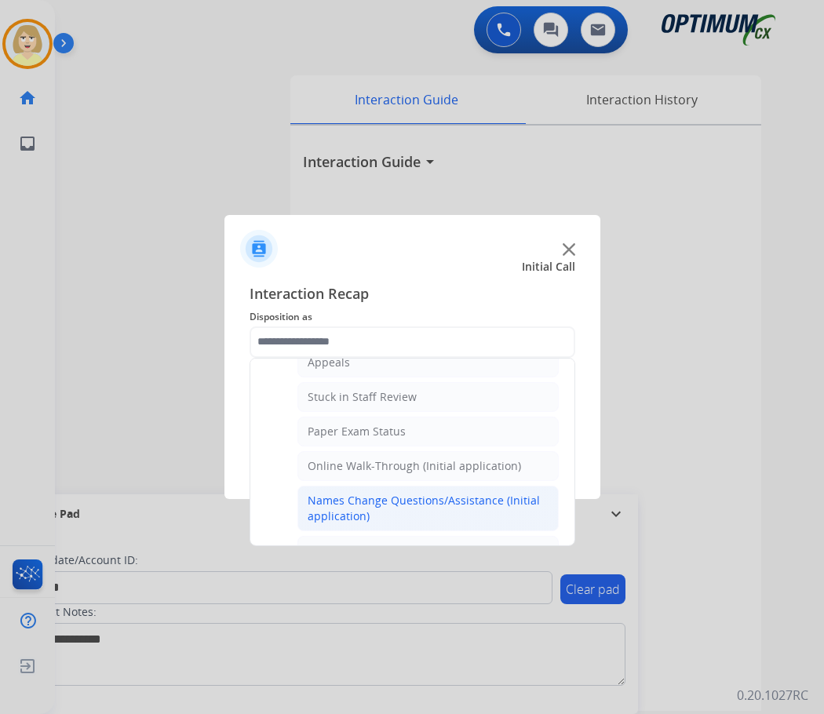
click at [384, 501] on div "Names Change Questions/Assistance (Initial application)" at bounding box center [428, 508] width 241 height 31
type input "**********"
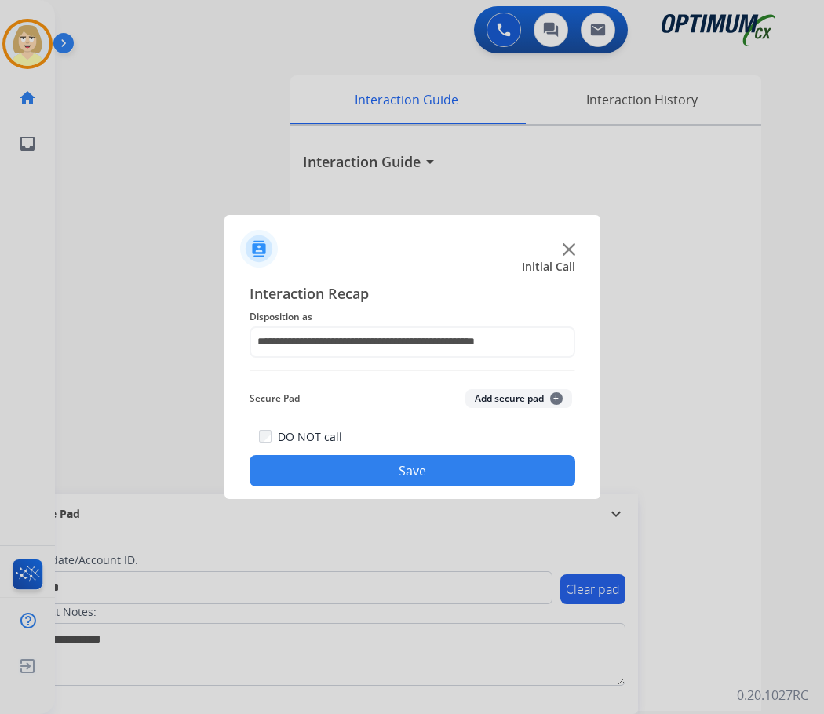
click at [502, 402] on button "Add secure pad +" at bounding box center [518, 398] width 107 height 19
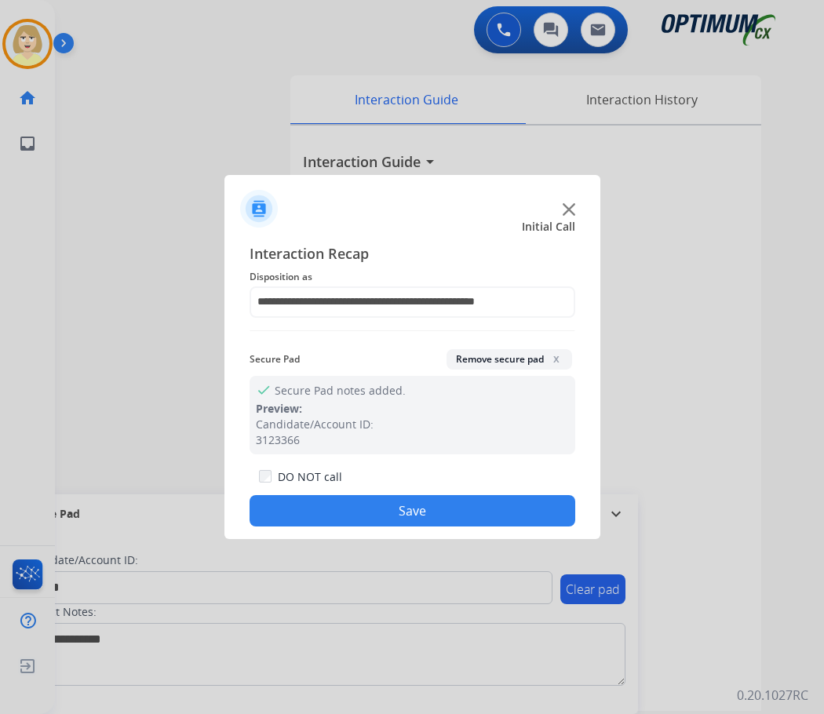
drag, startPoint x: 347, startPoint y: 510, endPoint x: 308, endPoint y: 436, distance: 83.9
click at [345, 509] on button "Save" at bounding box center [413, 510] width 326 height 31
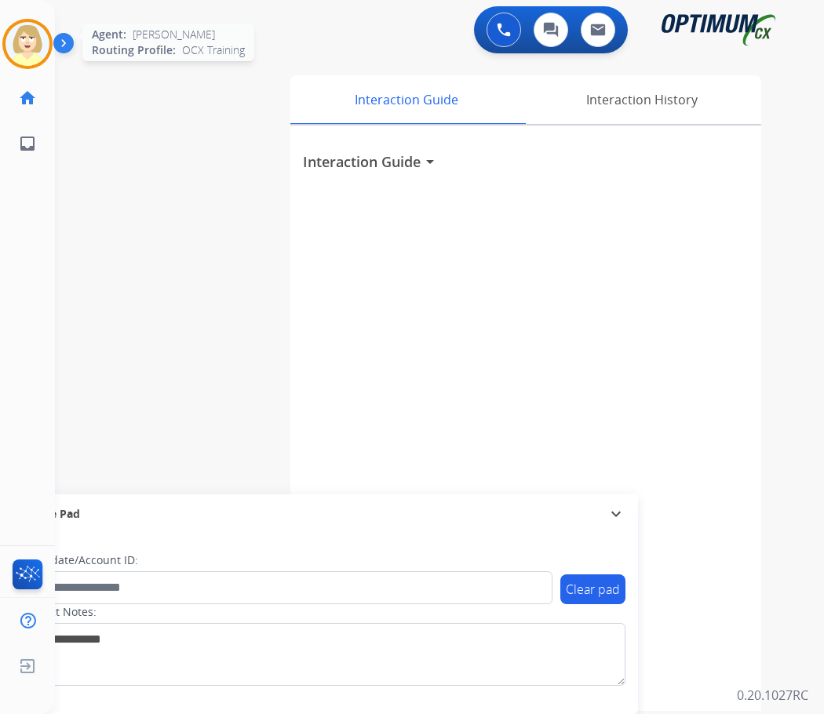
click at [24, 39] on img at bounding box center [27, 44] width 44 height 44
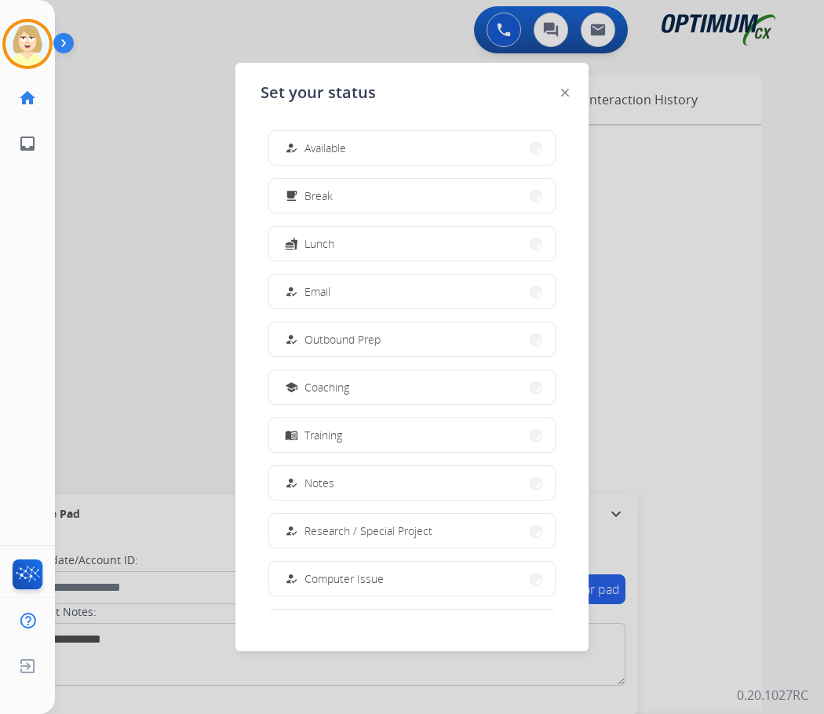
click at [325, 141] on span "Available" at bounding box center [326, 148] width 42 height 16
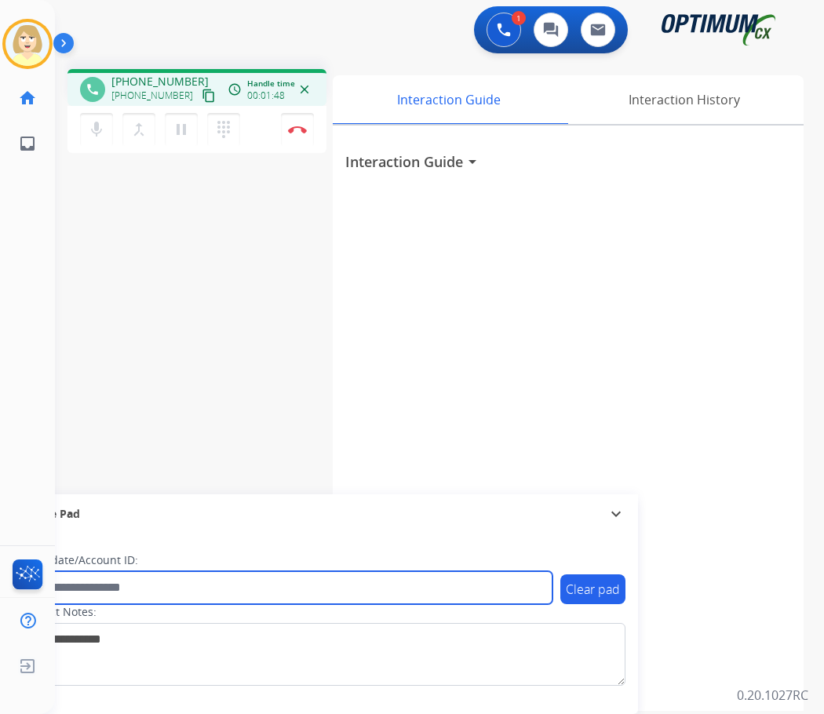
click at [100, 585] on input "text" at bounding box center [286, 587] width 532 height 33
paste input "*********"
type input "*********"
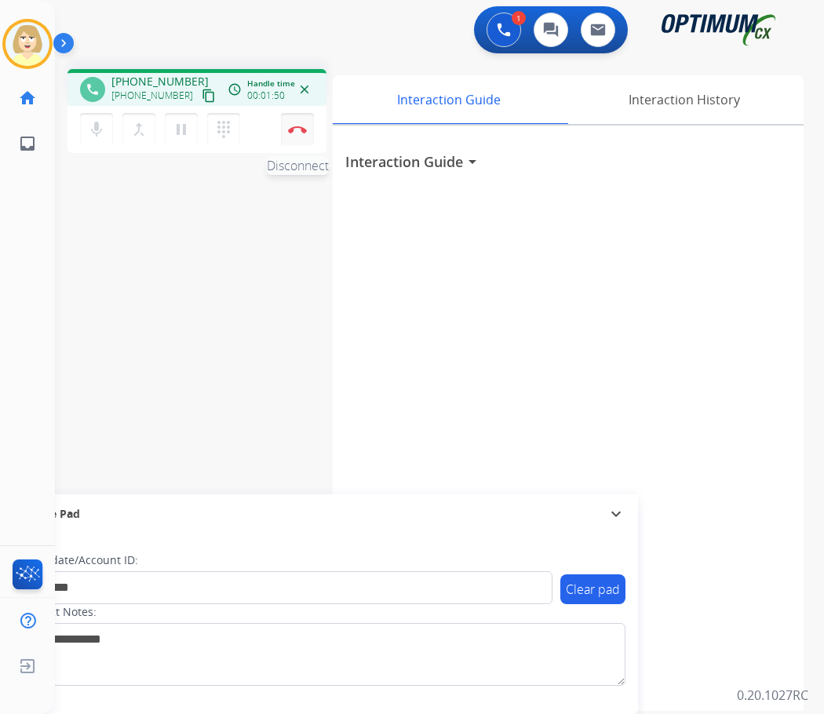
click at [297, 130] on img at bounding box center [297, 130] width 19 height 8
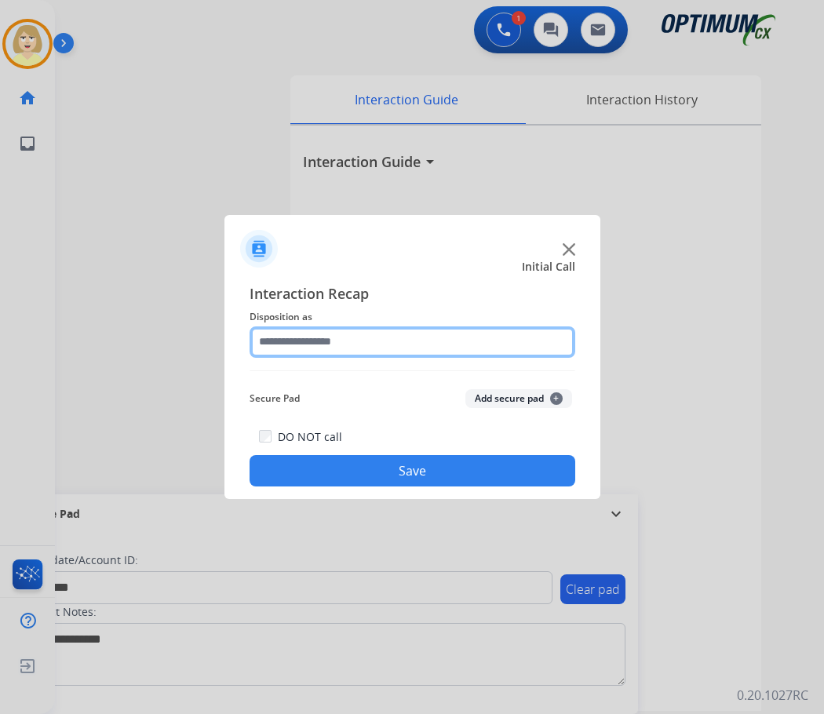
click at [292, 339] on input "text" at bounding box center [413, 342] width 326 height 31
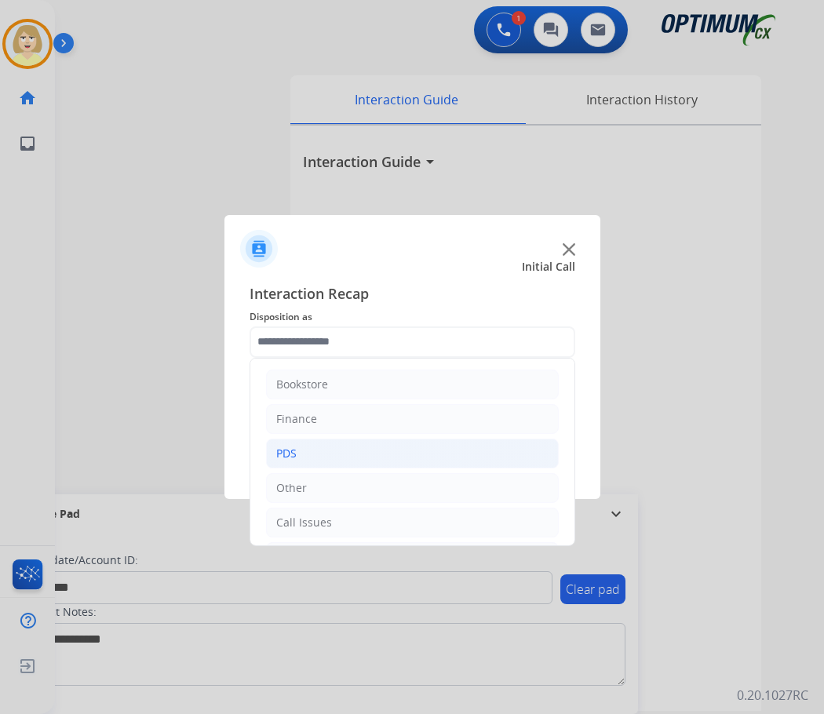
click at [293, 453] on div "PDS" at bounding box center [286, 454] width 20 height 16
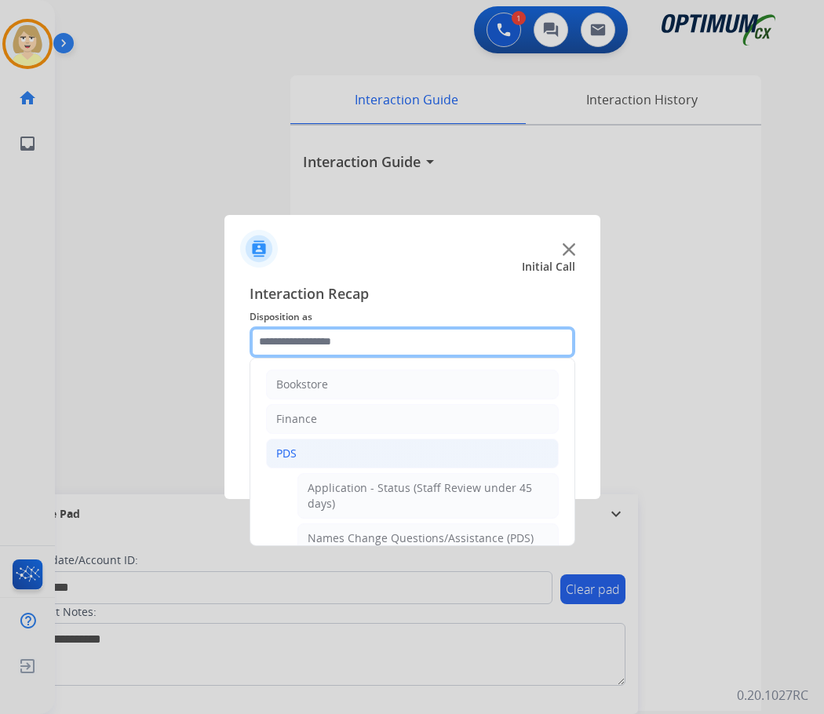
scroll to position [157, 0]
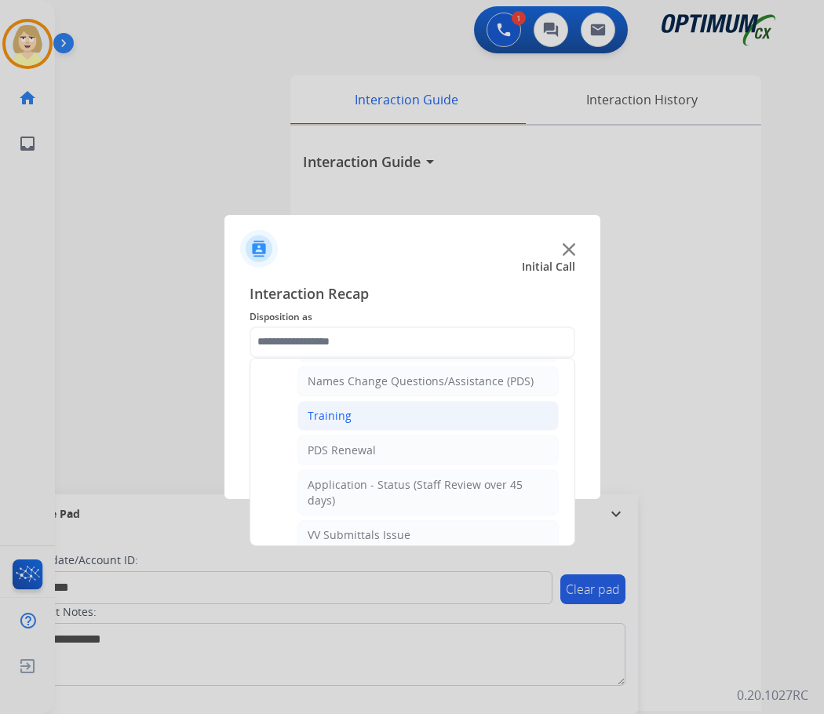
click at [331, 402] on li "Training" at bounding box center [427, 416] width 261 height 30
type input "********"
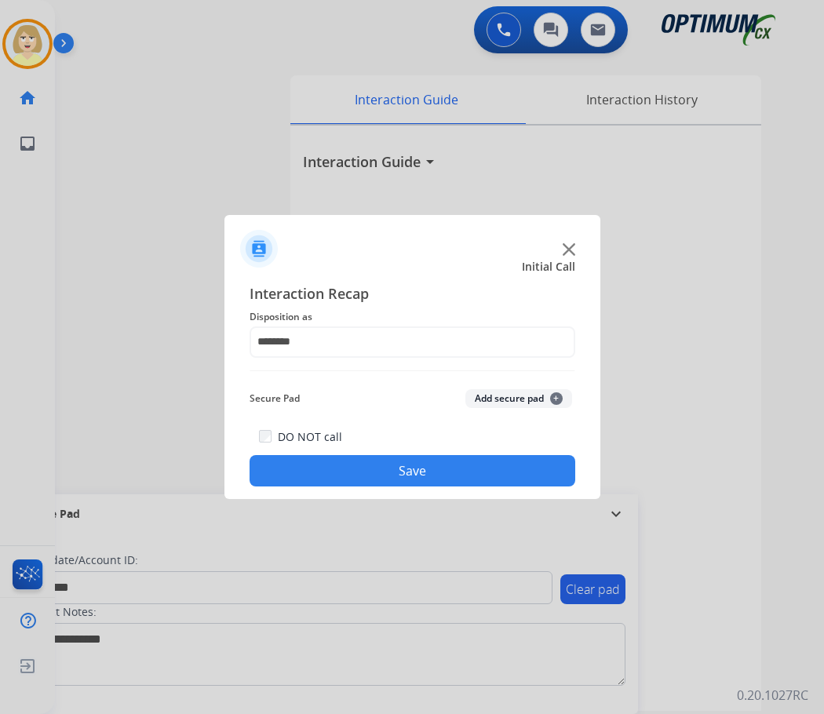
drag, startPoint x: 487, startPoint y: 396, endPoint x: 401, endPoint y: 465, distance: 110.6
click at [487, 396] on button "Add secure pad +" at bounding box center [518, 398] width 107 height 19
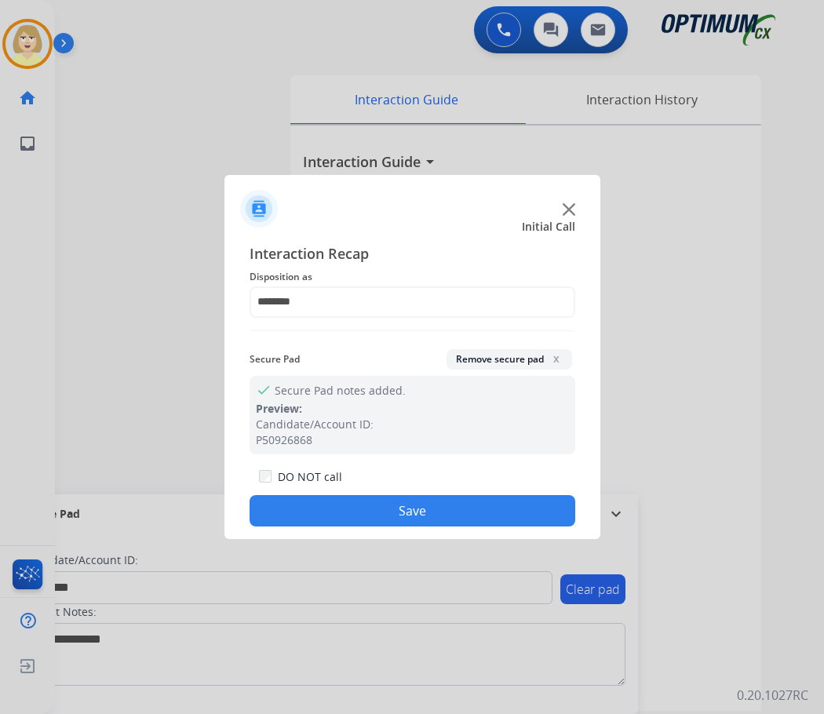
drag, startPoint x: 323, startPoint y: 513, endPoint x: 222, endPoint y: 411, distance: 143.2
click at [320, 513] on button "Save" at bounding box center [413, 510] width 326 height 31
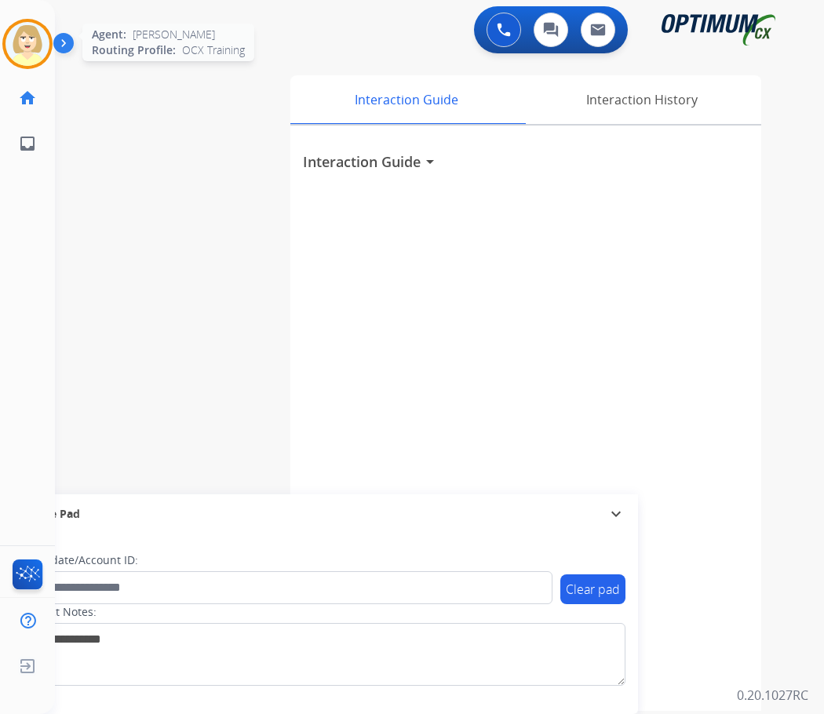
drag, startPoint x: 22, startPoint y: 48, endPoint x: 49, endPoint y: 50, distance: 26.8
click at [22, 47] on img at bounding box center [27, 44] width 44 height 44
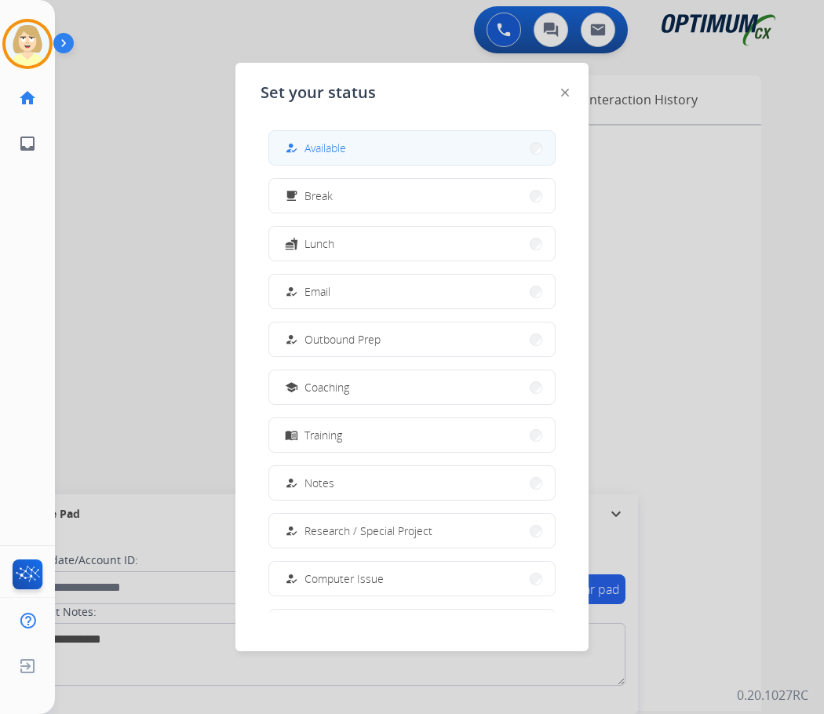
click at [327, 148] on span "Available" at bounding box center [326, 148] width 42 height 16
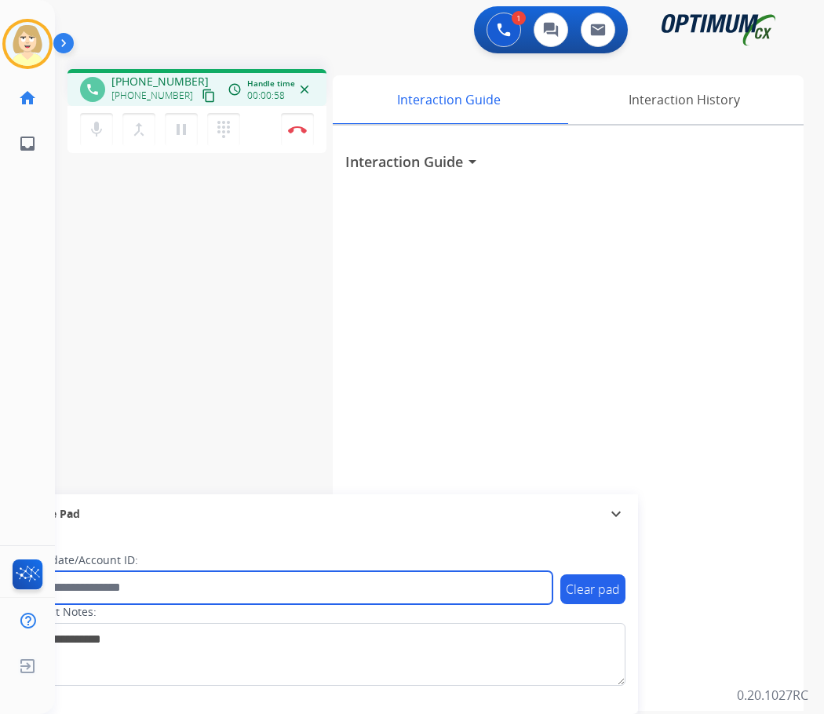
click at [87, 586] on input "text" at bounding box center [286, 587] width 532 height 33
paste input "*******"
type input "*******"
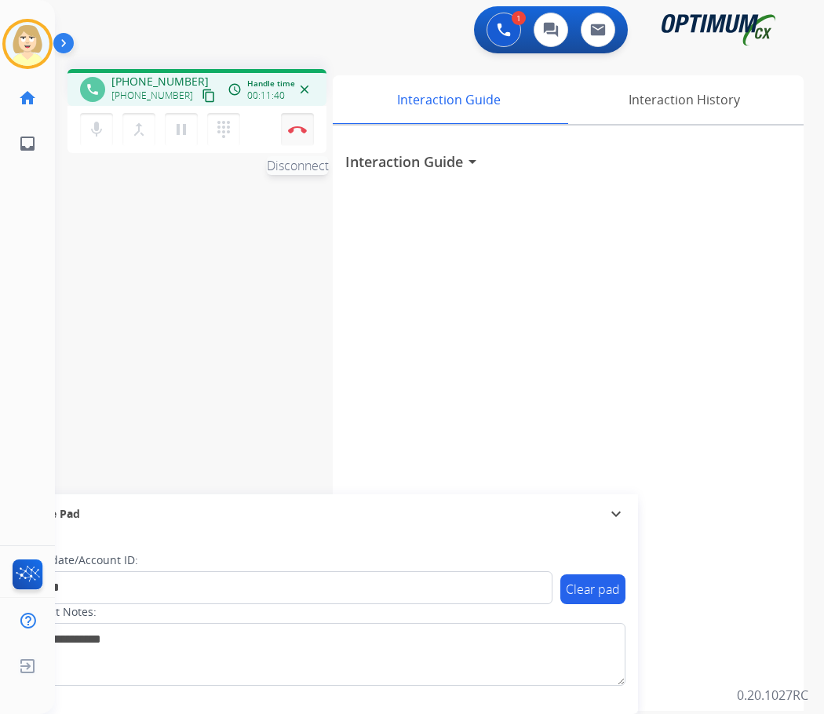
click at [298, 124] on button "Disconnect" at bounding box center [297, 129] width 33 height 33
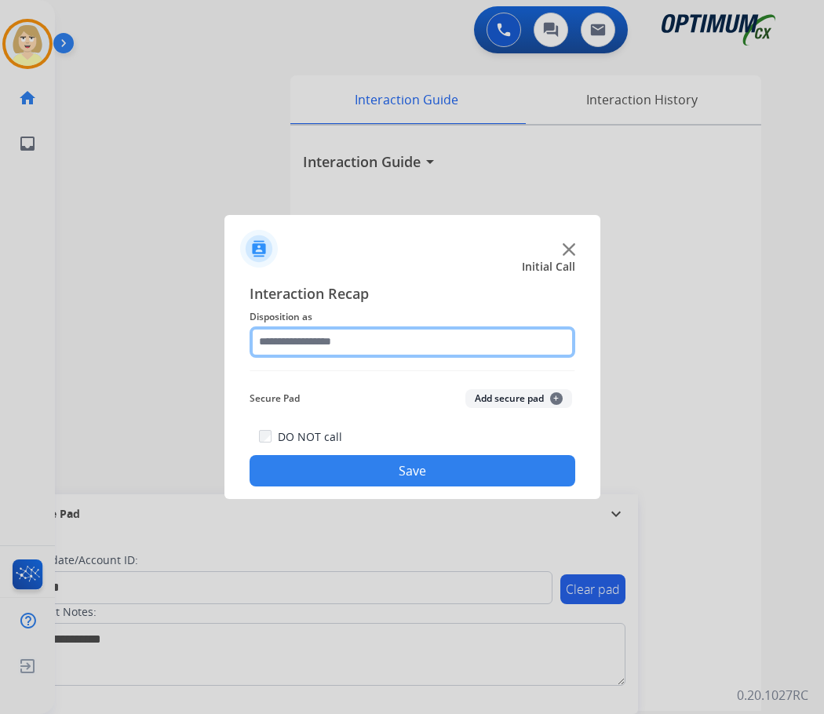
click at [300, 344] on input "text" at bounding box center [413, 342] width 326 height 31
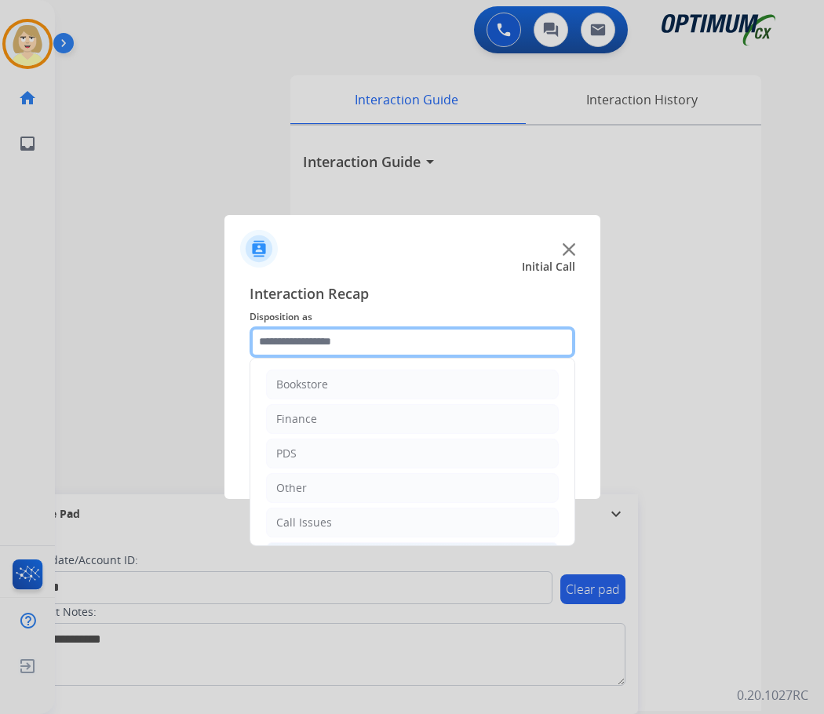
scroll to position [107, 0]
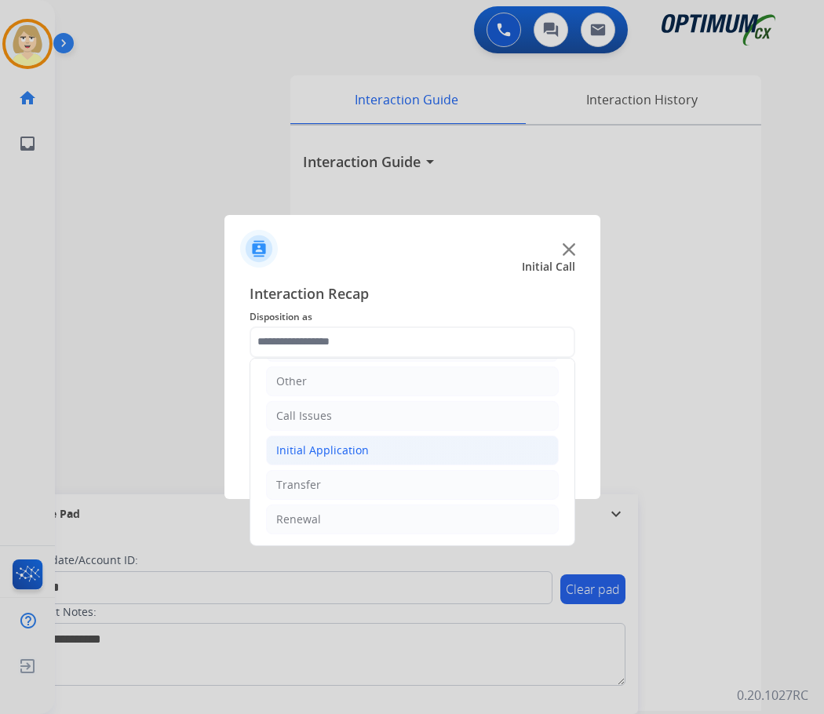
click at [312, 447] on div "Initial Application" at bounding box center [322, 451] width 93 height 16
click at [360, 483] on div "Credential Resend (Initial application)" at bounding box center [407, 485] width 199 height 16
type input "**********"
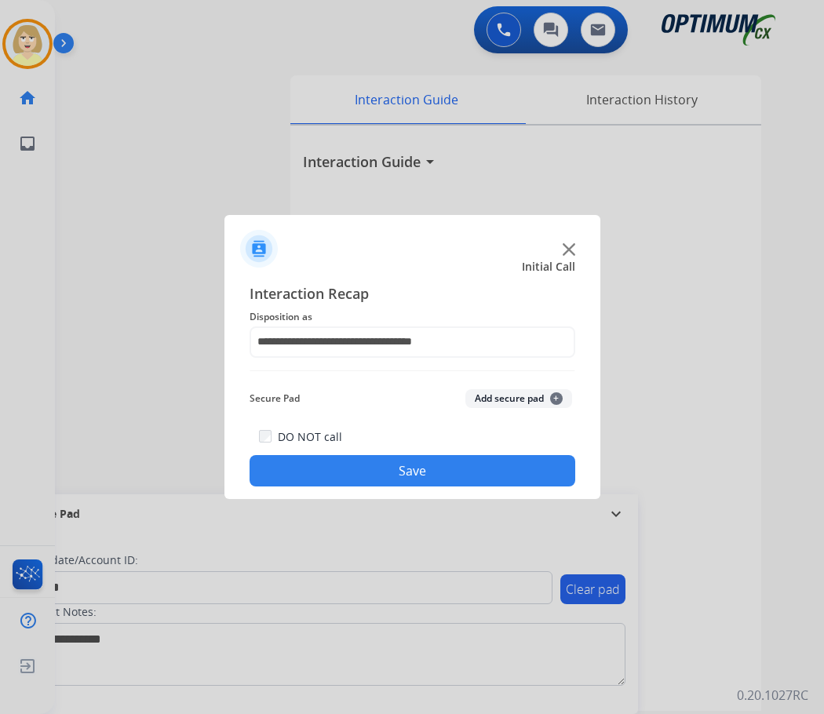
click at [480, 398] on button "Add secure pad +" at bounding box center [518, 398] width 107 height 19
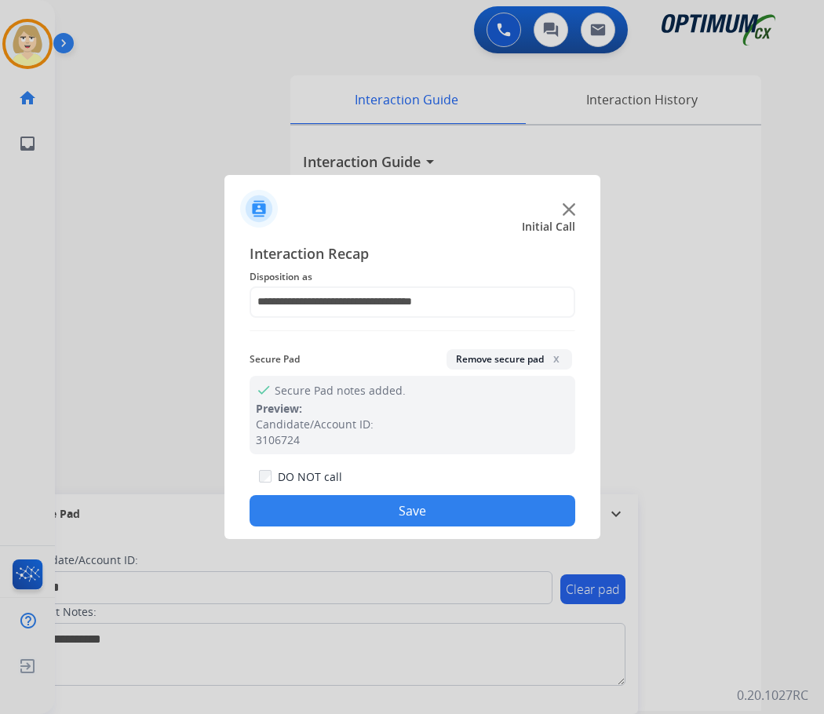
click at [364, 505] on button "Save" at bounding box center [413, 510] width 326 height 31
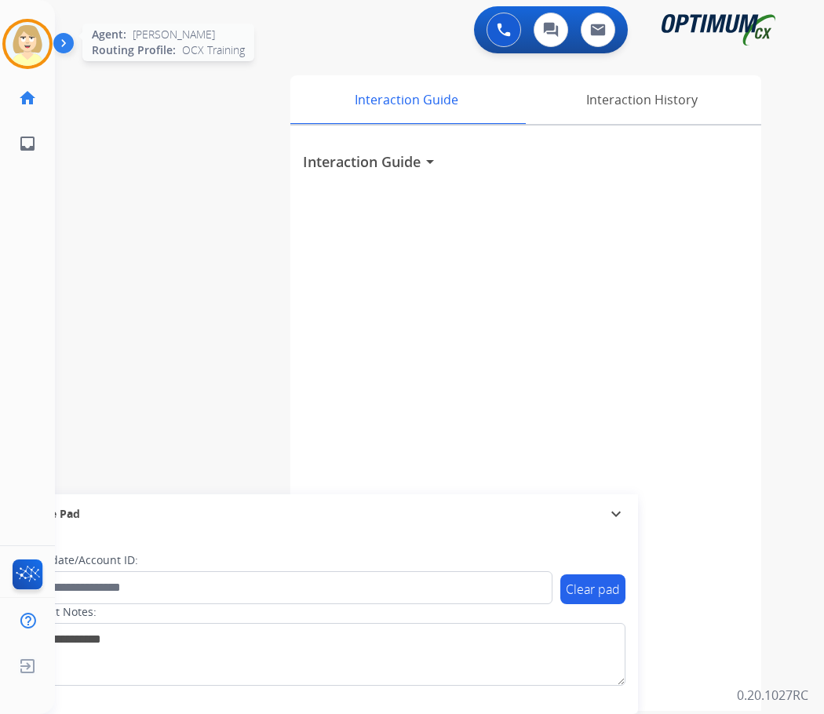
click at [35, 49] on img at bounding box center [27, 44] width 44 height 44
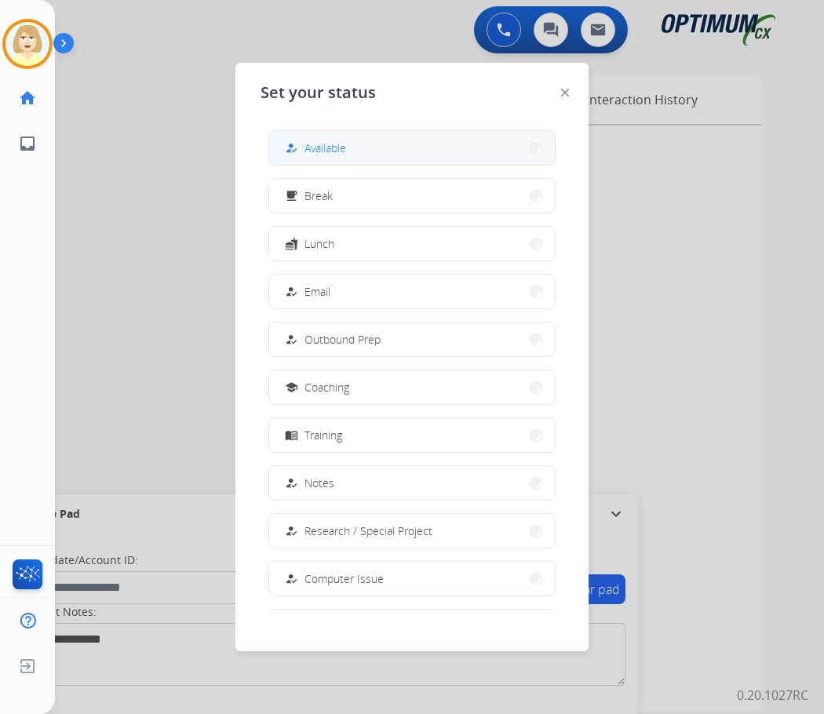
click at [324, 151] on span "Available" at bounding box center [326, 148] width 42 height 16
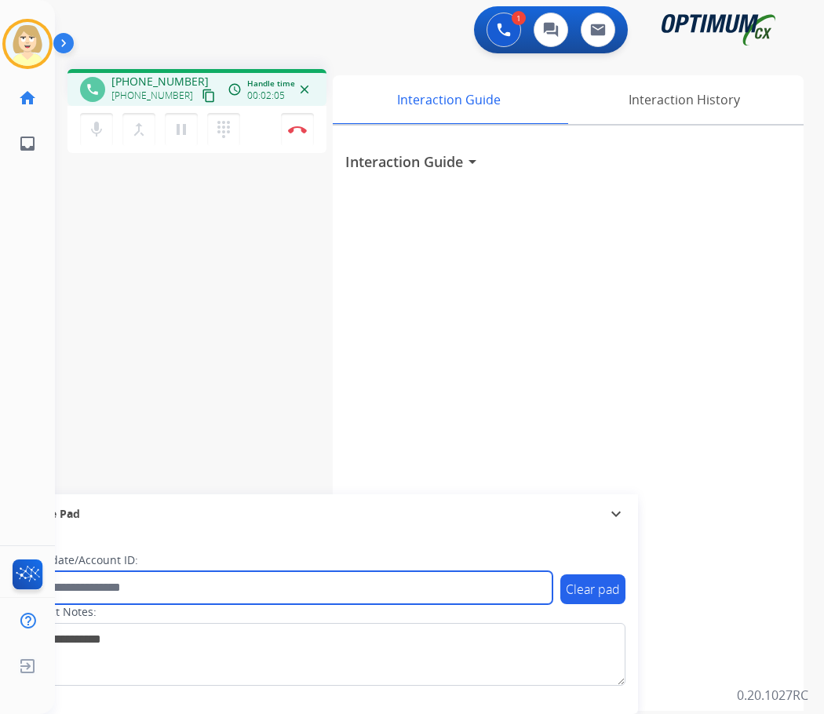
click at [93, 587] on input "text" at bounding box center [286, 587] width 532 height 33
paste input "*******"
type input "*******"
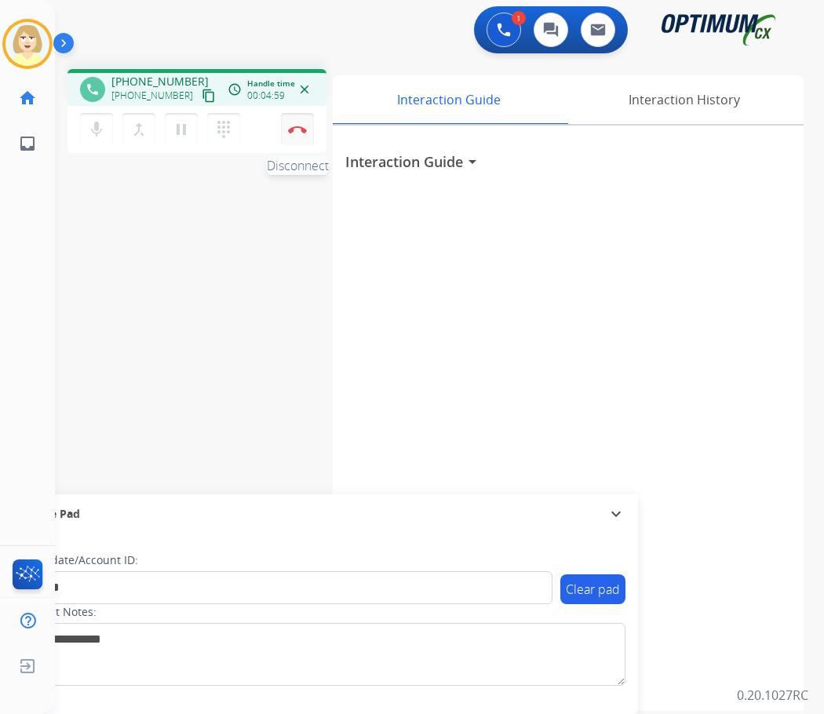
click at [302, 120] on button "Disconnect" at bounding box center [297, 129] width 33 height 33
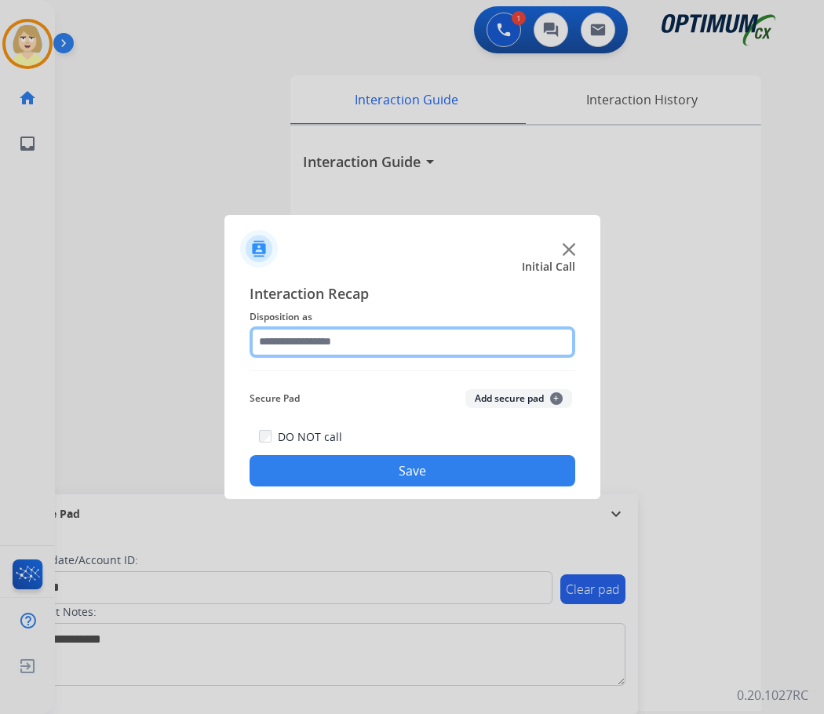
click at [334, 351] on input "text" at bounding box center [413, 342] width 326 height 31
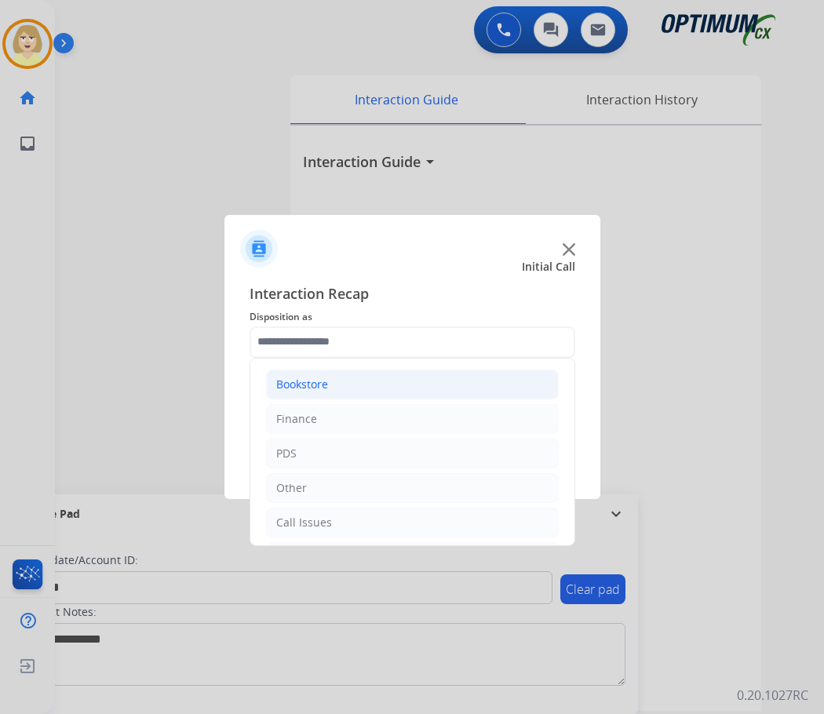
click at [302, 382] on div "Bookstore" at bounding box center [302, 385] width 52 height 16
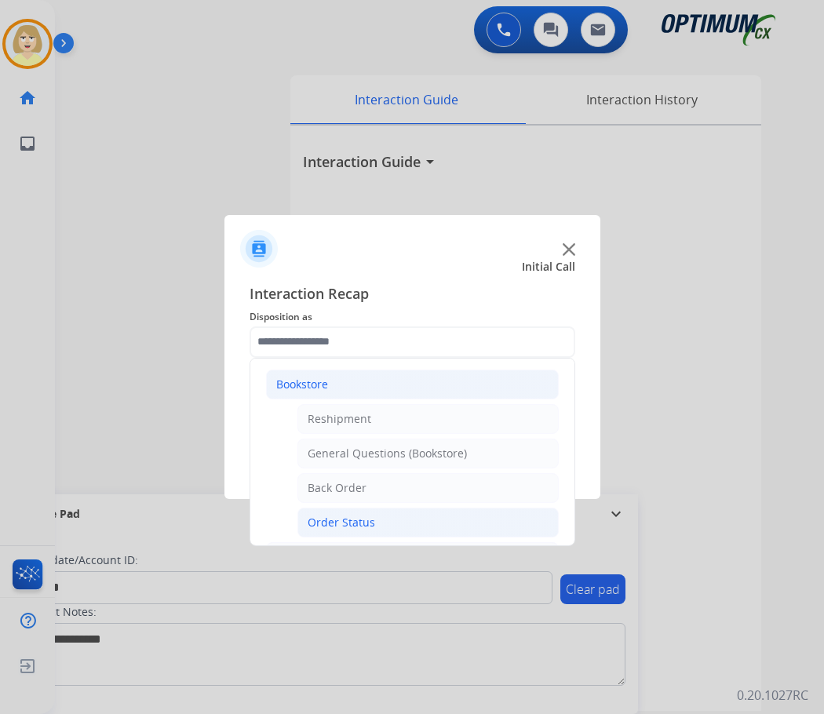
click at [348, 524] on div "Order Status" at bounding box center [341, 523] width 67 height 16
type input "**********"
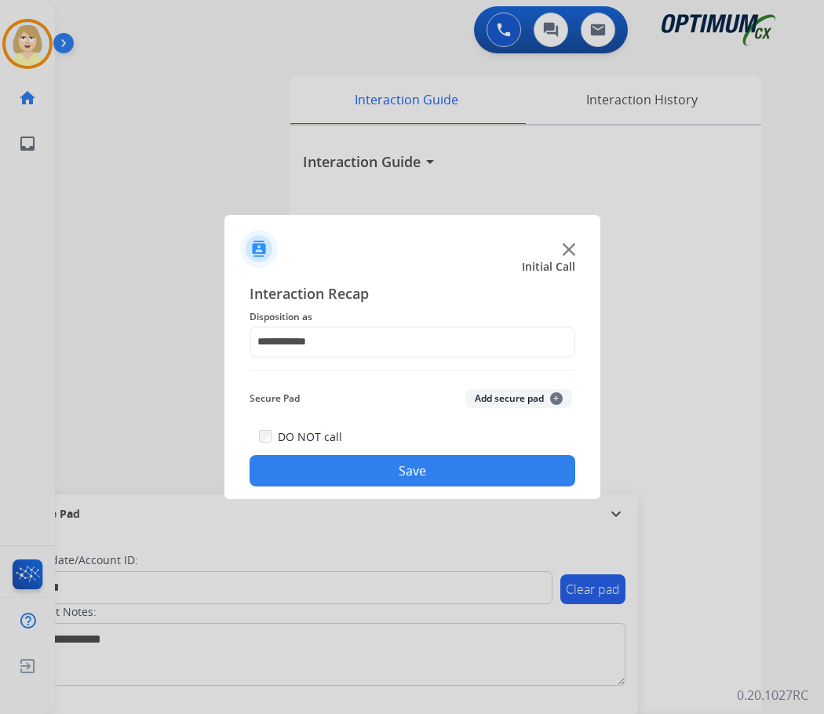
click at [507, 392] on button "Add secure pad +" at bounding box center [518, 398] width 107 height 19
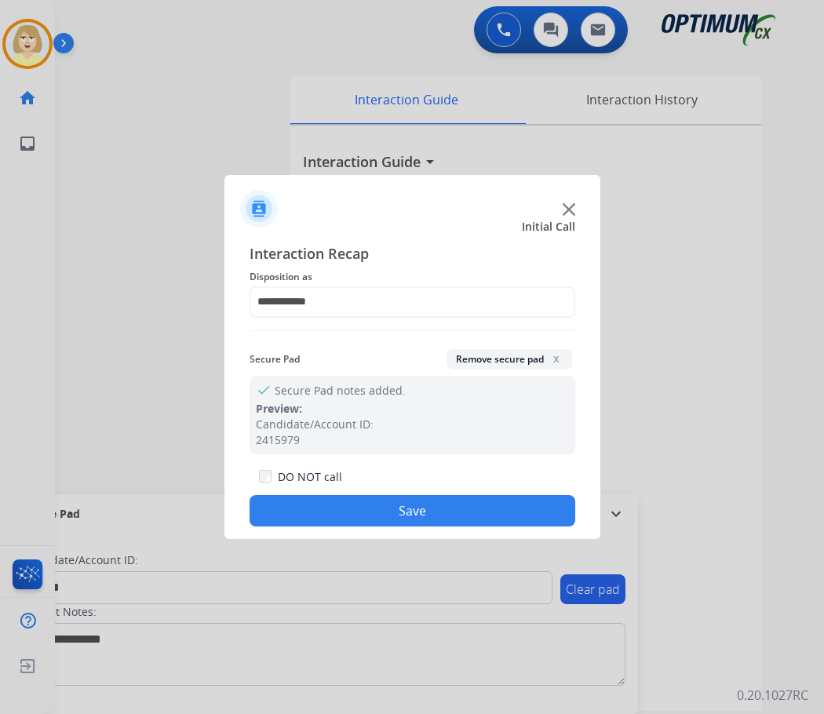
drag, startPoint x: 345, startPoint y: 516, endPoint x: 316, endPoint y: 334, distance: 183.7
click at [348, 512] on button "Save" at bounding box center [413, 510] width 326 height 31
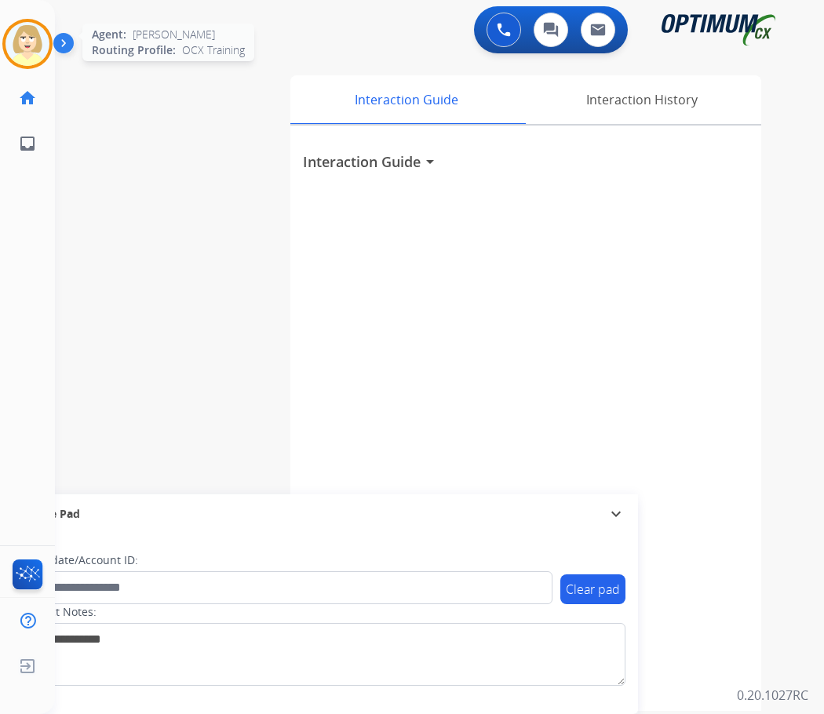
click at [27, 36] on img at bounding box center [27, 44] width 44 height 44
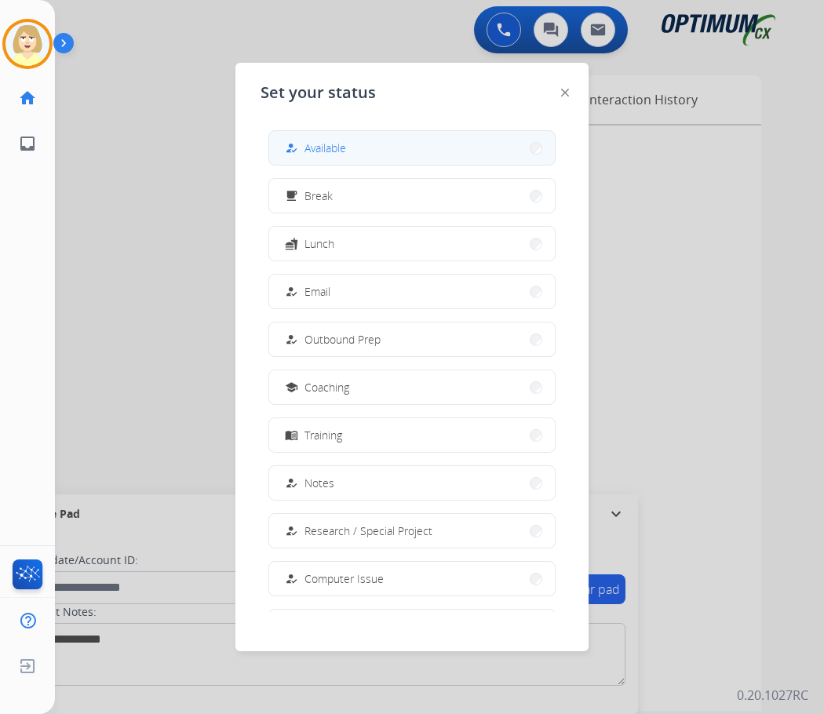
click at [334, 142] on span "Available" at bounding box center [326, 148] width 42 height 16
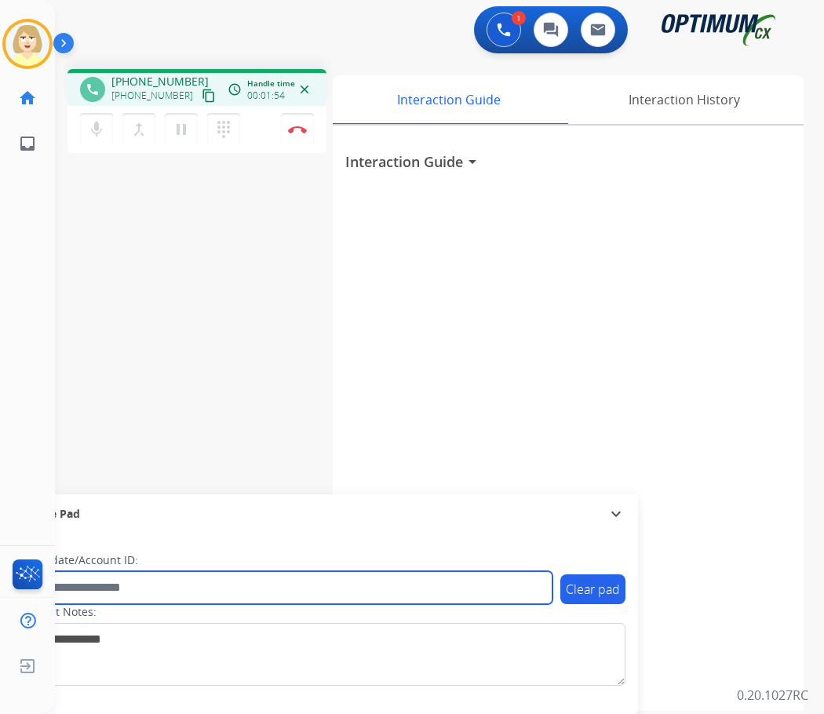
click at [114, 574] on input "text" at bounding box center [286, 587] width 532 height 33
click at [126, 592] on input "text" at bounding box center [286, 587] width 532 height 33
paste input "*******"
type input "*******"
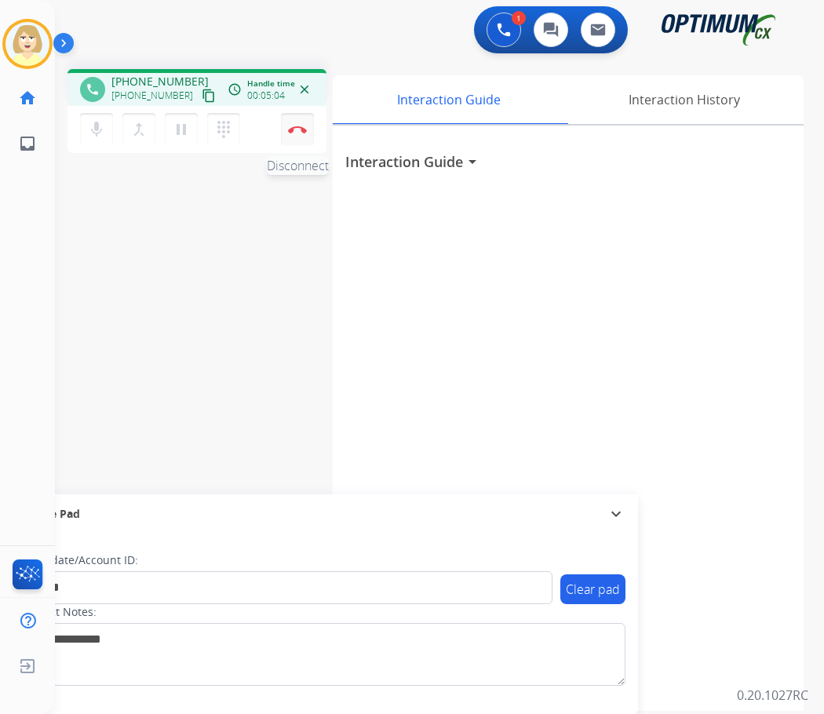
click at [297, 125] on button "Disconnect" at bounding box center [297, 129] width 33 height 33
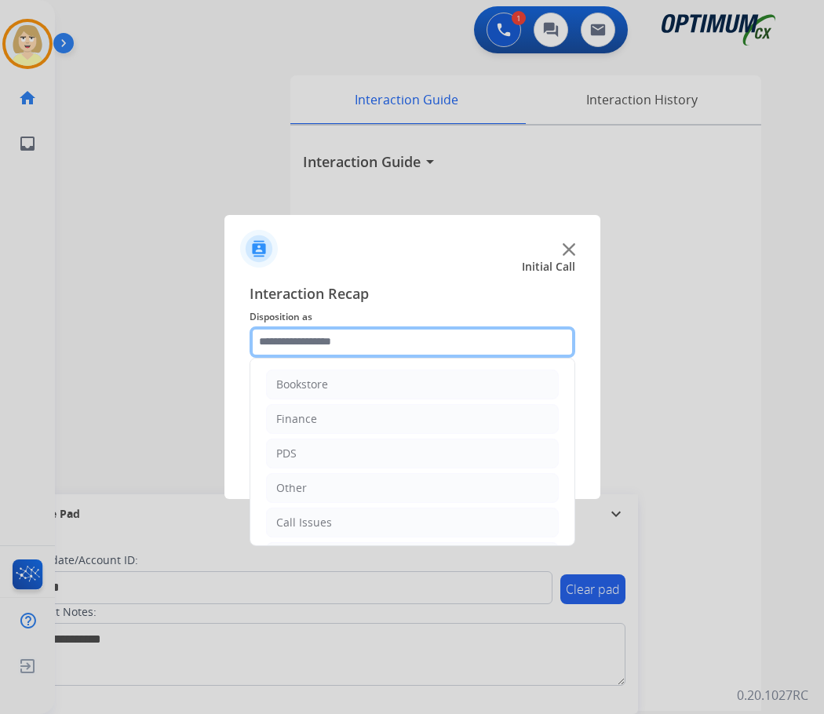
click at [295, 343] on input "text" at bounding box center [413, 342] width 326 height 31
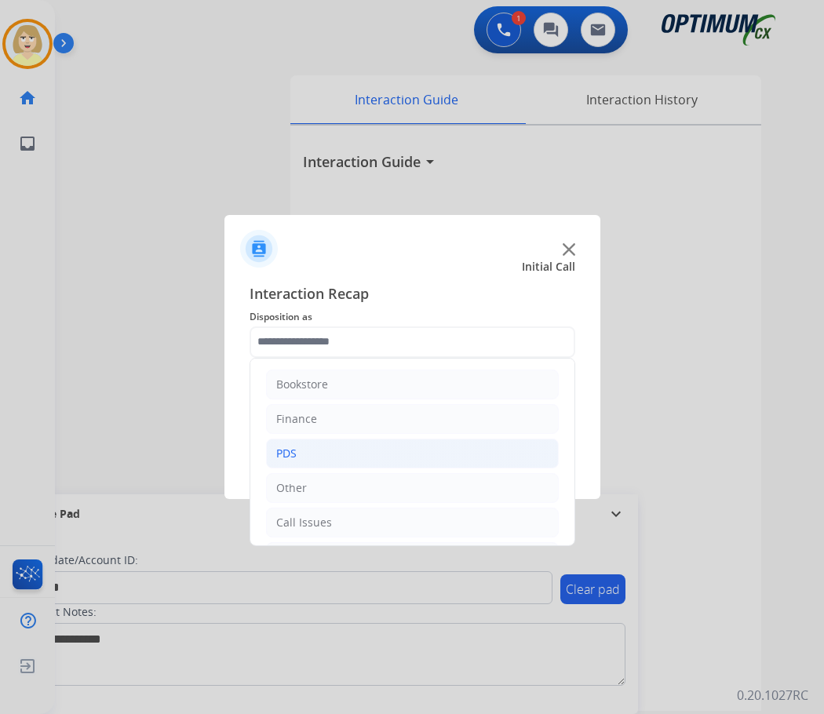
click at [286, 453] on div "PDS" at bounding box center [286, 454] width 20 height 16
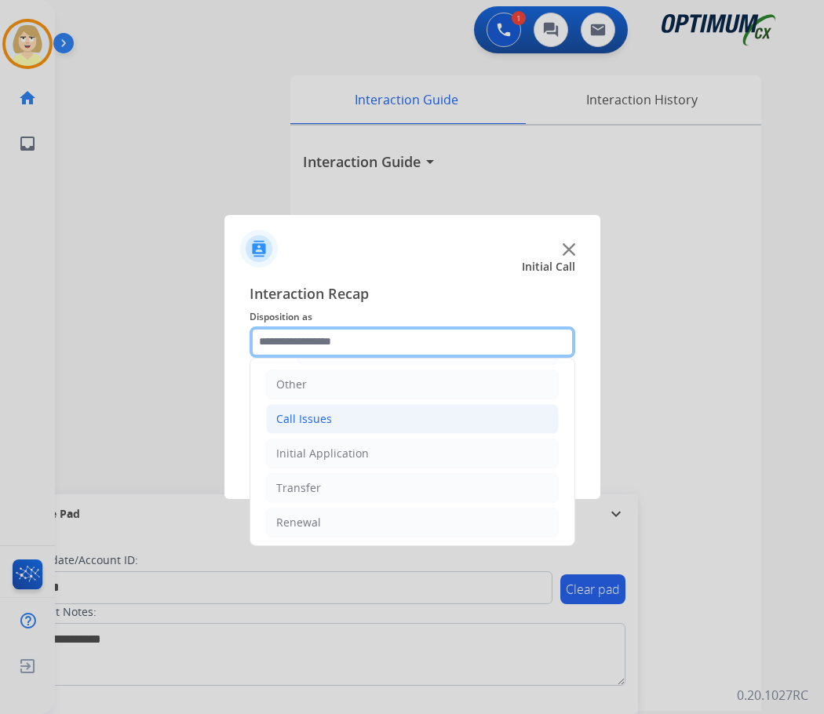
scroll to position [471, 0]
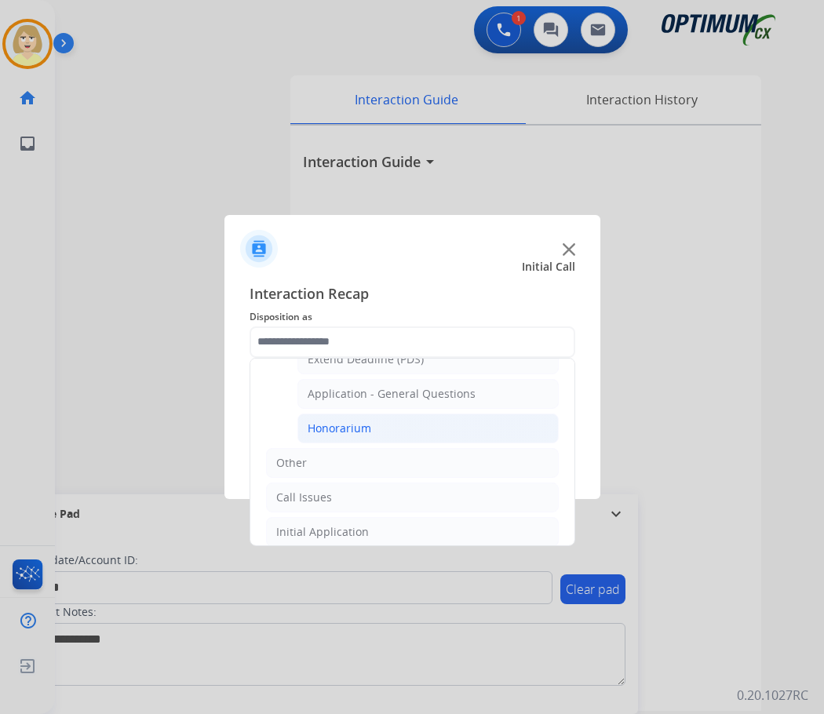
click at [329, 426] on div "Honorarium" at bounding box center [340, 429] width 64 height 16
type input "**********"
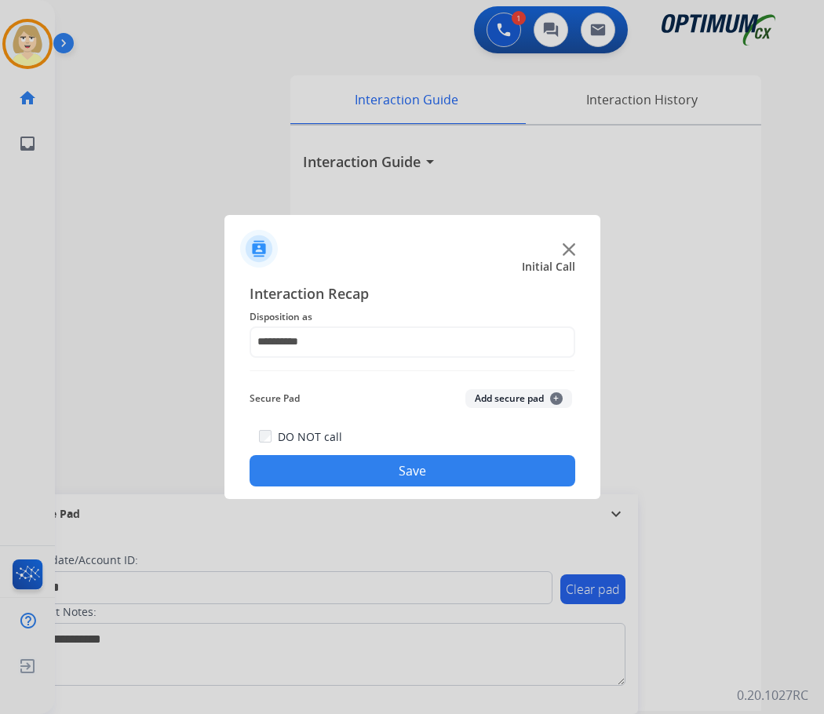
click at [486, 398] on button "Add secure pad +" at bounding box center [518, 398] width 107 height 19
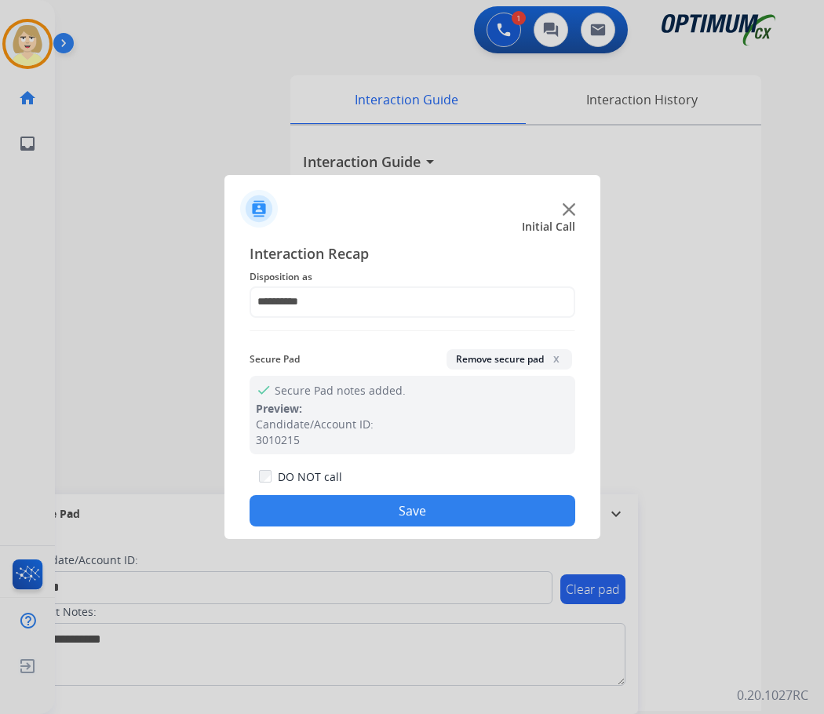
drag, startPoint x: 322, startPoint y: 509, endPoint x: 126, endPoint y: 308, distance: 280.3
click at [319, 505] on button "Save" at bounding box center [413, 510] width 326 height 31
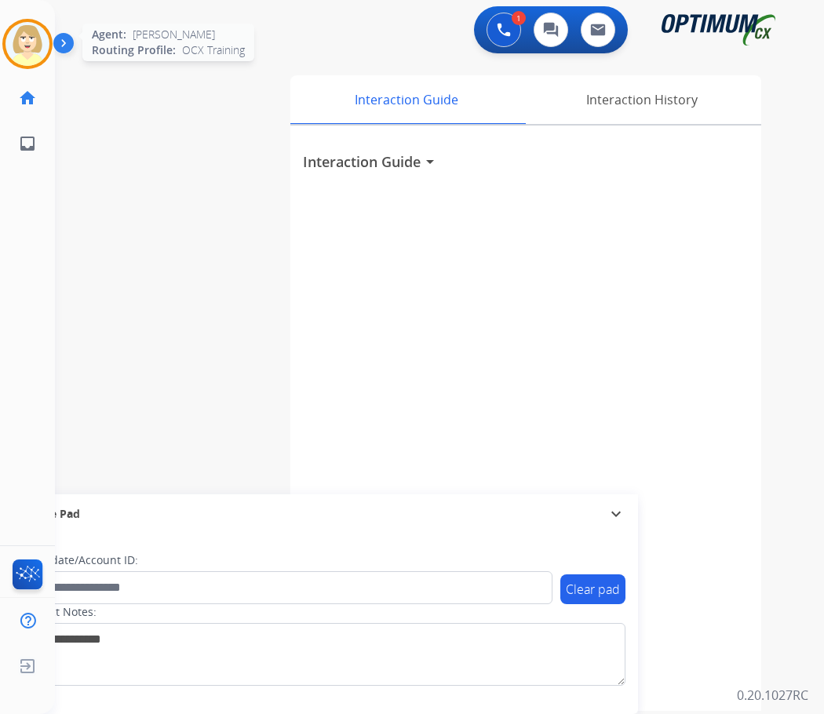
drag, startPoint x: 21, startPoint y: 13, endPoint x: 23, endPoint y: 31, distance: 18.1
click at [21, 18] on div "[PERSON_NAME] AfterCallWork Edit Avatar Agent: [PERSON_NAME] Profile: OCX Train…" at bounding box center [27, 83] width 55 height 166
click at [26, 32] on img at bounding box center [27, 44] width 44 height 44
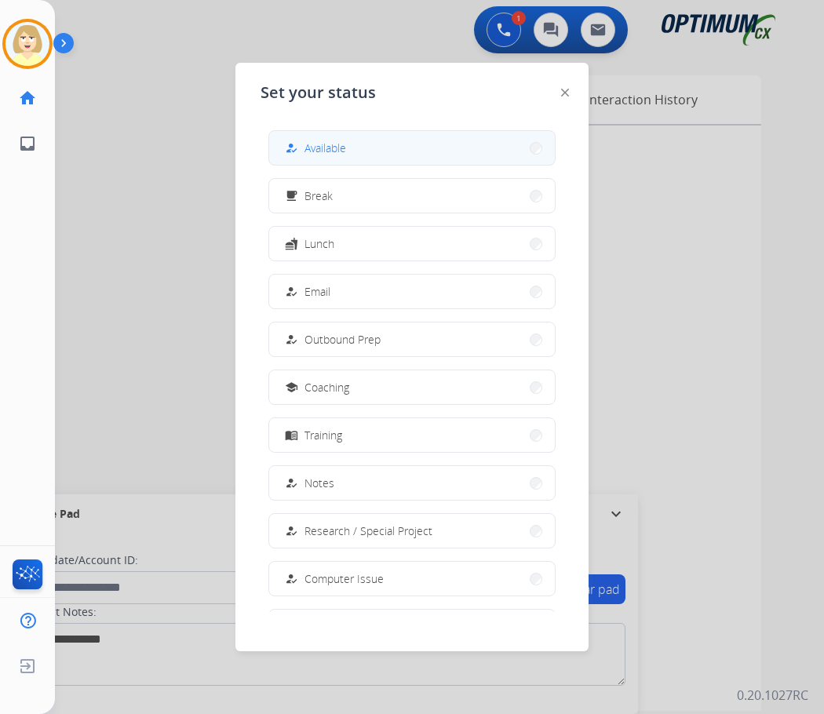
click at [317, 140] on span "Available" at bounding box center [326, 148] width 42 height 16
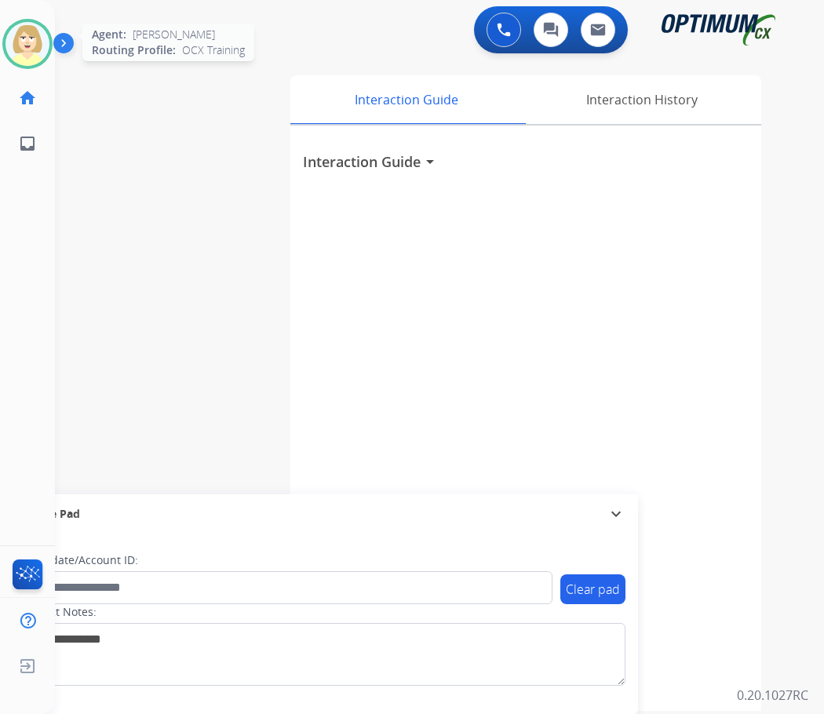
click at [29, 35] on img at bounding box center [27, 44] width 44 height 44
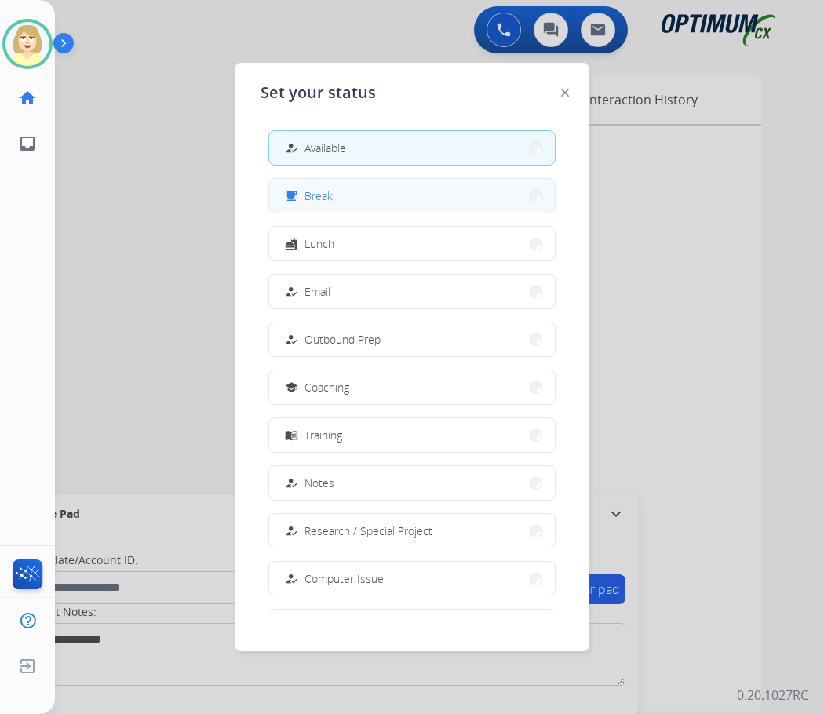
click at [324, 192] on span "Break" at bounding box center [319, 196] width 28 height 16
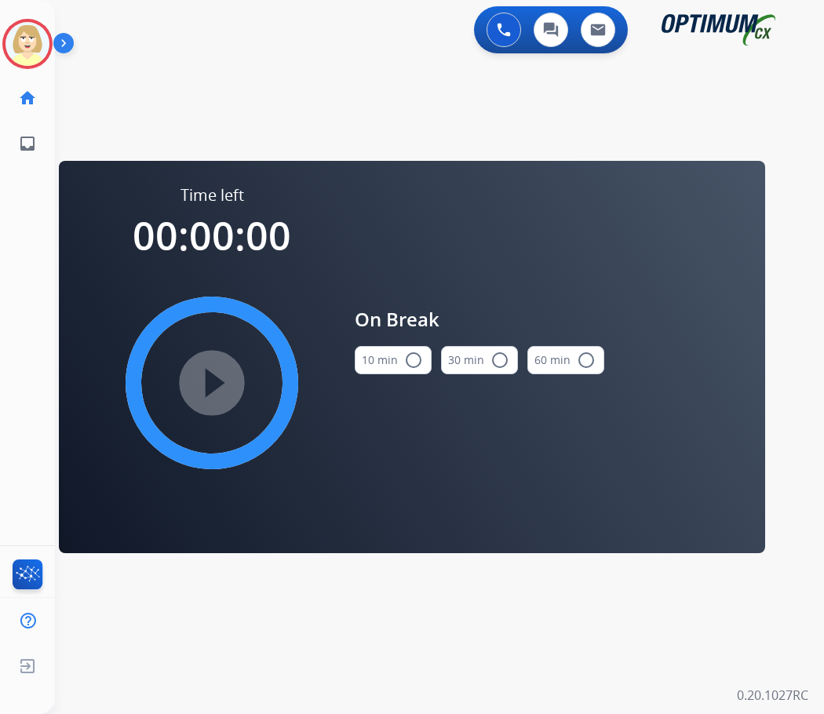
click at [421, 355] on button "10 min radio_button_unchecked" at bounding box center [393, 360] width 77 height 28
click at [170, 365] on div "play_circle_filled" at bounding box center [211, 382] width 235 height 235
click at [206, 389] on mat-icon "play_circle_filled" at bounding box center [211, 383] width 19 height 19
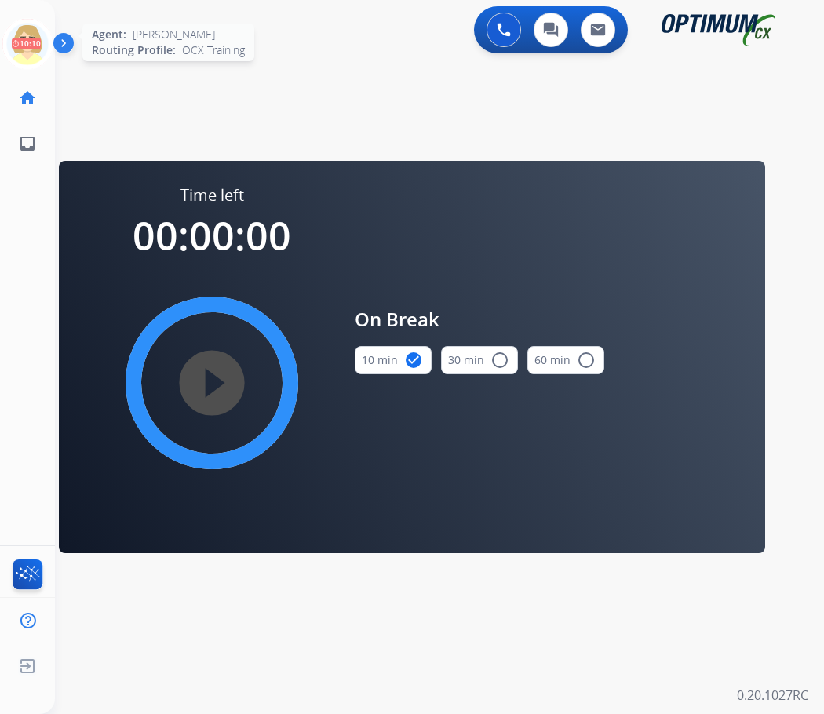
click at [22, 36] on icon at bounding box center [27, 44] width 51 height 51
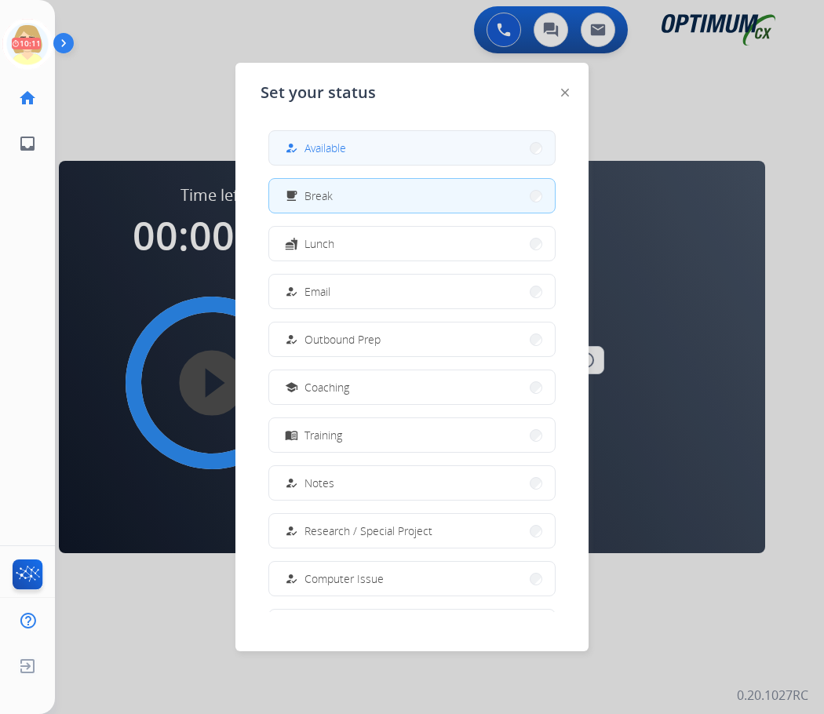
click at [315, 146] on span "Available" at bounding box center [326, 148] width 42 height 16
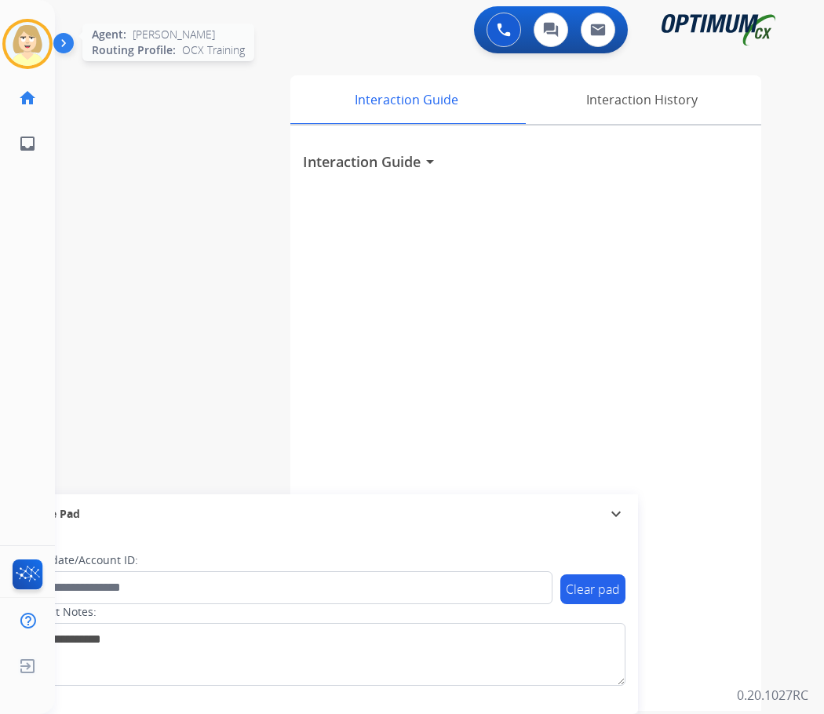
click at [35, 33] on img at bounding box center [27, 44] width 44 height 44
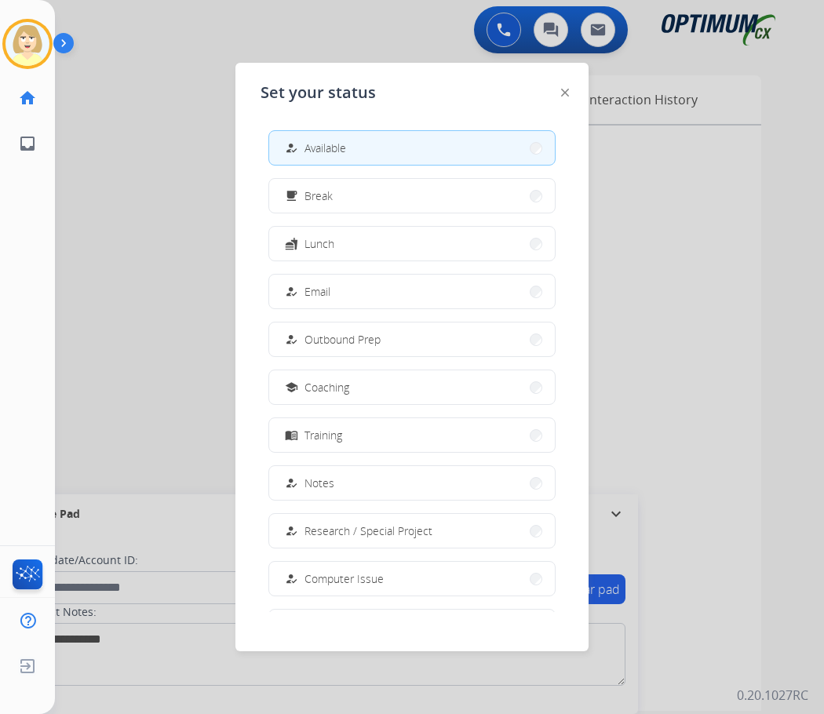
click at [353, 142] on button "how_to_reg Available" at bounding box center [412, 148] width 286 height 34
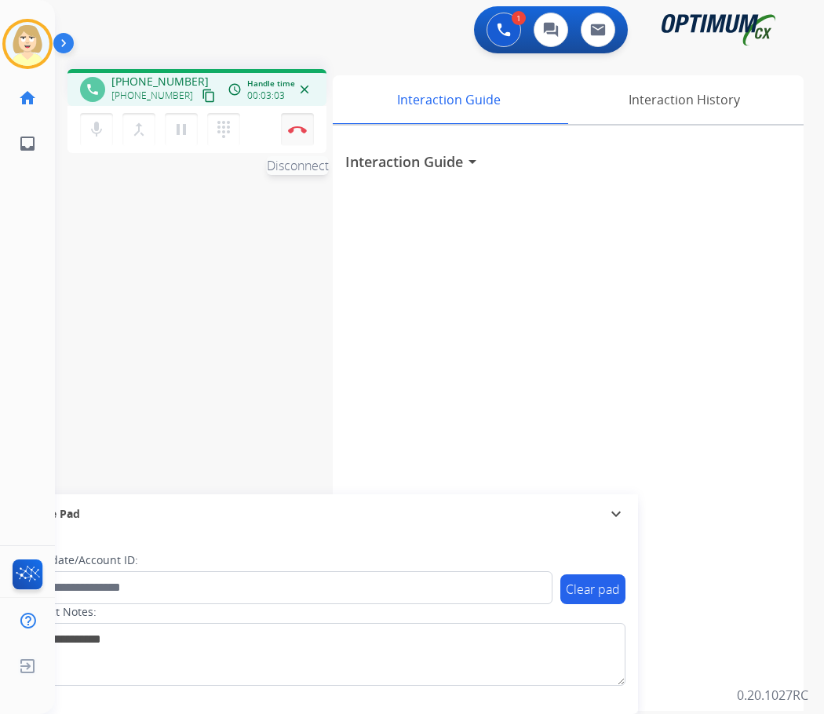
click at [294, 131] on img at bounding box center [297, 130] width 19 height 8
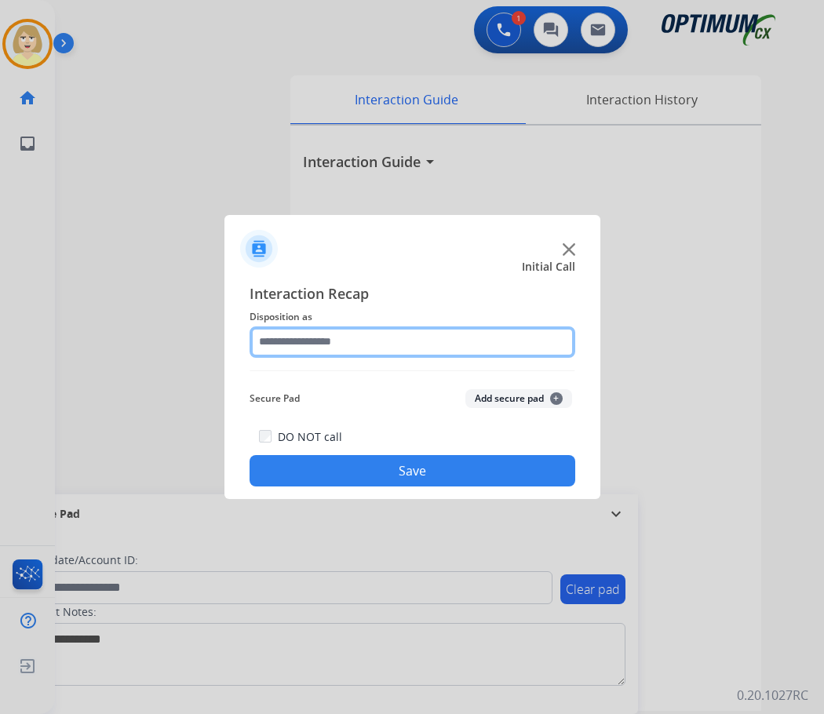
click at [319, 340] on input "text" at bounding box center [413, 342] width 326 height 31
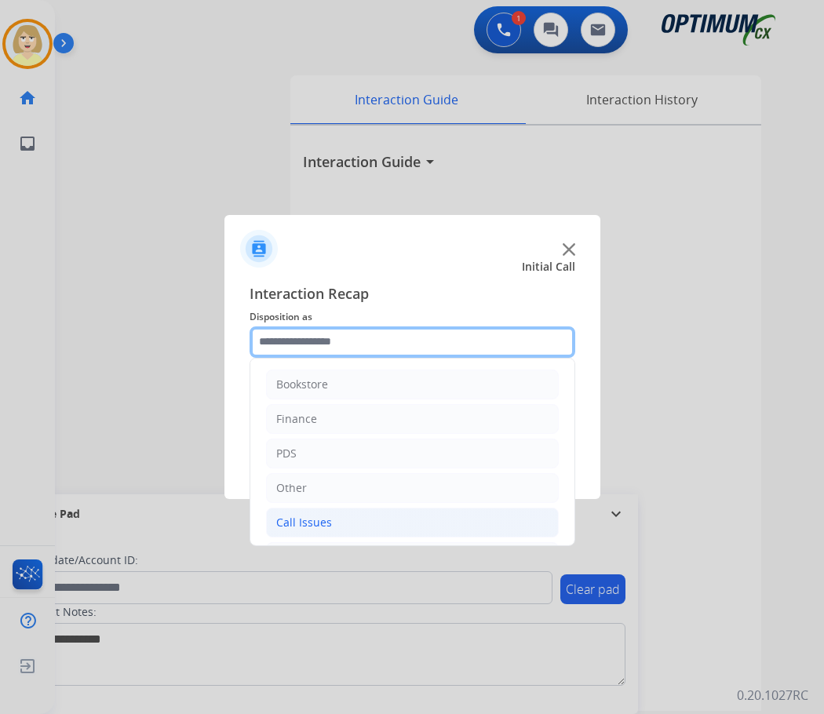
scroll to position [107, 0]
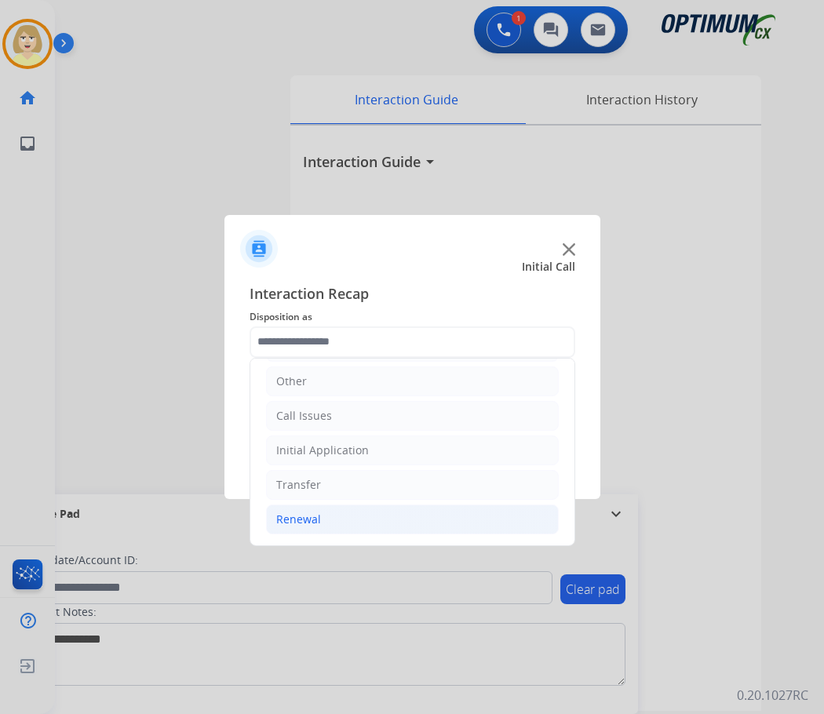
click at [308, 518] on div "Renewal" at bounding box center [298, 520] width 45 height 16
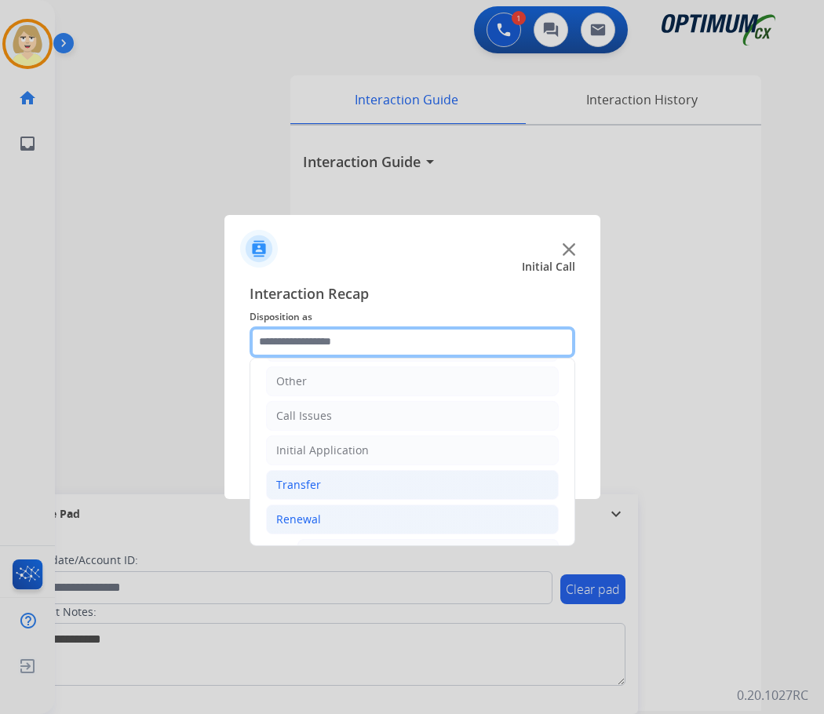
scroll to position [421, 0]
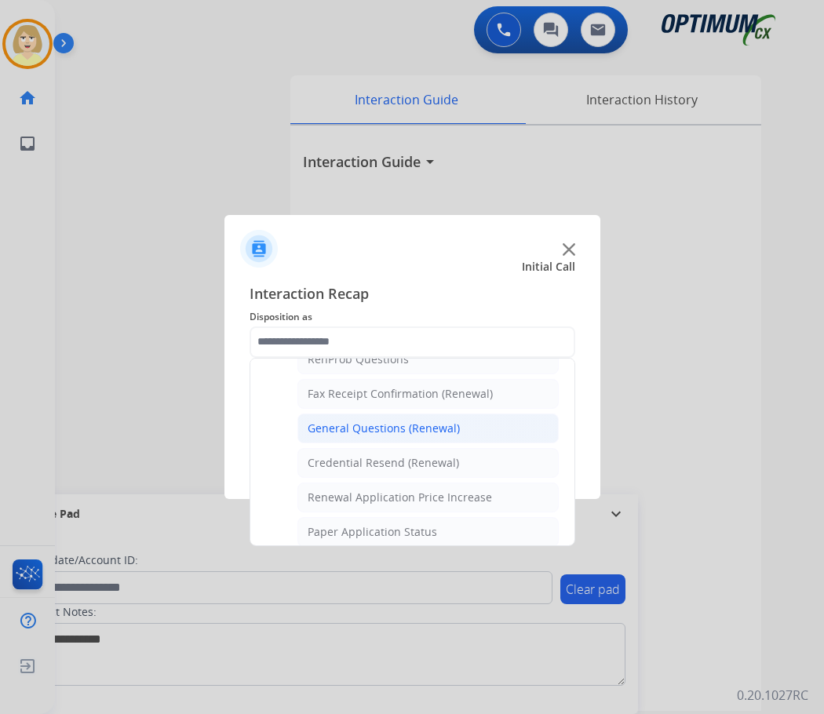
click at [372, 432] on div "General Questions (Renewal)" at bounding box center [384, 429] width 152 height 16
type input "**********"
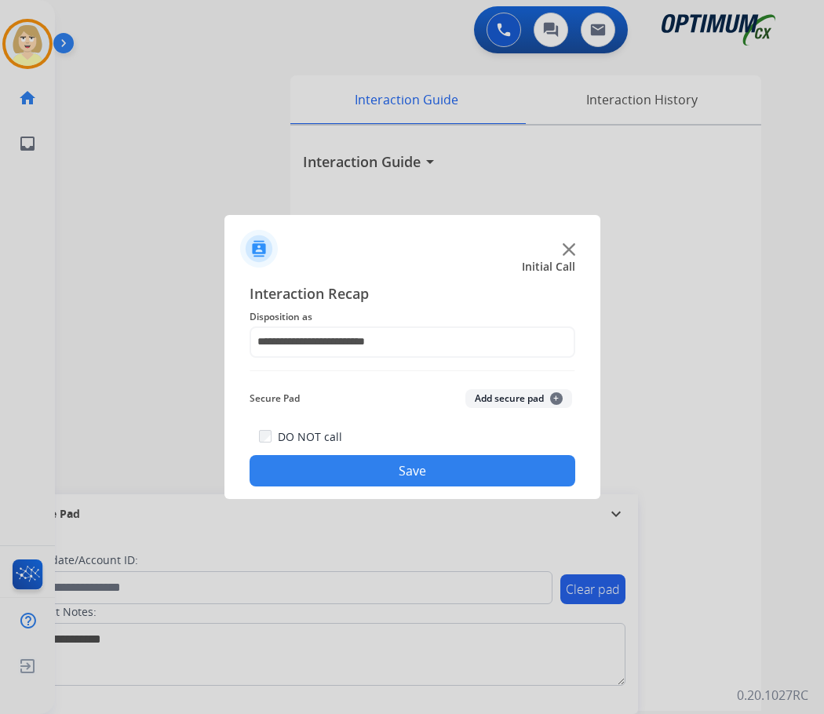
click at [507, 395] on button "Add secure pad +" at bounding box center [518, 398] width 107 height 19
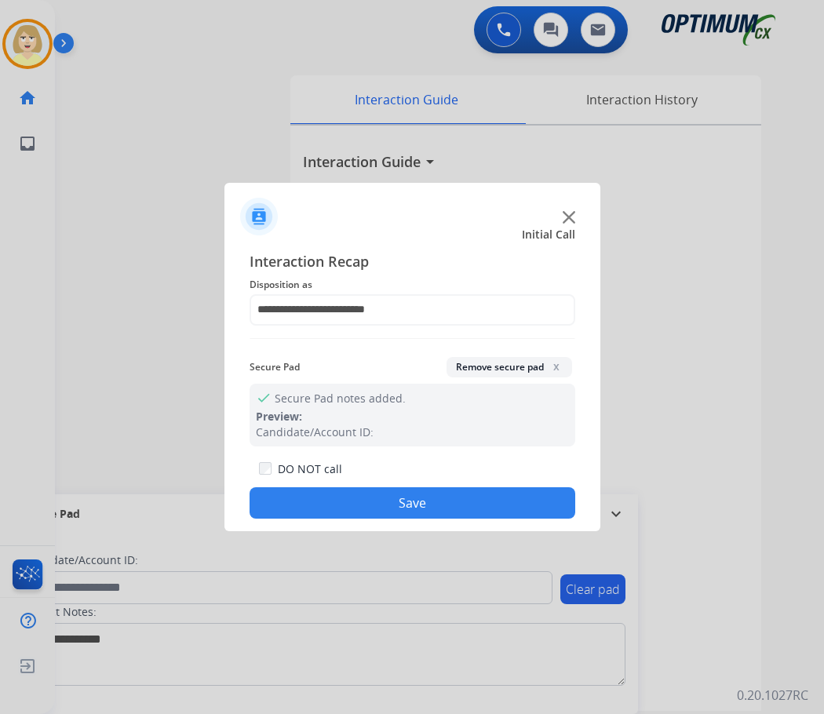
click at [356, 504] on button "Save" at bounding box center [413, 502] width 326 height 31
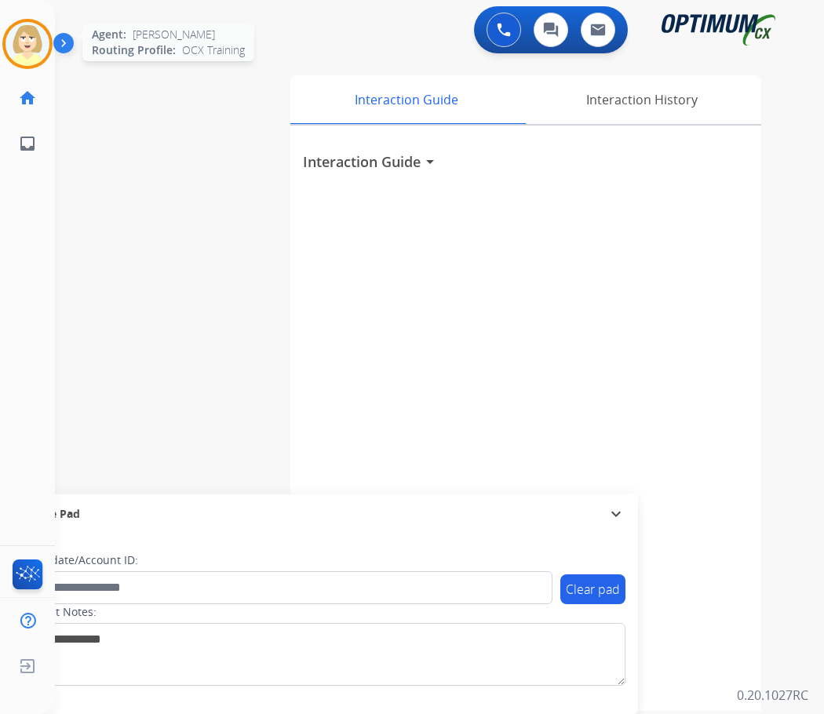
click at [29, 36] on img at bounding box center [27, 44] width 44 height 44
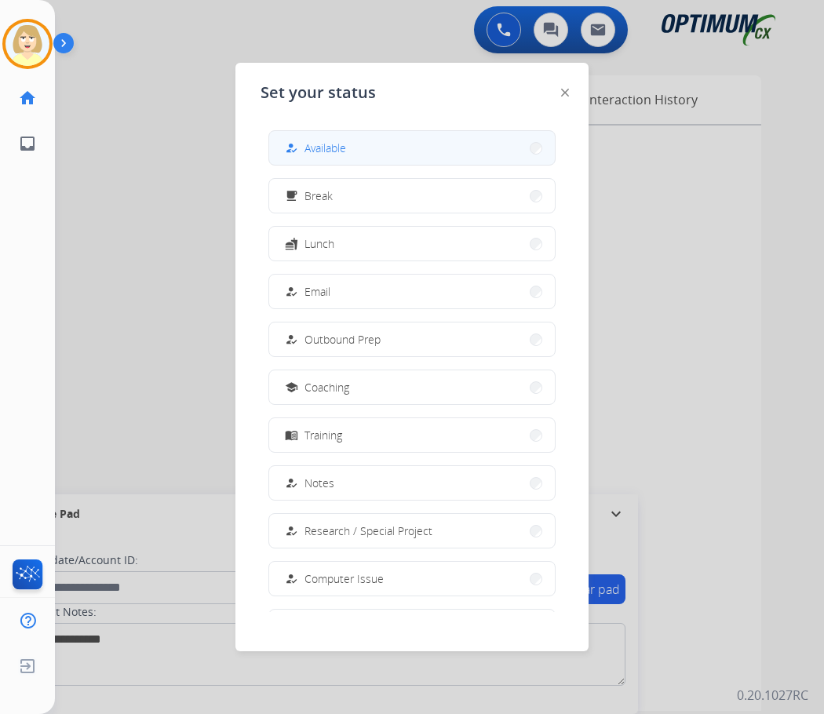
click at [318, 144] on span "Available" at bounding box center [326, 148] width 42 height 16
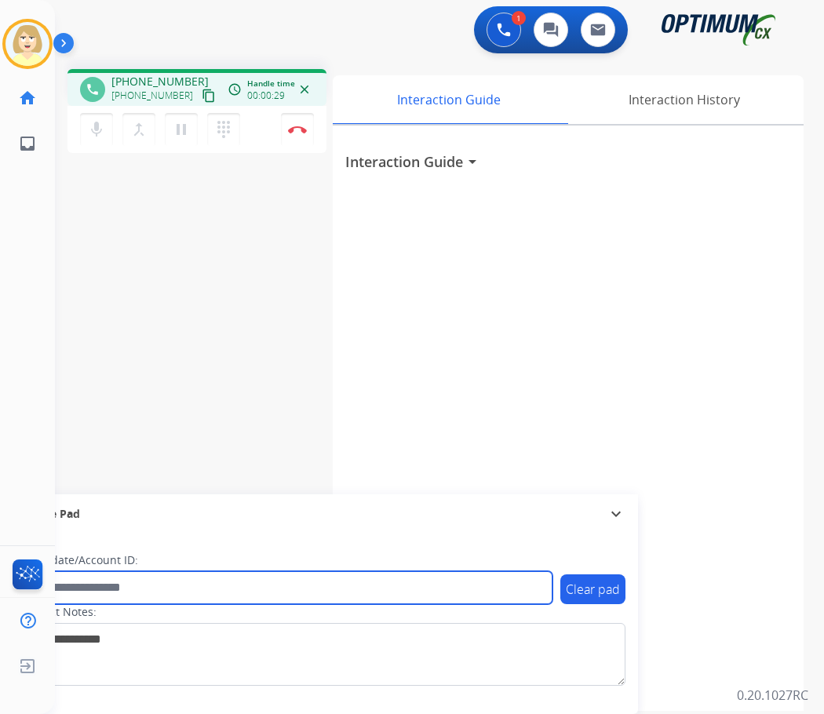
click at [79, 586] on input "text" at bounding box center [286, 587] width 532 height 33
paste input "*******"
type input "*******"
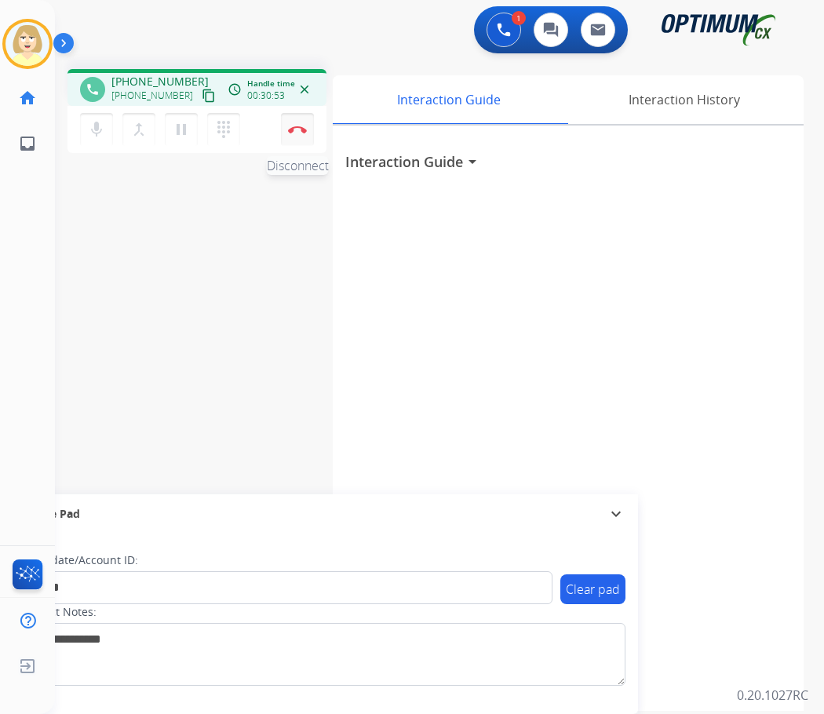
click at [297, 126] on img at bounding box center [297, 130] width 19 height 8
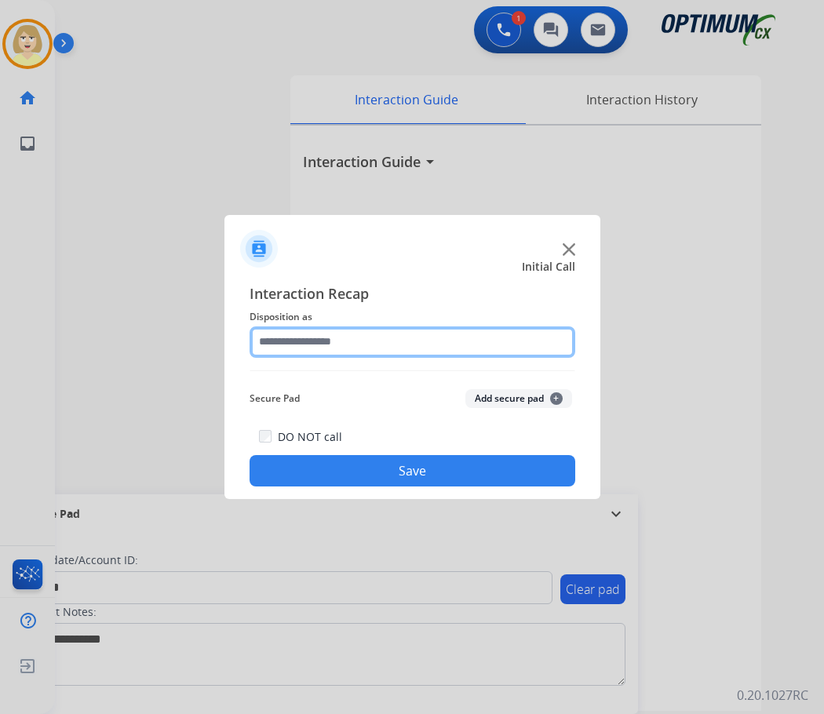
click at [341, 334] on input "text" at bounding box center [413, 342] width 326 height 31
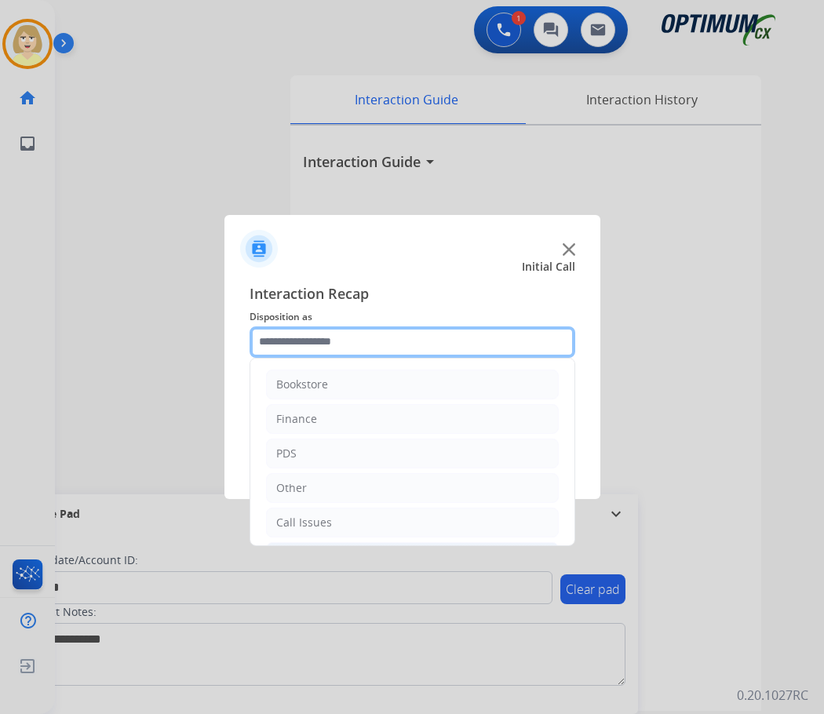
scroll to position [107, 0]
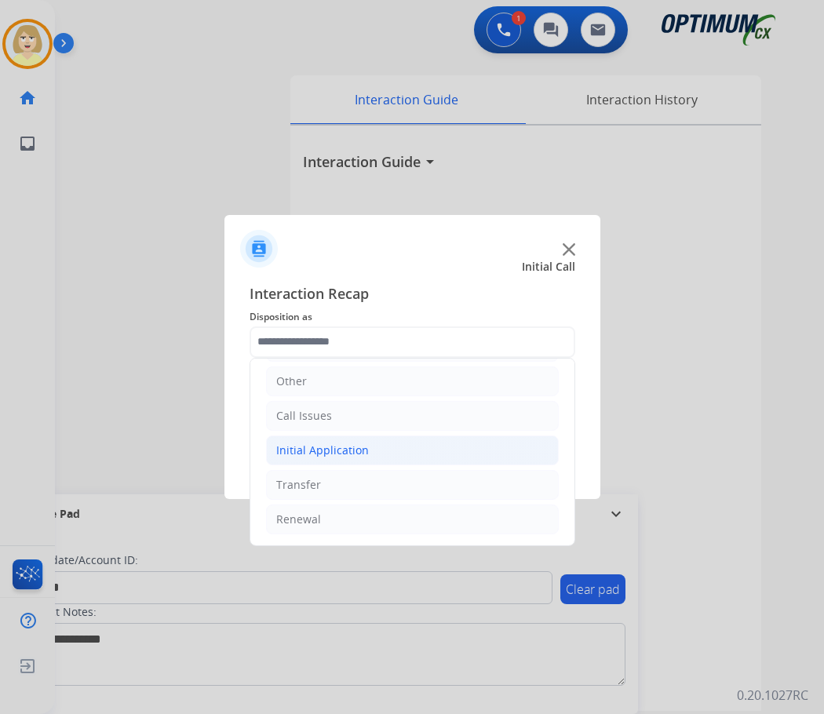
click at [315, 445] on div "Initial Application" at bounding box center [322, 451] width 93 height 16
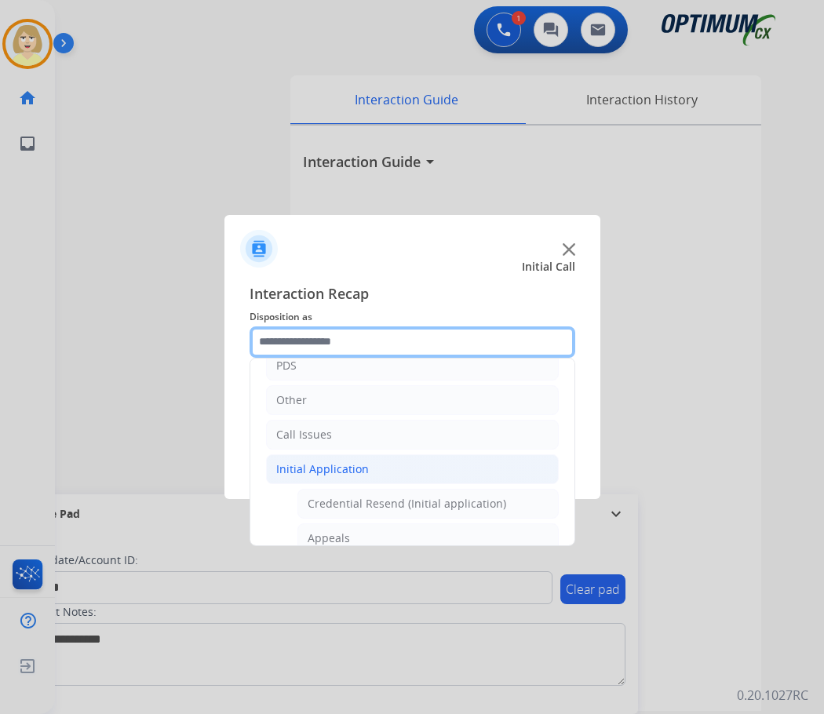
scroll to position [245, 0]
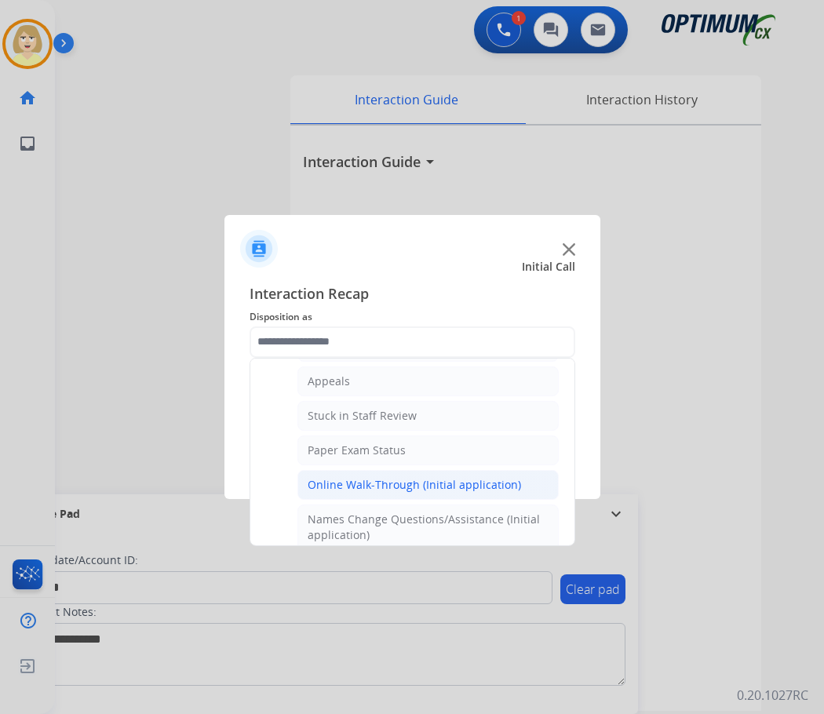
click at [384, 483] on div "Online Walk-Through (Initial application)" at bounding box center [414, 485] width 213 height 16
type input "**********"
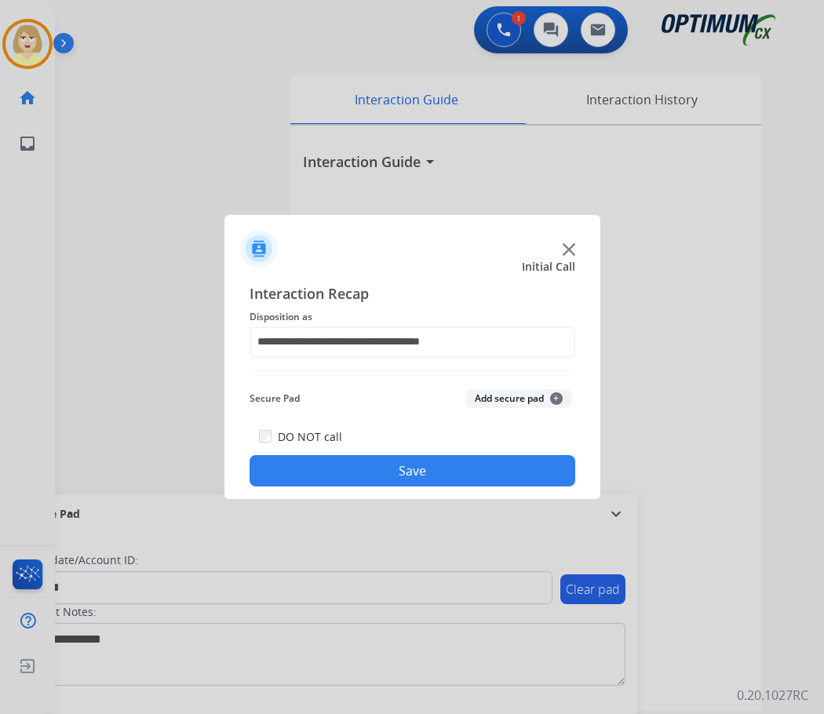
click at [511, 400] on button "Add secure pad +" at bounding box center [518, 398] width 107 height 19
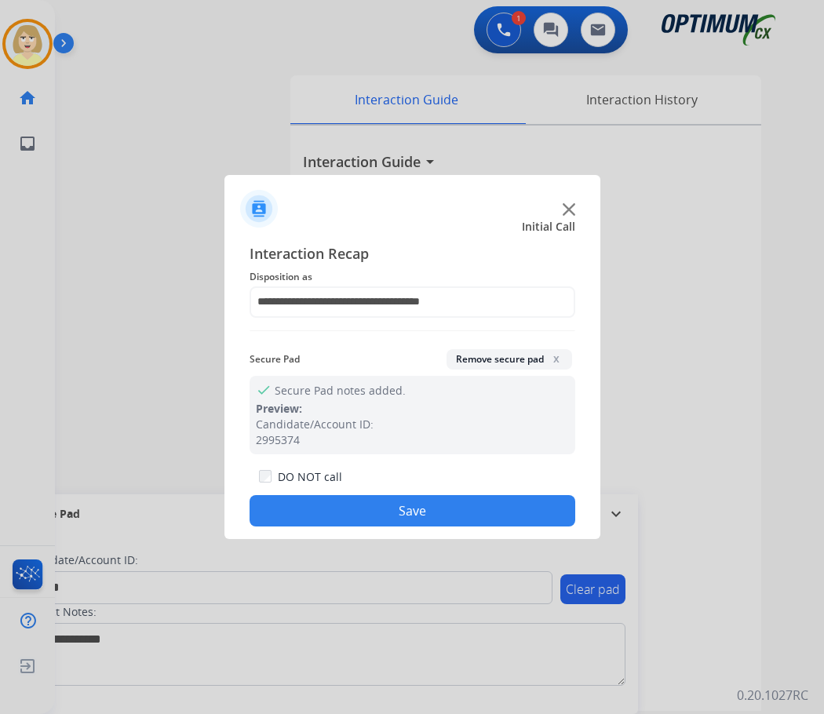
drag, startPoint x: 400, startPoint y: 507, endPoint x: 242, endPoint y: 361, distance: 214.9
click at [399, 507] on button "Save" at bounding box center [413, 510] width 326 height 31
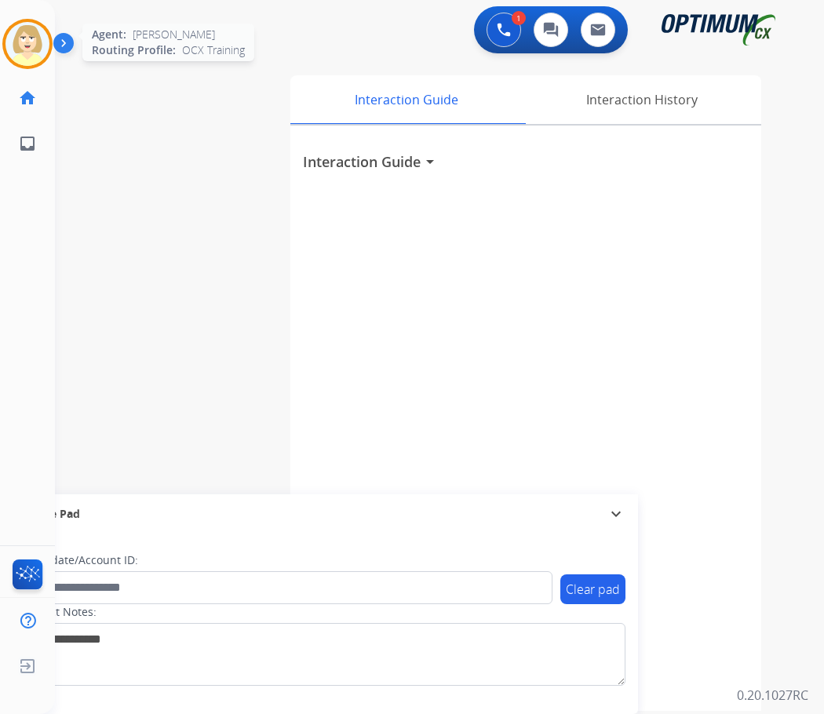
click at [19, 37] on img at bounding box center [27, 44] width 44 height 44
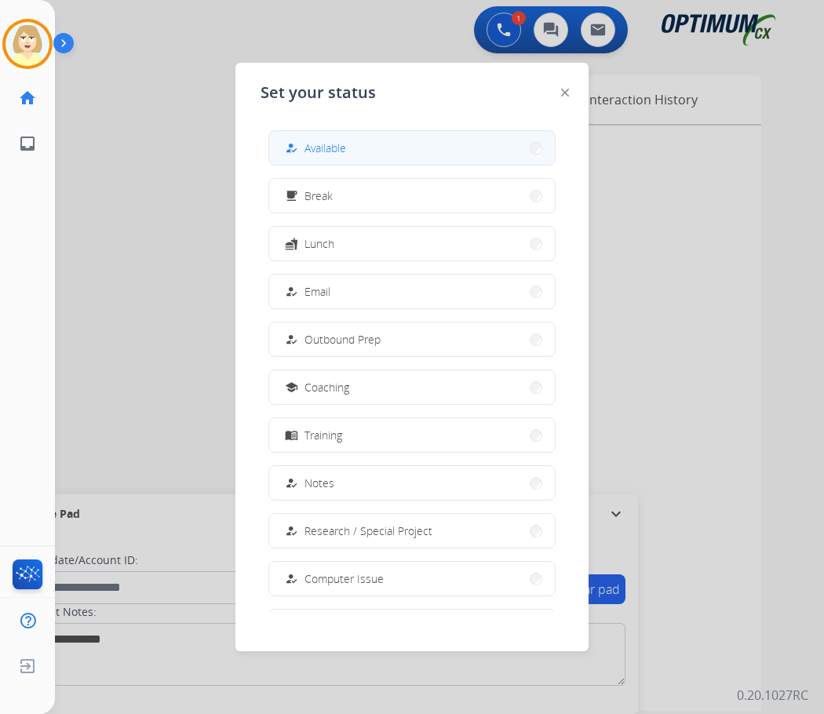
click at [340, 148] on span "Available" at bounding box center [326, 148] width 42 height 16
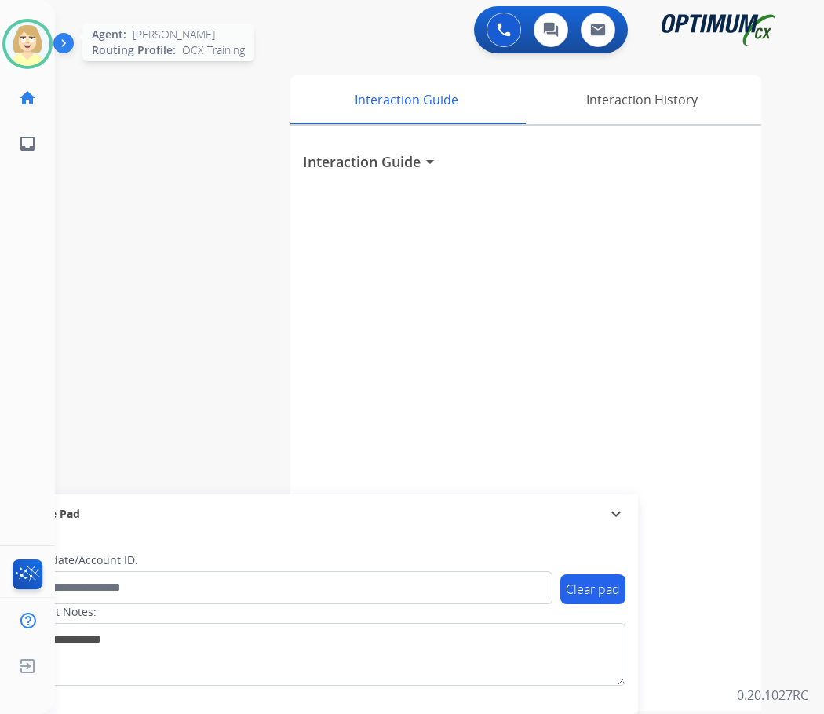
click at [41, 35] on img at bounding box center [27, 44] width 44 height 44
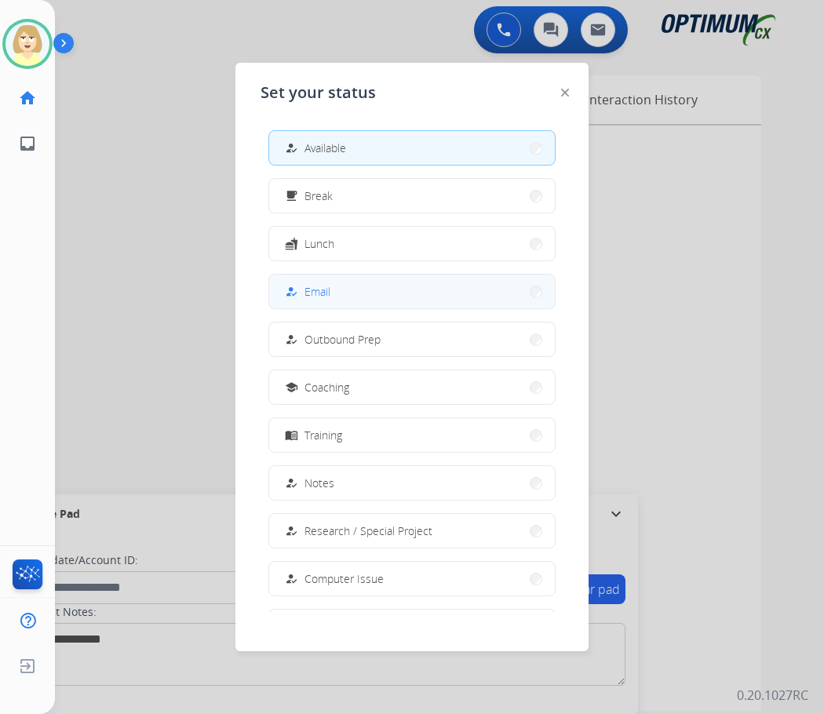
click at [321, 290] on span "Email" at bounding box center [318, 291] width 26 height 16
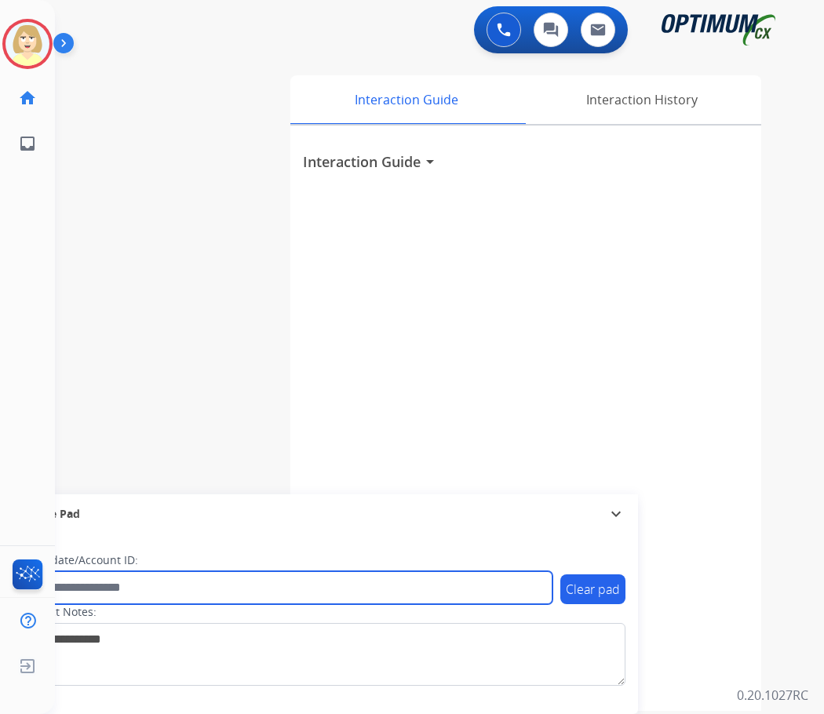
click at [84, 585] on input "text" at bounding box center [286, 587] width 532 height 33
paste input "*******"
type input "*******"
drag, startPoint x: 86, startPoint y: 589, endPoint x: 9, endPoint y: 588, distance: 76.9
click at [9, 587] on div "Outbound call Quit Outbound call Quit Schedule interaction + Add to my list Cus…" at bounding box center [412, 357] width 824 height 714
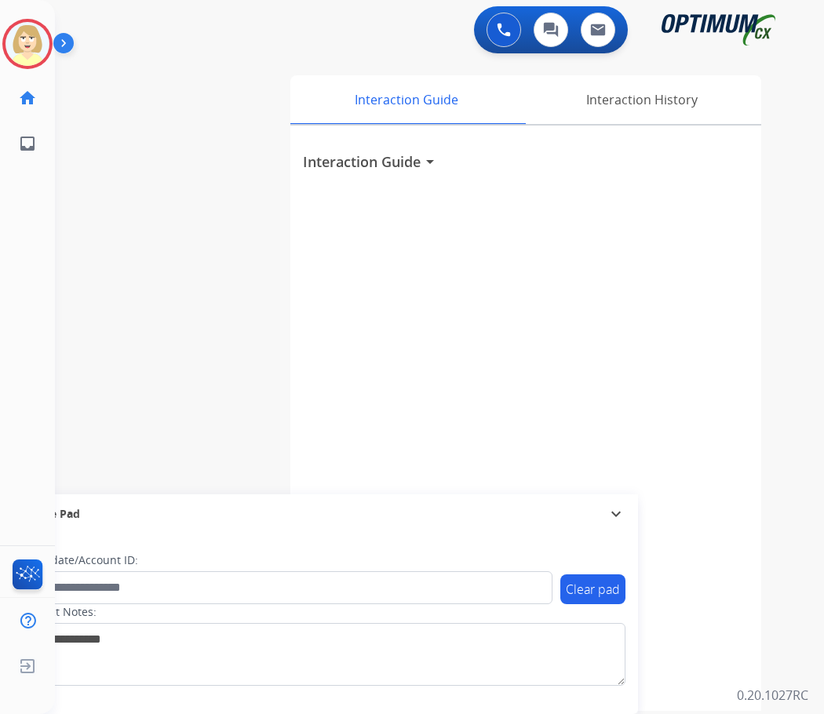
click at [71, 187] on div "swap_horiz Break voice bridge close_fullscreen Connect 3-Way Call merge_type Se…" at bounding box center [421, 384] width 732 height 655
click at [28, 38] on img at bounding box center [27, 44] width 44 height 44
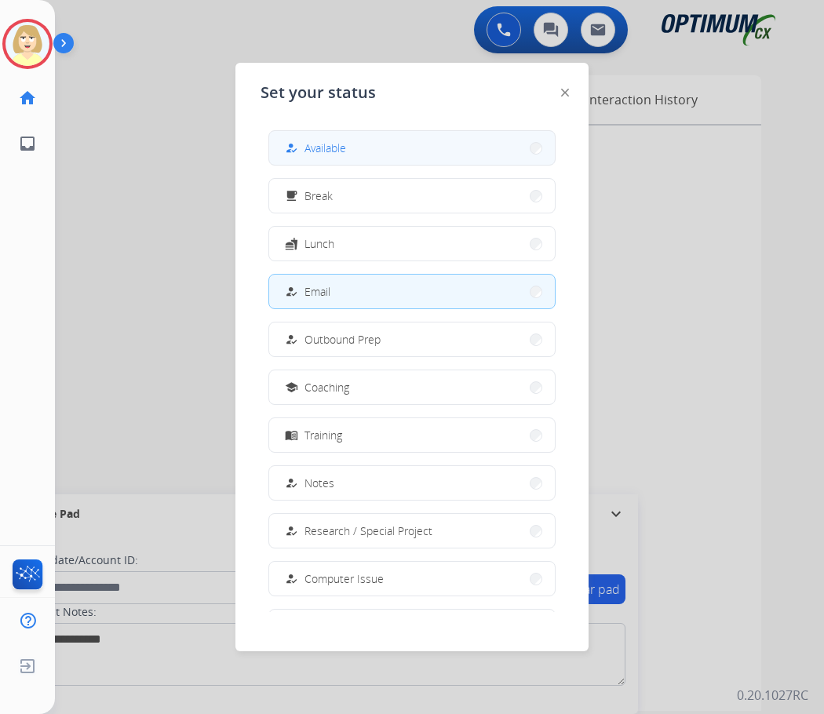
click at [331, 146] on span "Available" at bounding box center [326, 148] width 42 height 16
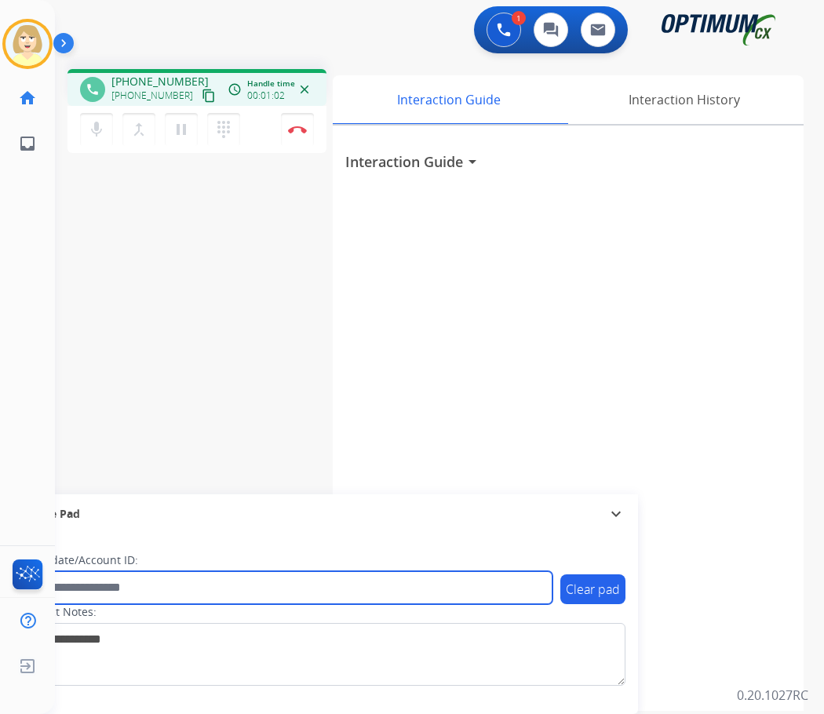
click at [80, 588] on input "text" at bounding box center [286, 587] width 532 height 33
paste input "*******"
type input "*******"
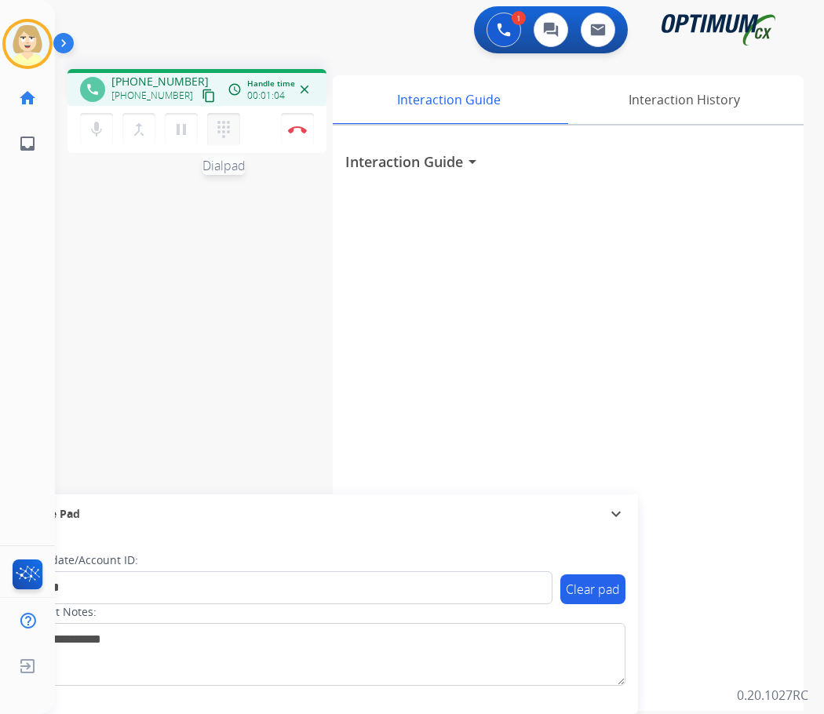
click at [221, 126] on mat-icon "dialpad" at bounding box center [223, 129] width 19 height 19
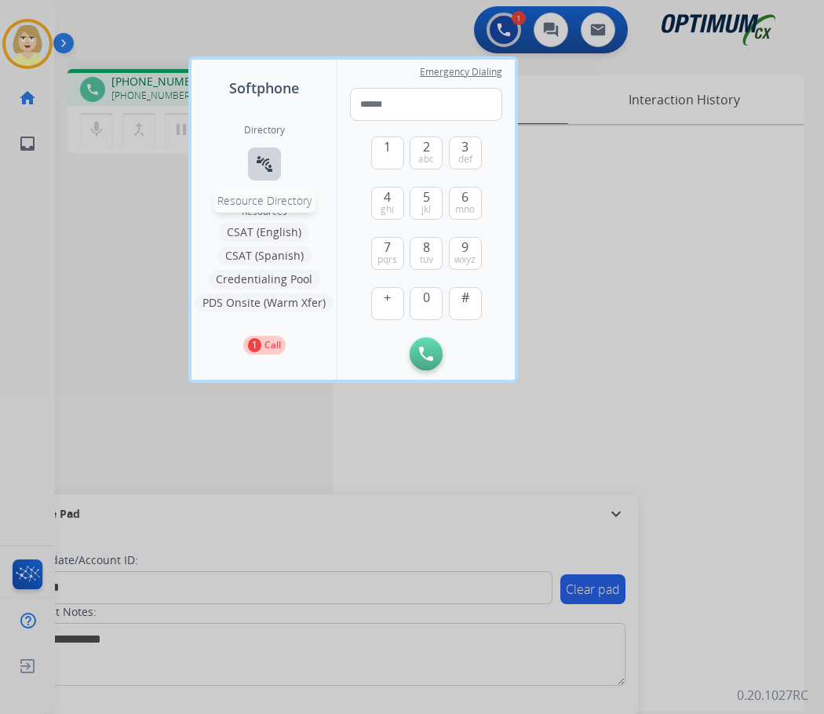
click at [268, 162] on mat-icon "connect_without_contact" at bounding box center [264, 164] width 19 height 19
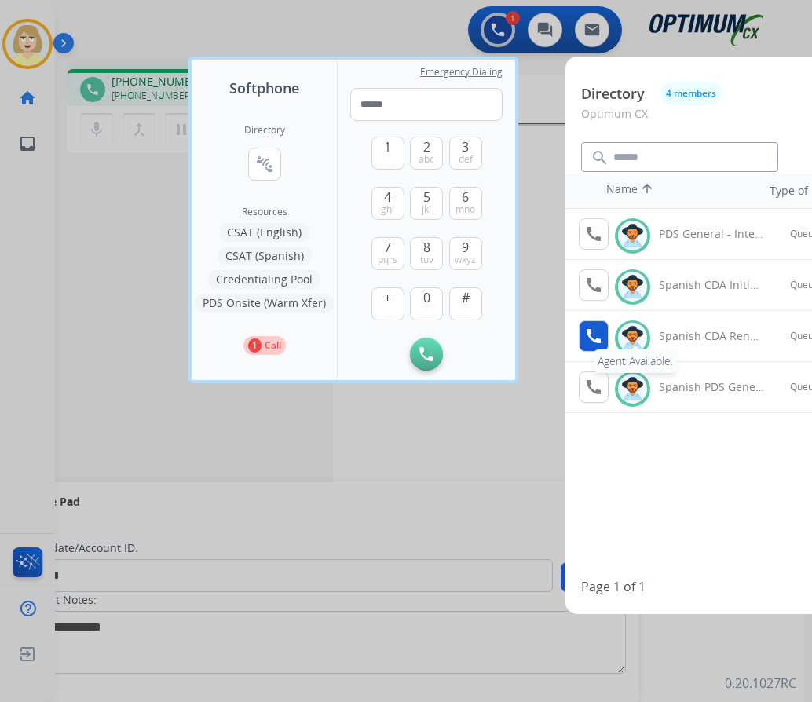
click at [600, 332] on mat-icon "call" at bounding box center [593, 336] width 19 height 19
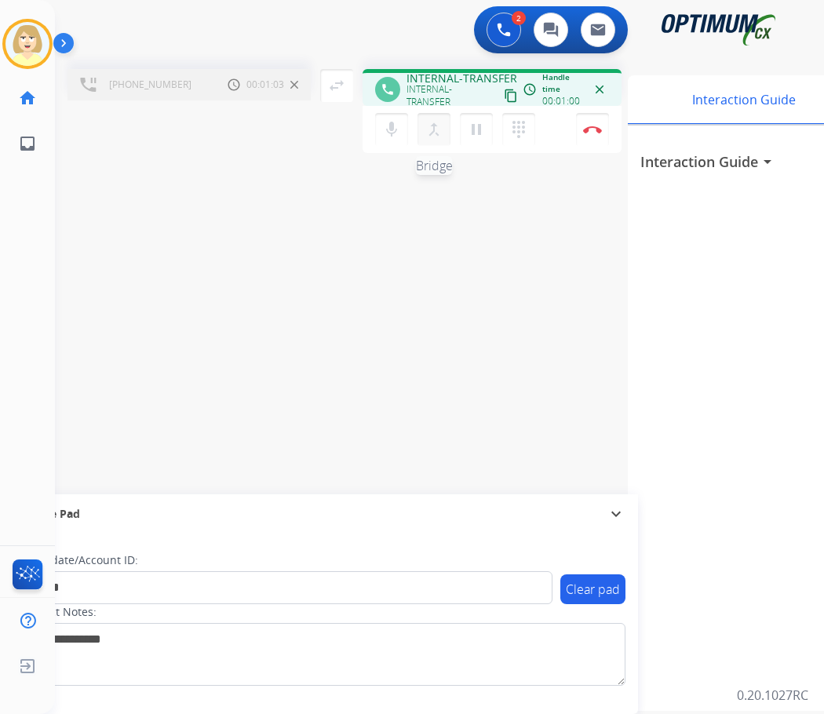
click at [433, 126] on mat-icon "merge_type" at bounding box center [434, 129] width 19 height 19
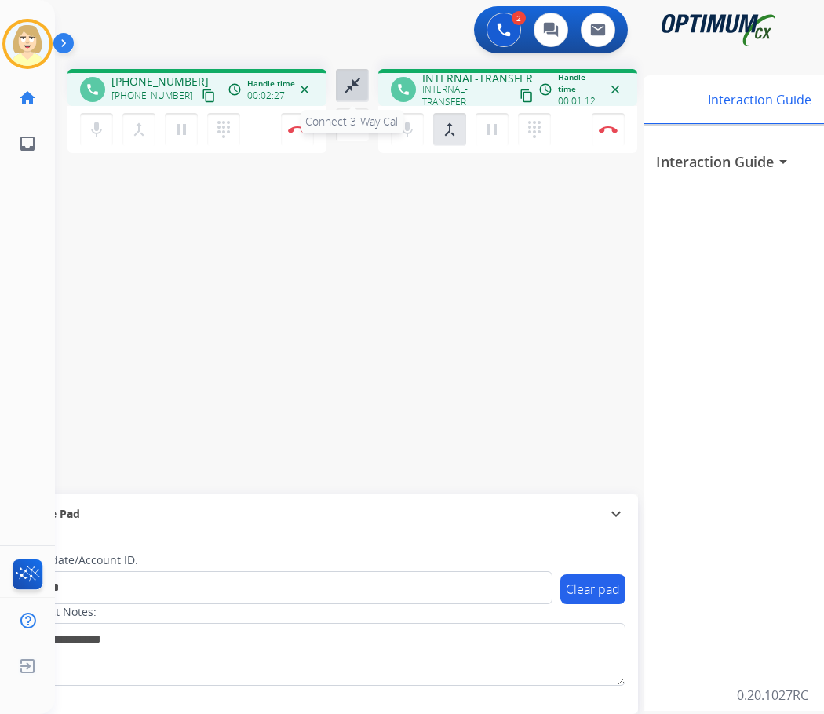
click at [353, 80] on mat-icon "close_fullscreen" at bounding box center [352, 85] width 19 height 19
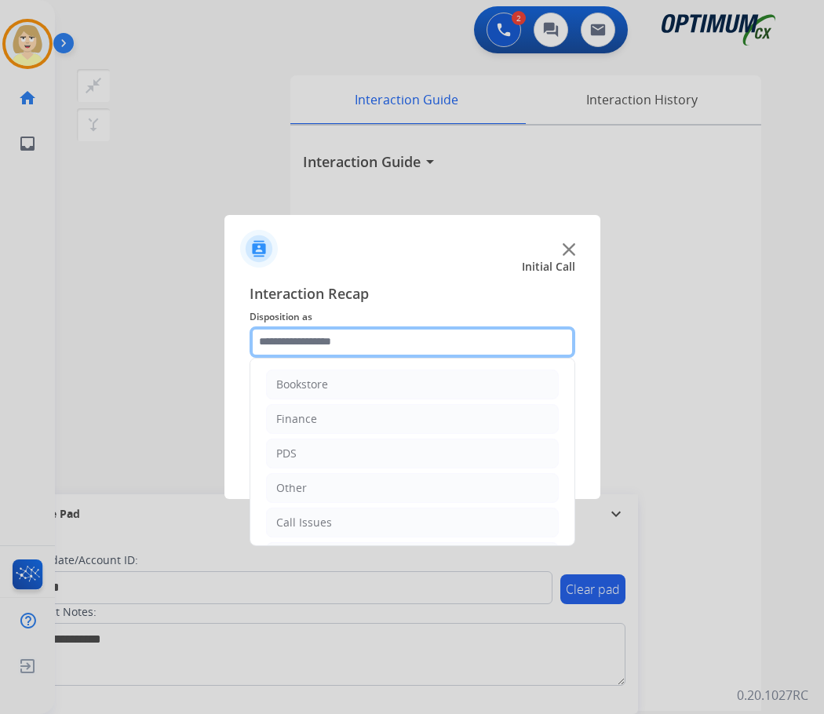
click at [337, 340] on input "text" at bounding box center [413, 342] width 326 height 31
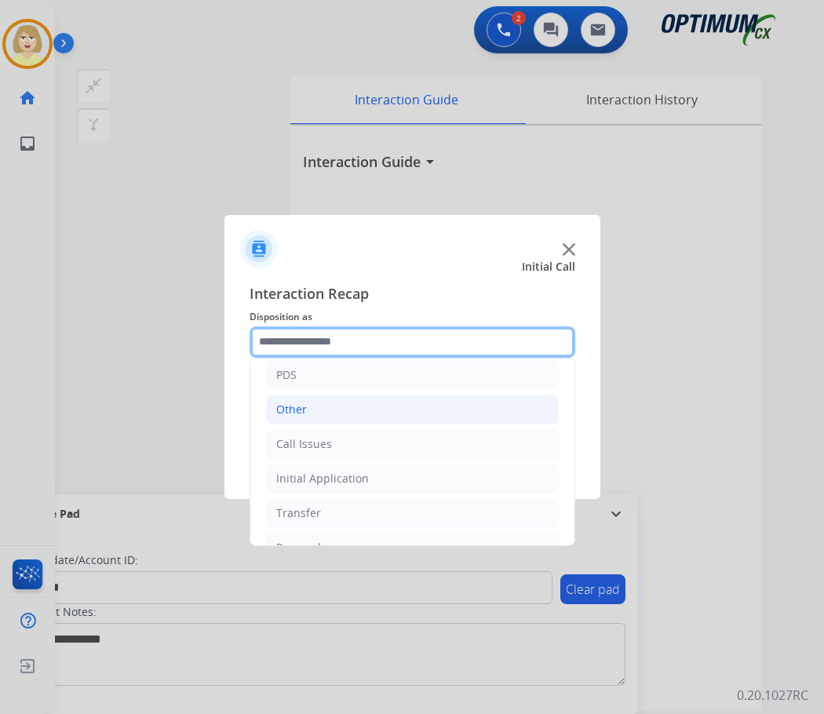
scroll to position [107, 0]
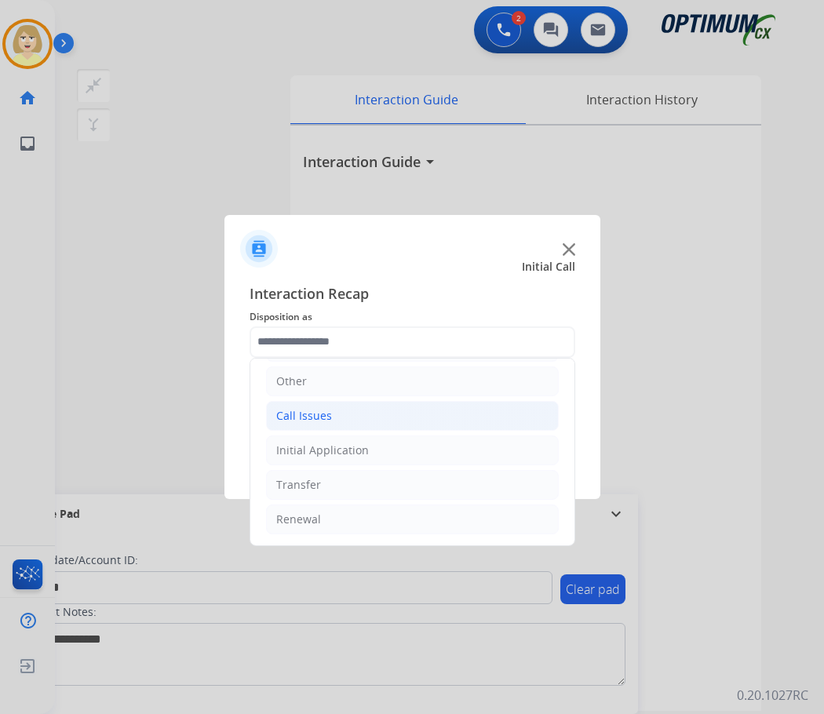
click at [312, 414] on div "Call Issues" at bounding box center [304, 416] width 56 height 16
click at [382, 483] on div "Wrong Number/Wrong Department" at bounding box center [401, 485] width 187 height 16
type input "**********"
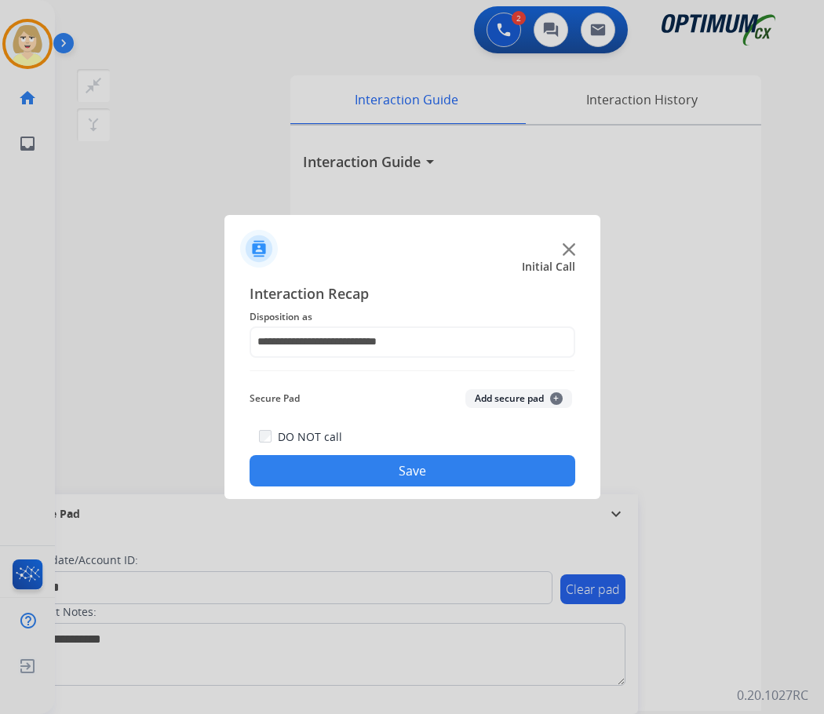
click at [499, 394] on button "Add secure pad +" at bounding box center [518, 398] width 107 height 19
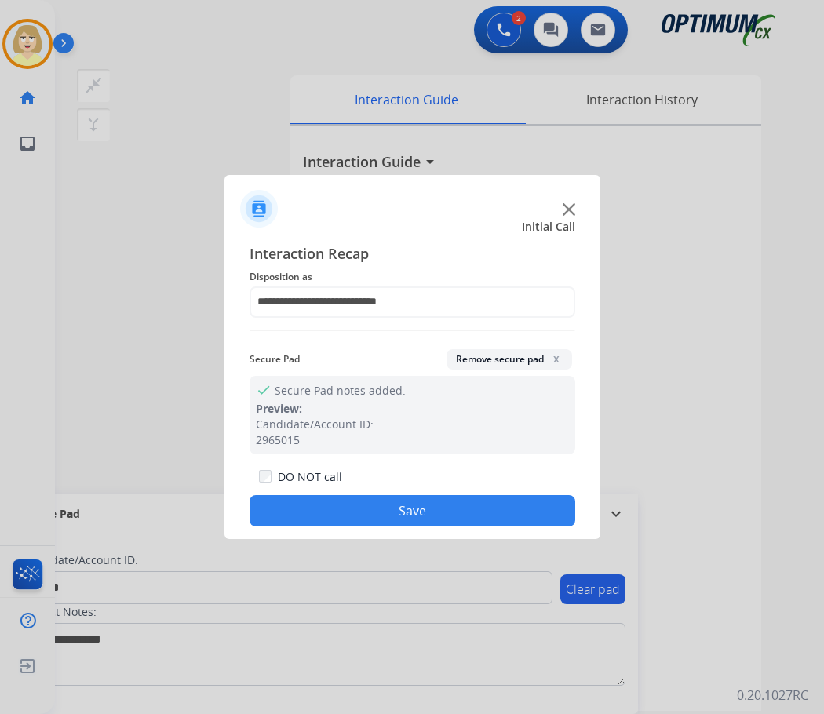
click at [301, 513] on button "Save" at bounding box center [413, 510] width 326 height 31
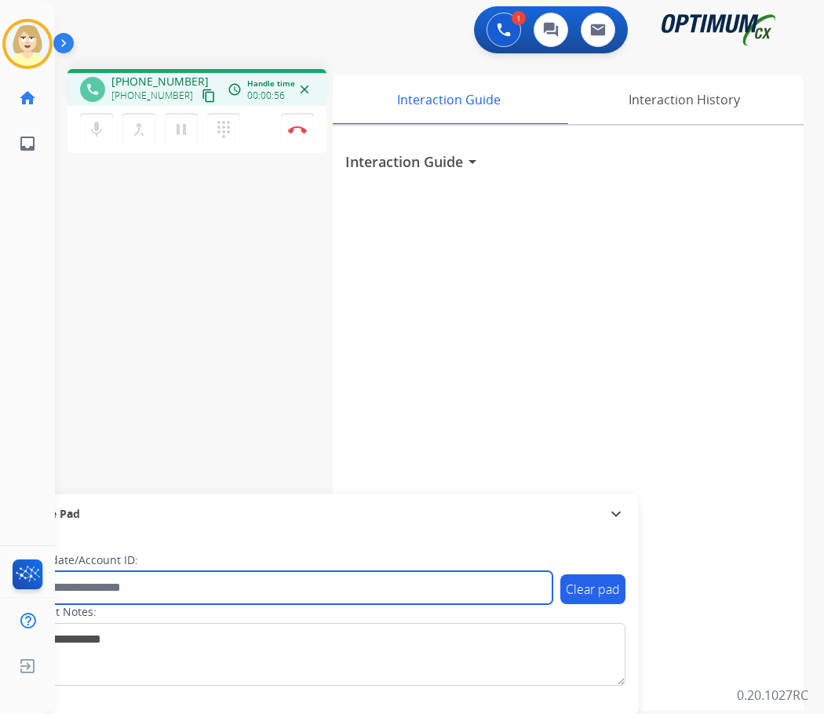
click at [108, 579] on input "text" at bounding box center [286, 587] width 532 height 33
paste input "*********"
type input "*********"
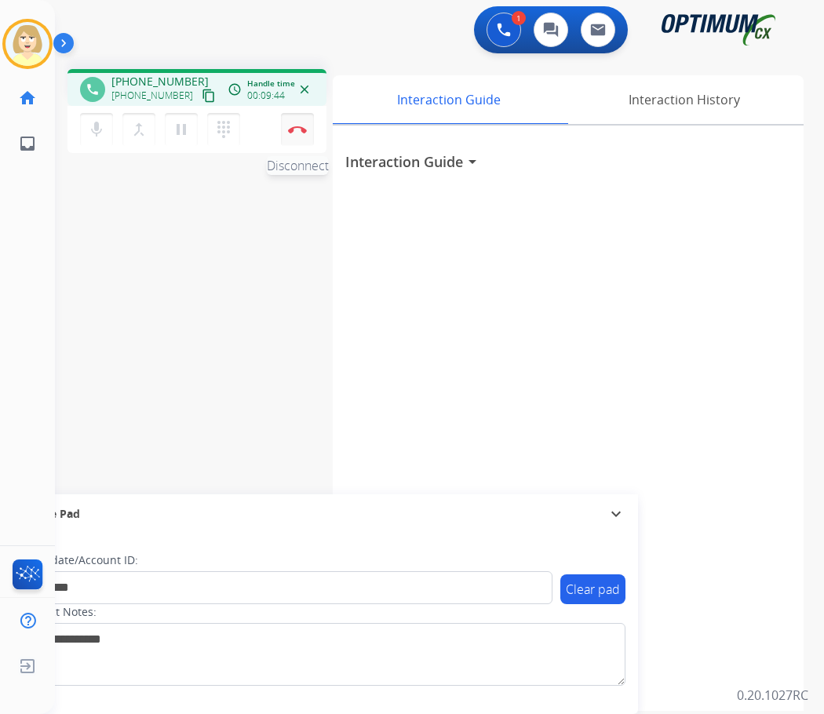
click at [297, 124] on button "Disconnect" at bounding box center [297, 129] width 33 height 33
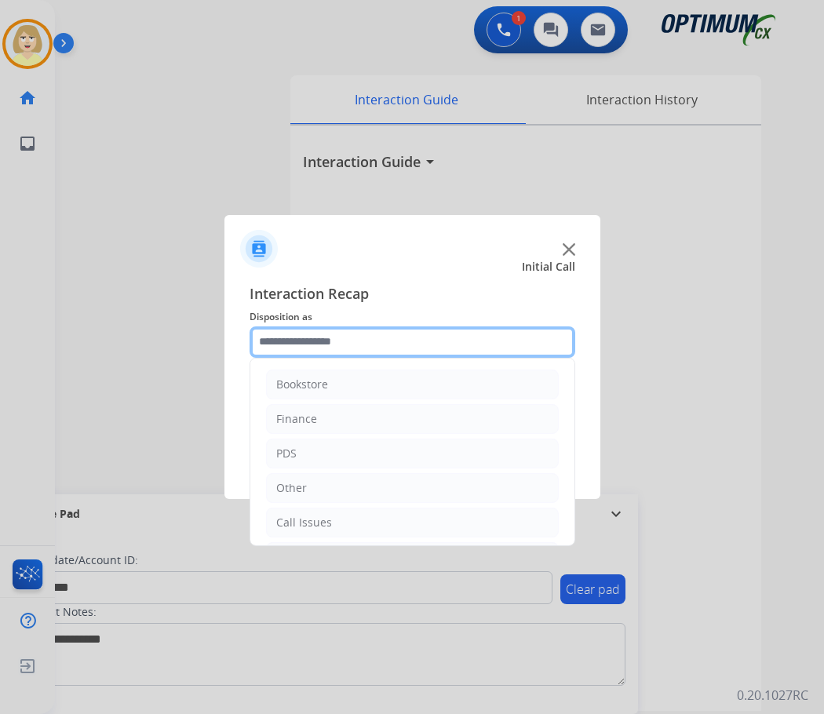
click at [283, 344] on input "text" at bounding box center [413, 342] width 326 height 31
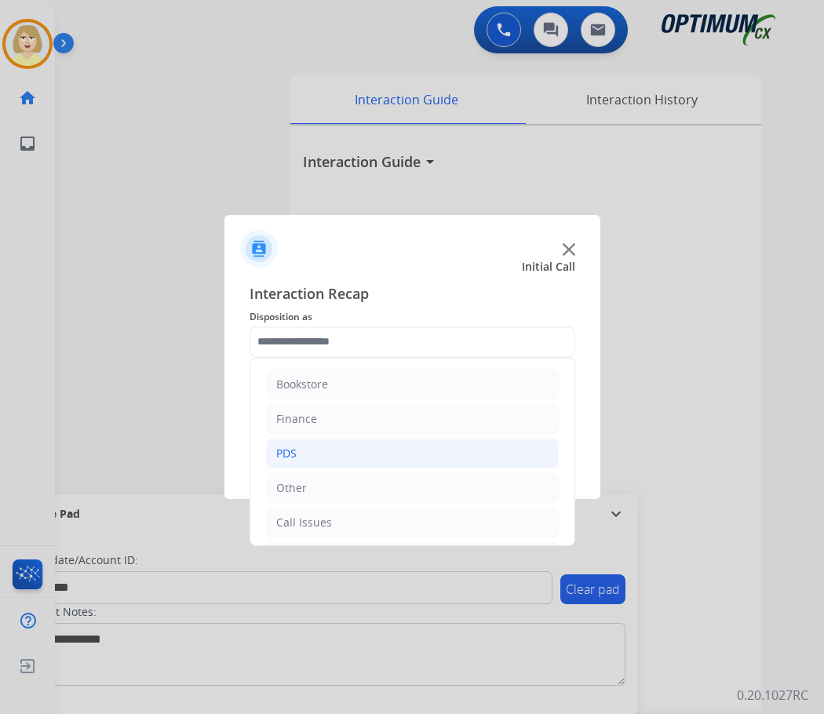
click at [286, 451] on div "PDS" at bounding box center [286, 454] width 20 height 16
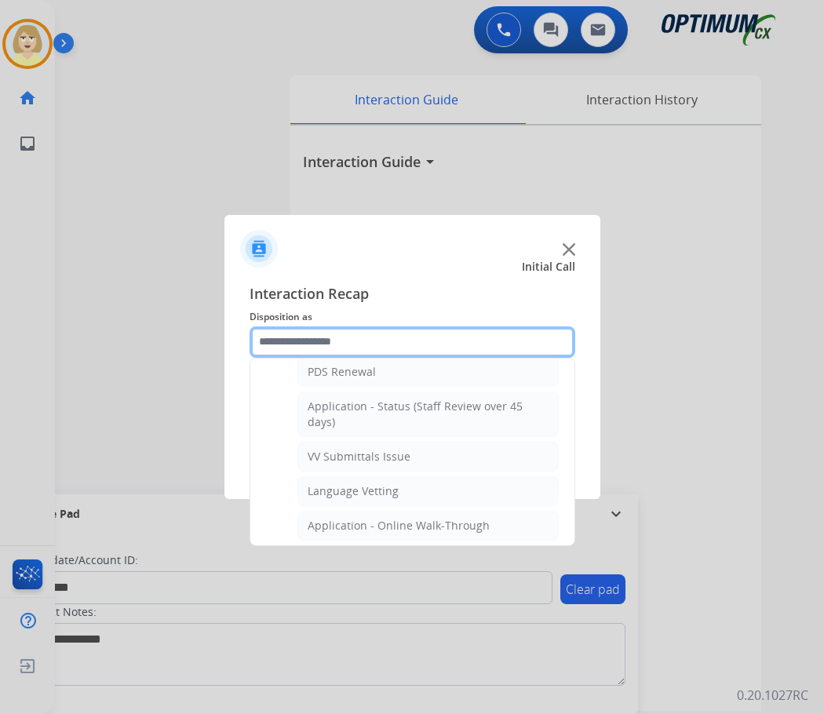
scroll to position [471, 0]
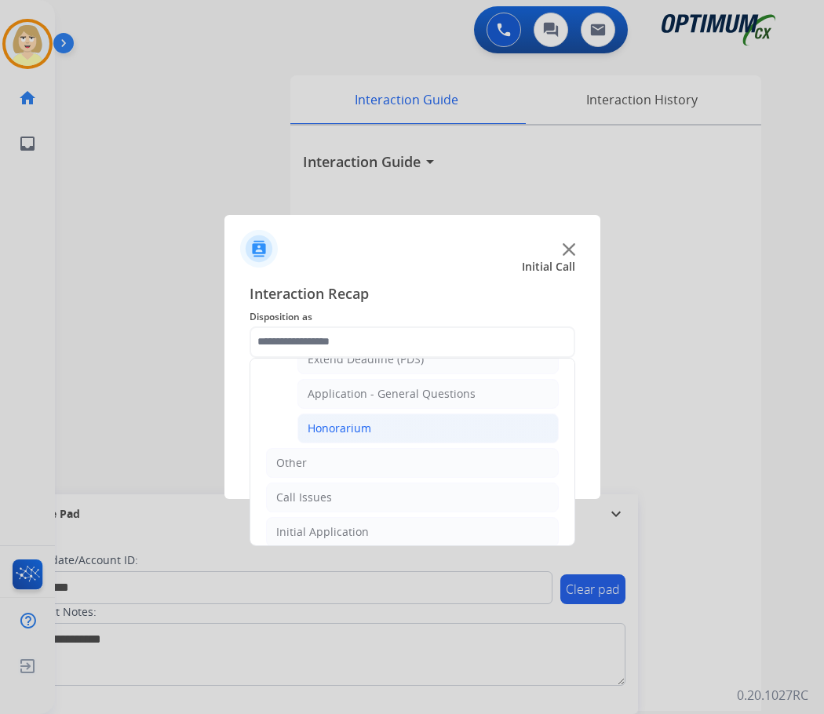
click at [343, 425] on div "Honorarium" at bounding box center [340, 429] width 64 height 16
type input "**********"
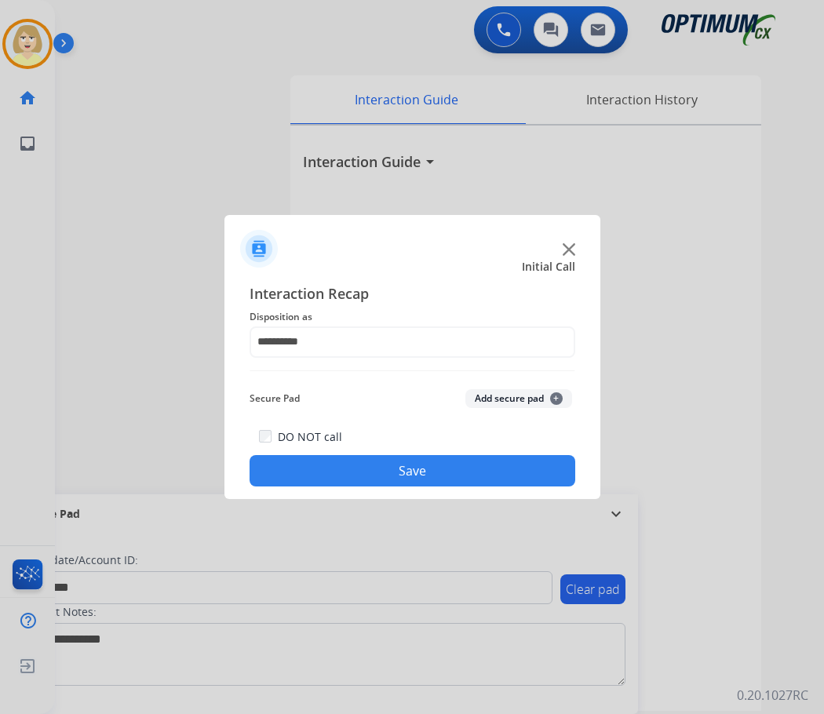
click at [498, 390] on button "Add secure pad +" at bounding box center [518, 398] width 107 height 19
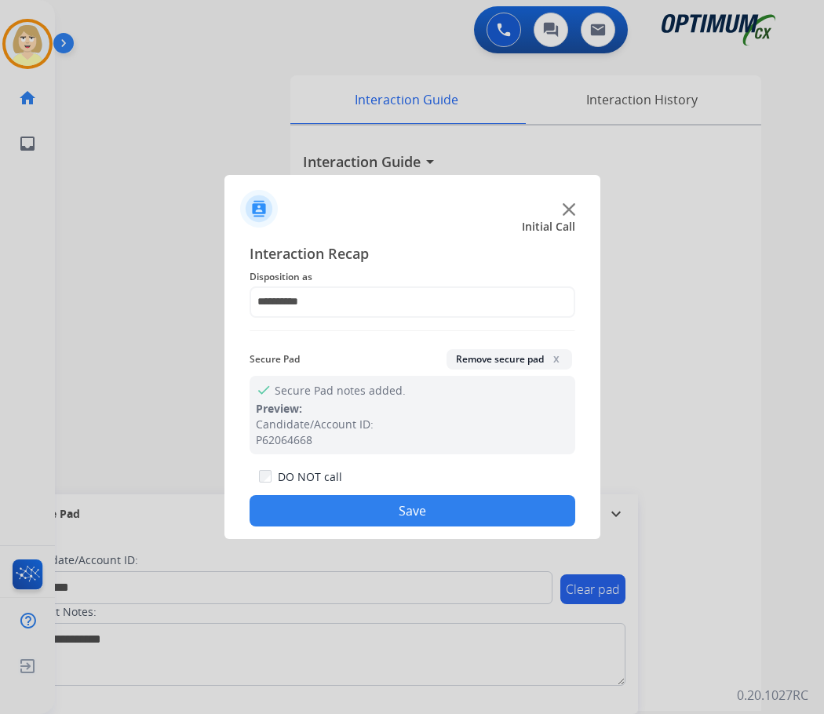
click at [411, 511] on button "Save" at bounding box center [413, 510] width 326 height 31
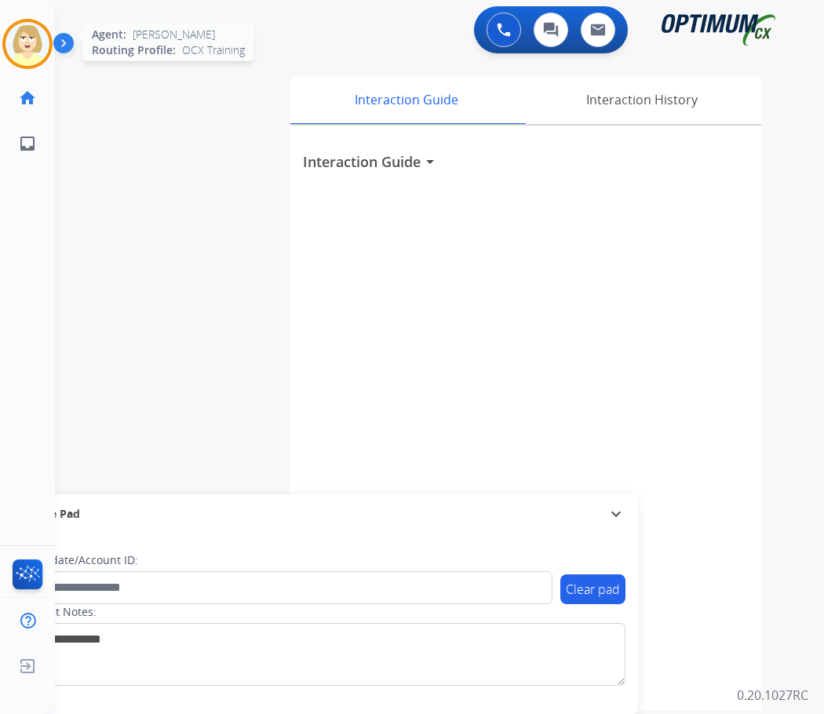
click at [20, 38] on img at bounding box center [27, 44] width 44 height 44
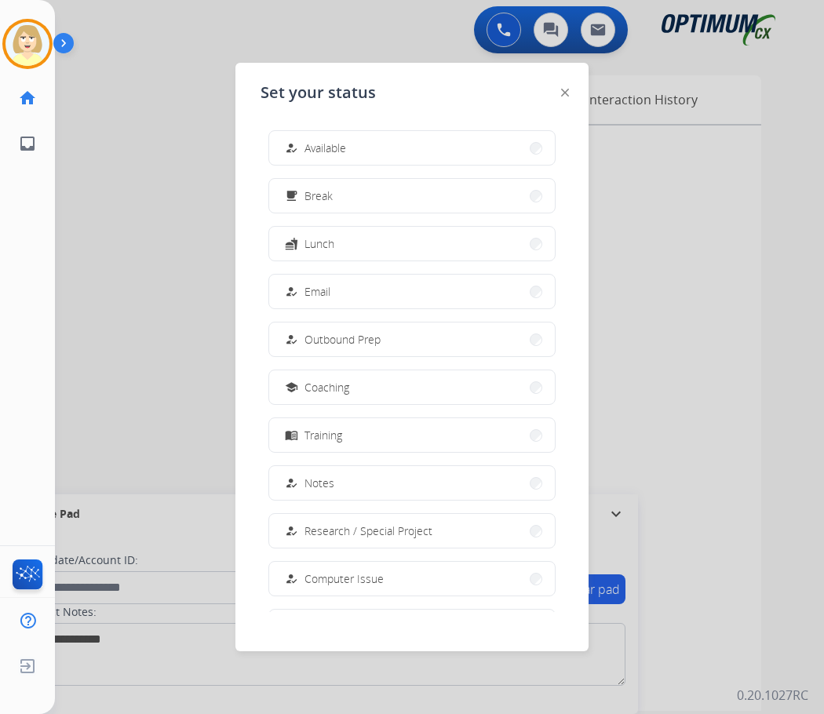
click at [323, 145] on span "Available" at bounding box center [326, 148] width 42 height 16
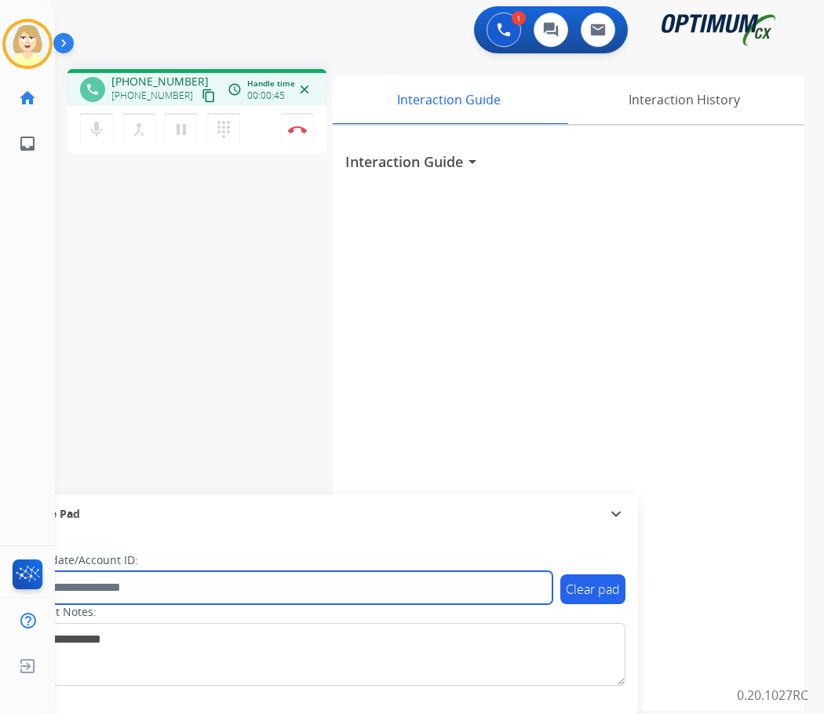
click at [161, 586] on input "text" at bounding box center [286, 587] width 532 height 33
paste input "*******"
type input "*******"
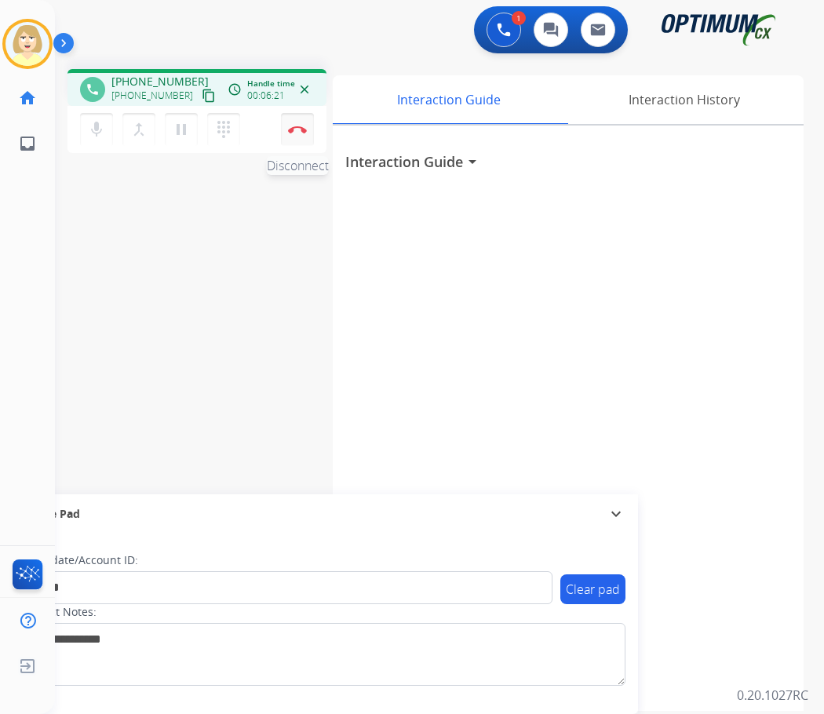
click at [302, 129] on img at bounding box center [297, 130] width 19 height 8
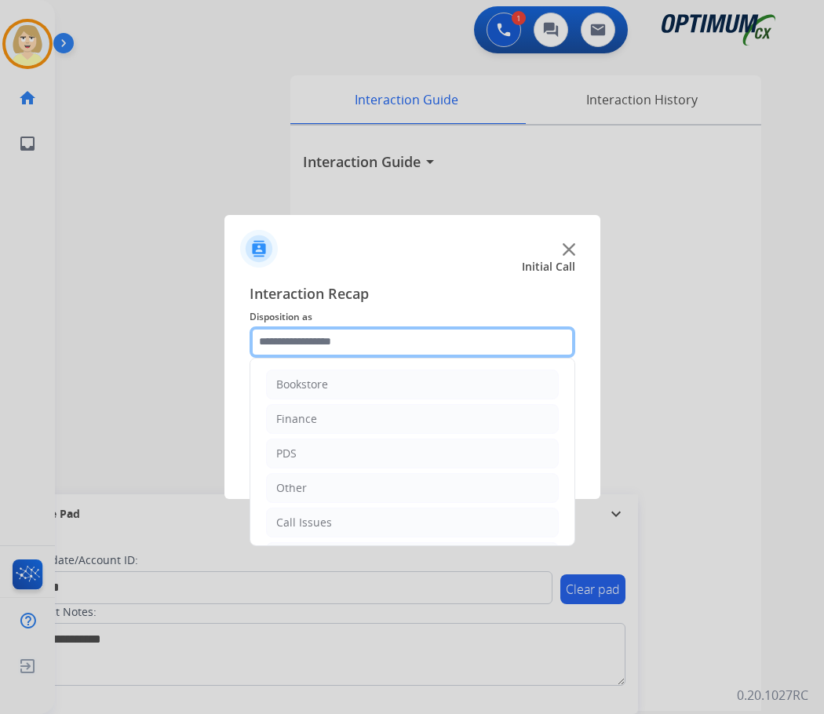
click at [332, 345] on input "text" at bounding box center [413, 342] width 326 height 31
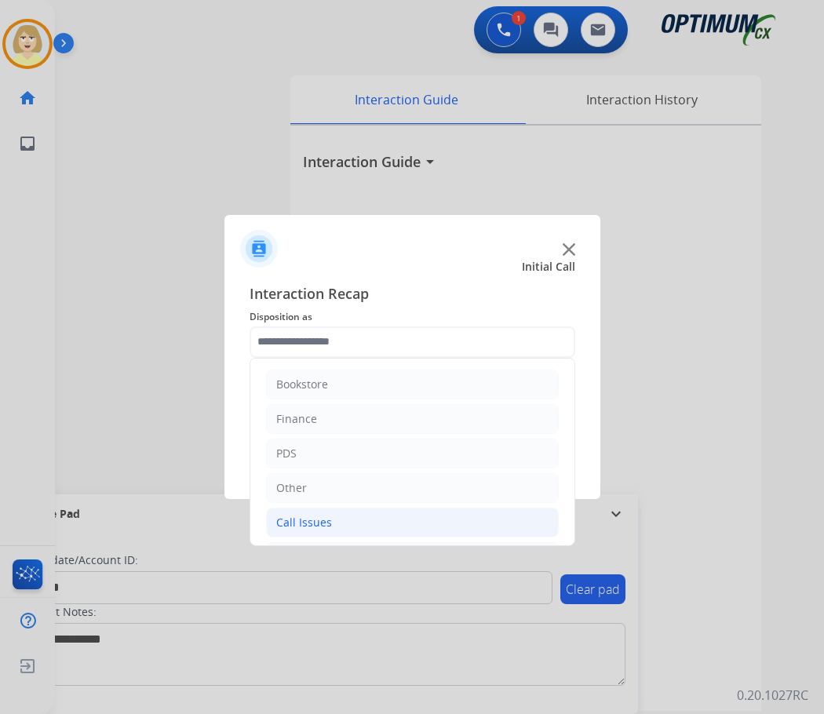
click at [317, 520] on div "Call Issues" at bounding box center [304, 523] width 56 height 16
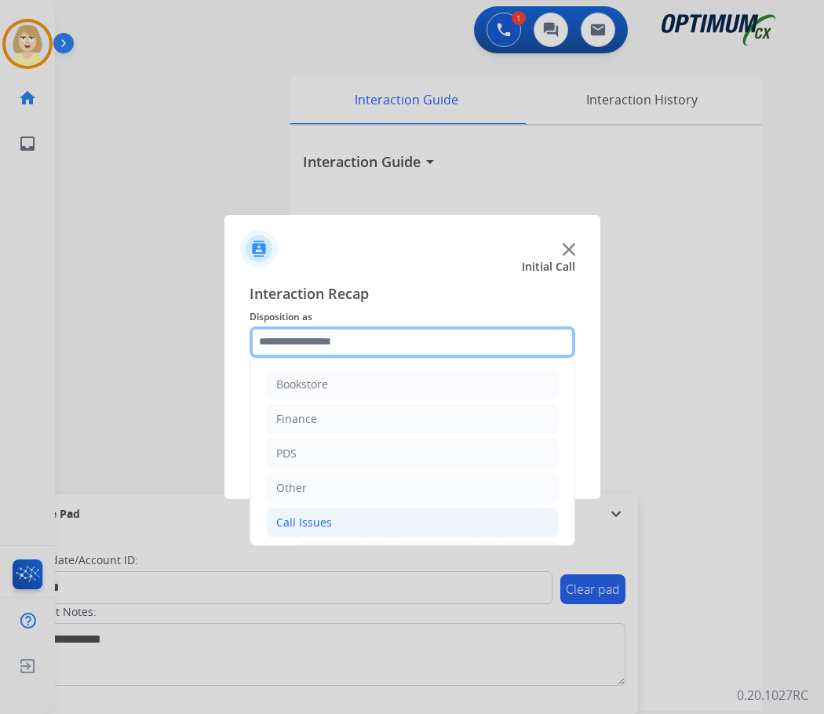
scroll to position [235, 0]
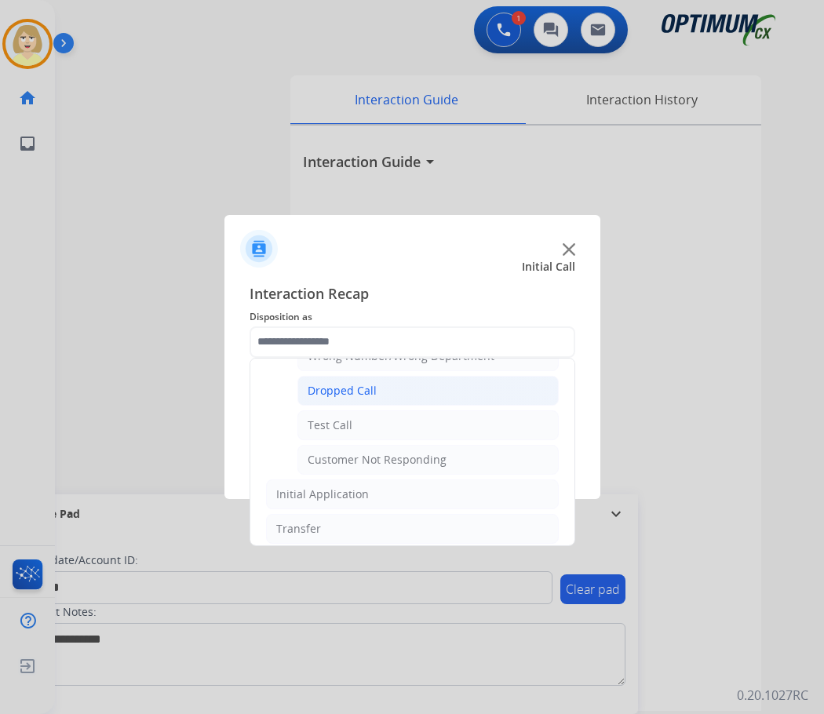
click at [340, 390] on div "Dropped Call" at bounding box center [342, 391] width 69 height 16
type input "**********"
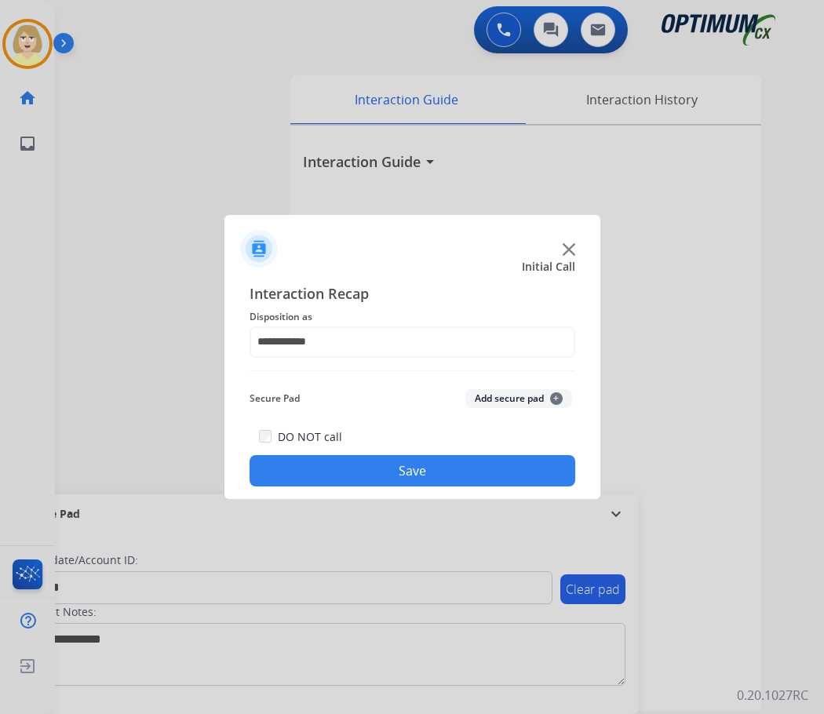
click at [501, 397] on button "Add secure pad +" at bounding box center [518, 398] width 107 height 19
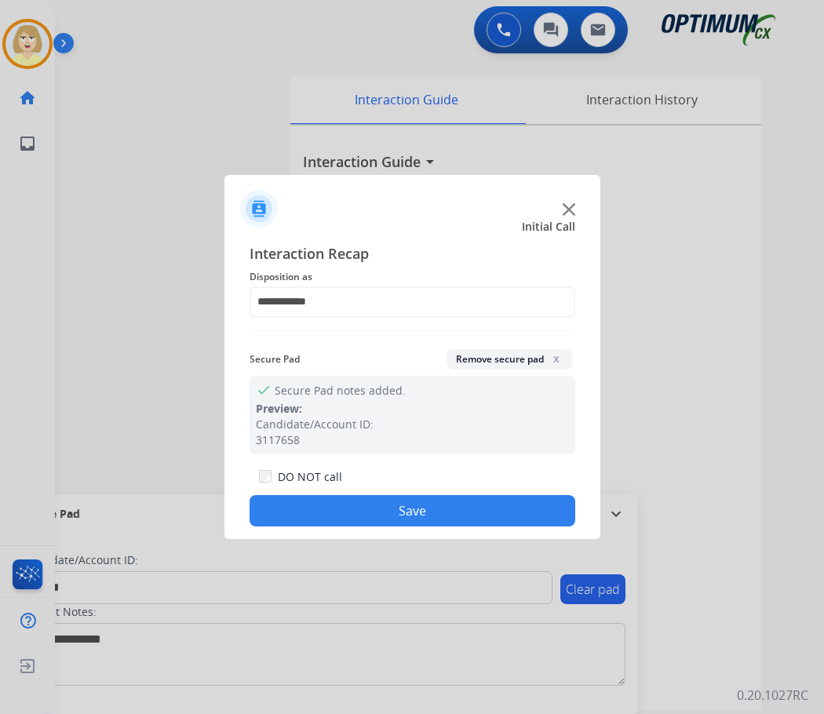
click at [373, 512] on button "Save" at bounding box center [413, 510] width 326 height 31
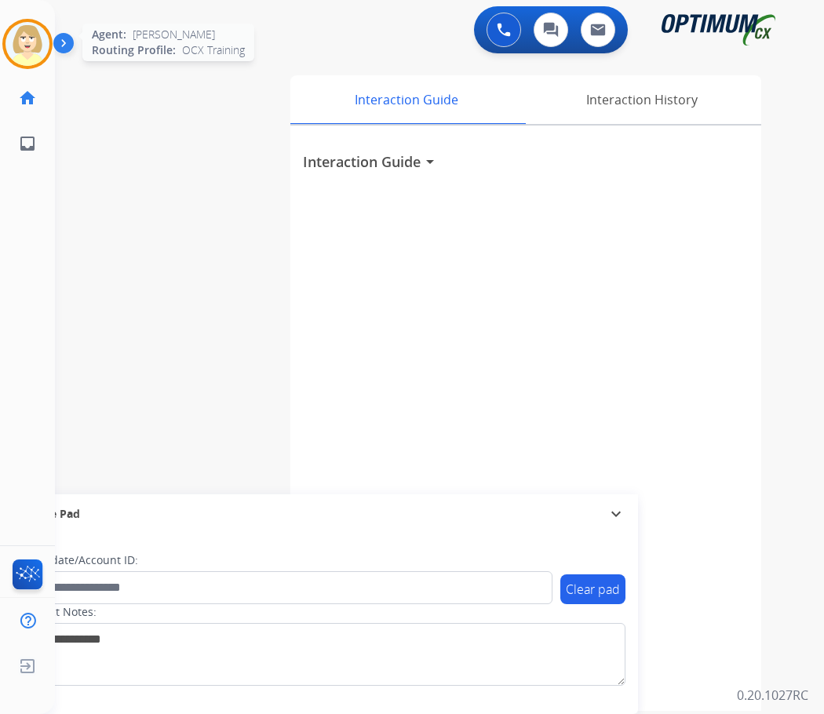
click at [22, 38] on img at bounding box center [27, 44] width 44 height 44
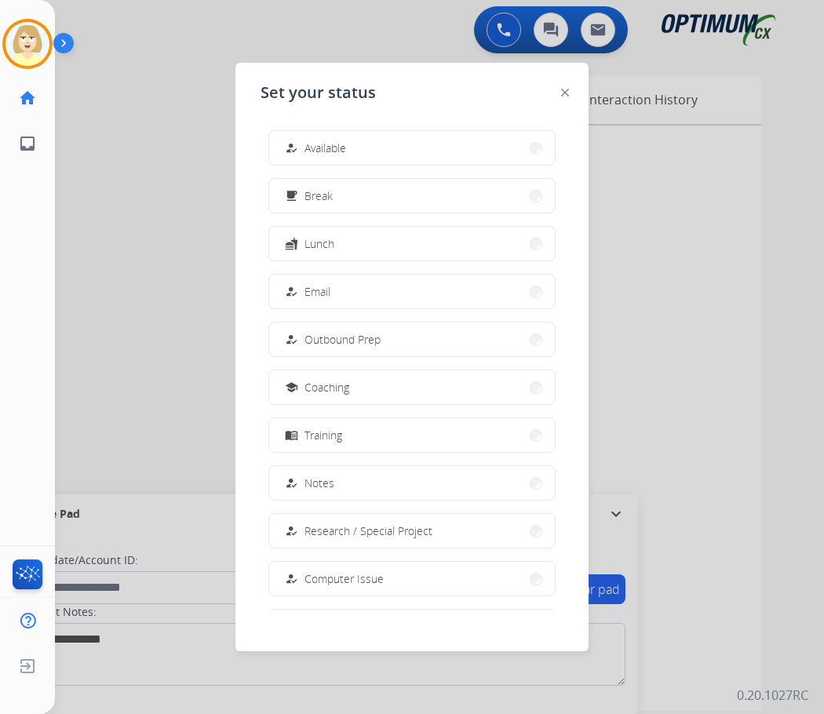
scroll to position [148, 0]
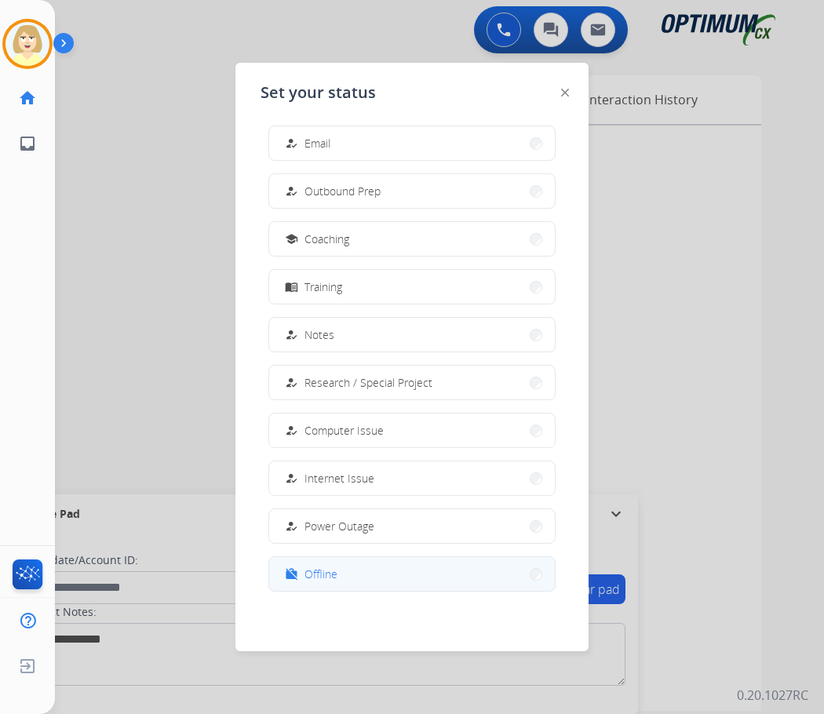
click at [323, 573] on span "Offline" at bounding box center [321, 574] width 33 height 16
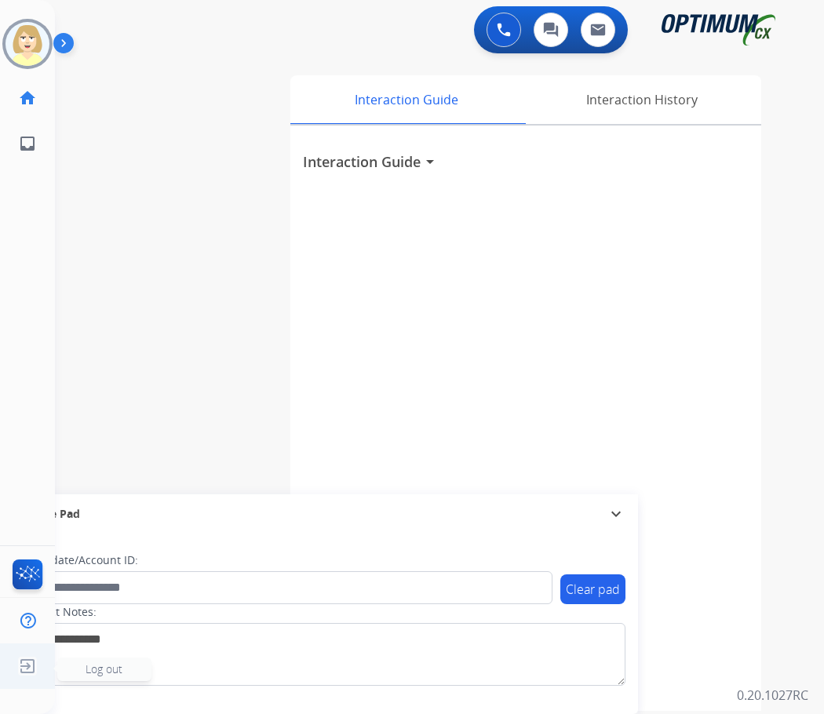
click at [104, 675] on span "Log out" at bounding box center [104, 669] width 37 height 15
